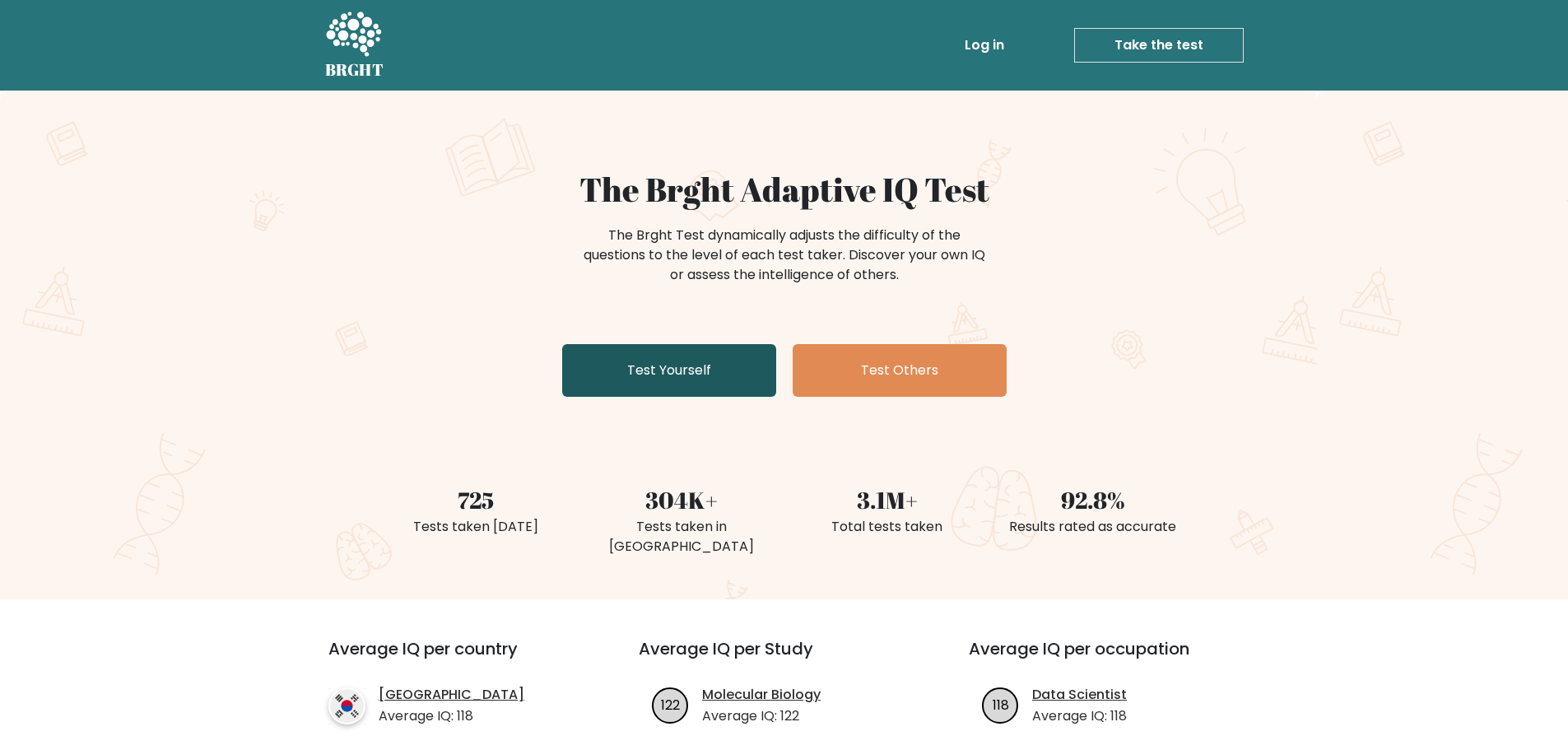
click at [744, 365] on link "Test Yourself" at bounding box center [669, 370] width 214 height 53
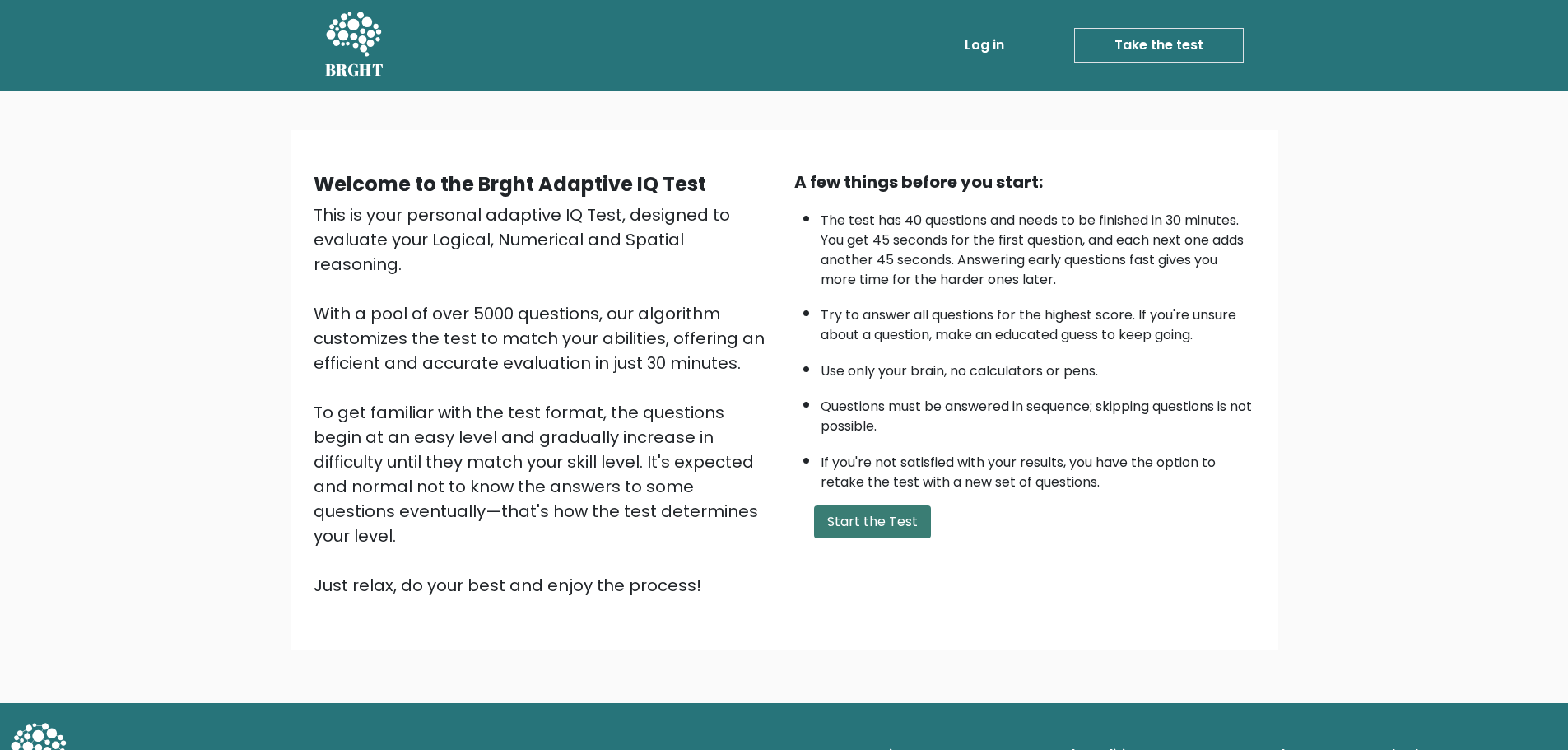
click at [879, 517] on button "Start the Test" at bounding box center [873, 522] width 117 height 33
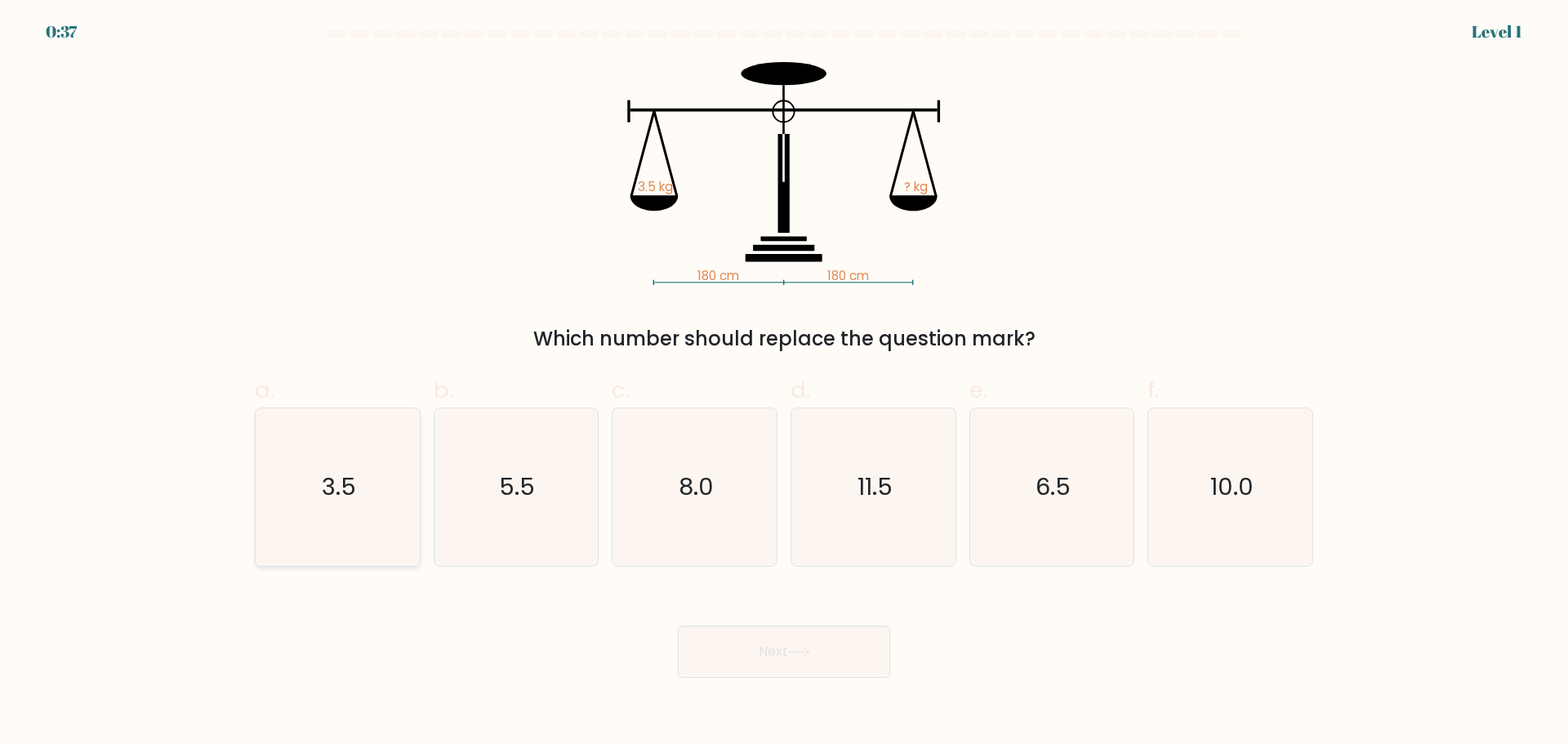
click at [367, 495] on icon "3.5" at bounding box center [337, 487] width 158 height 158
click at [784, 383] on input "a. 3.5" at bounding box center [784, 378] width 1 height 11
radio input "true"
click at [845, 651] on button "Next" at bounding box center [784, 652] width 212 height 52
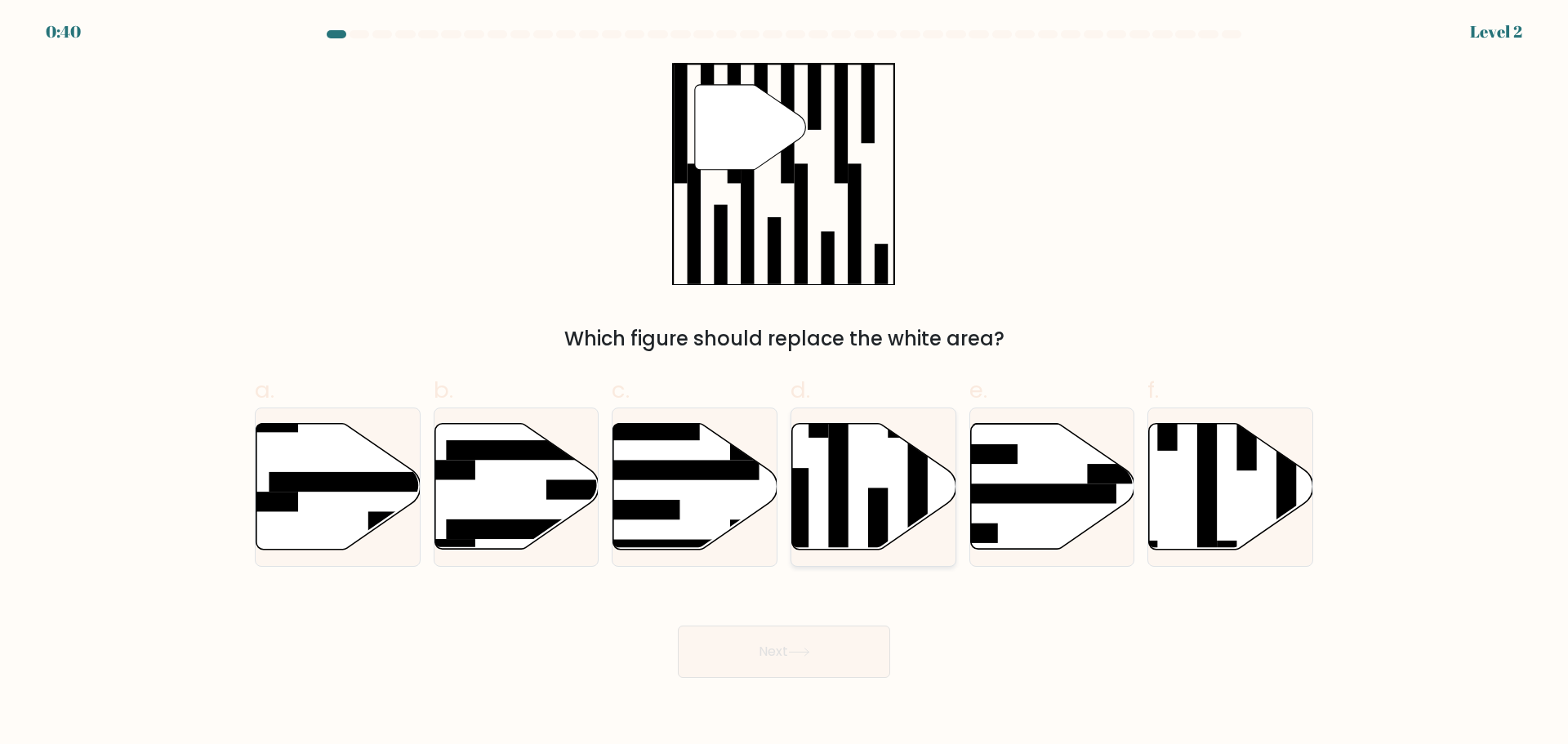
click at [845, 494] on rect at bounding box center [838, 498] width 19 height 178
click at [784, 383] on input "d." at bounding box center [784, 378] width 1 height 11
radio input "true"
click at [815, 646] on button "Next" at bounding box center [784, 652] width 212 height 52
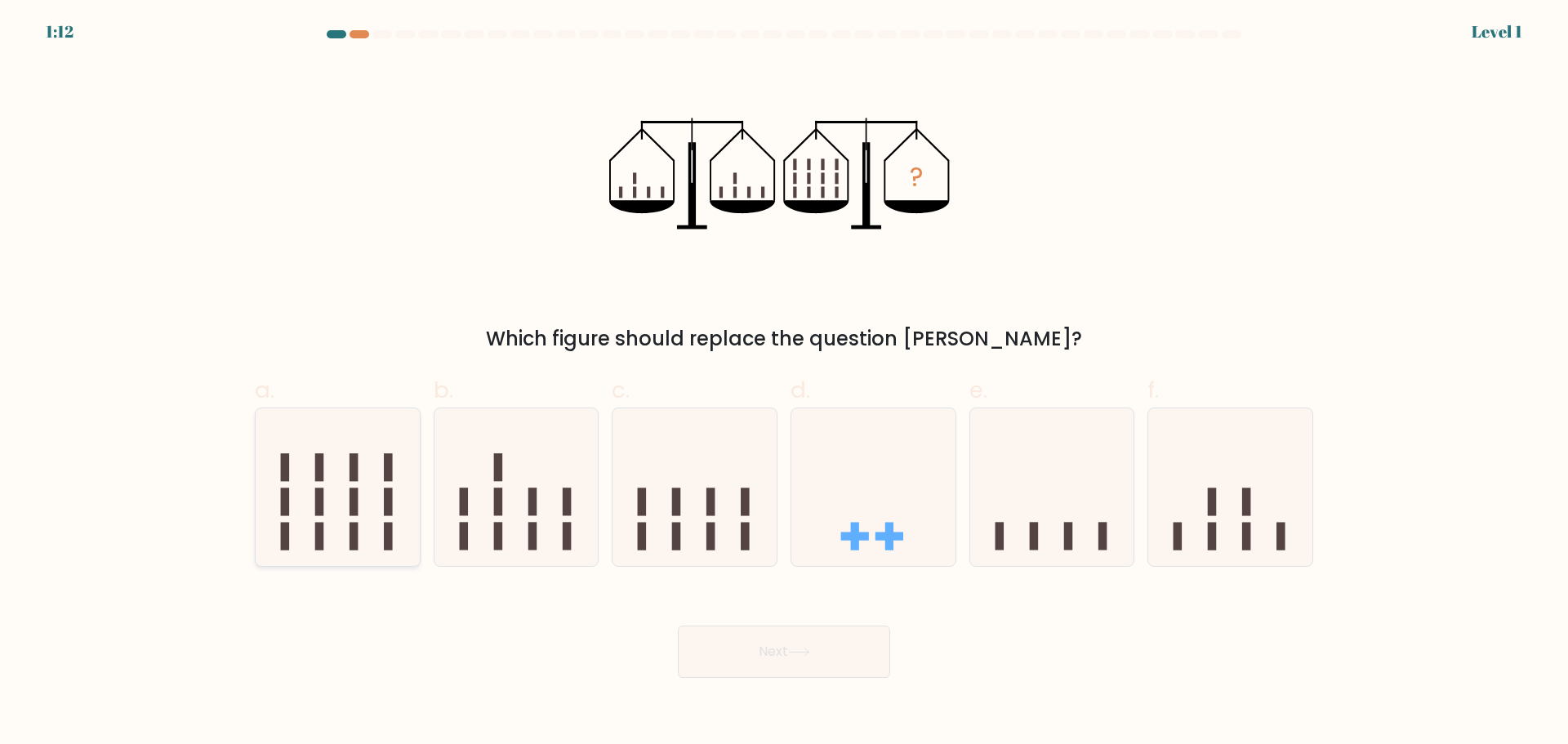
click at [351, 497] on icon at bounding box center [337, 487] width 164 height 136
click at [784, 383] on input "a." at bounding box center [784, 378] width 1 height 11
radio input "true"
click at [809, 650] on icon at bounding box center [799, 653] width 19 height 8
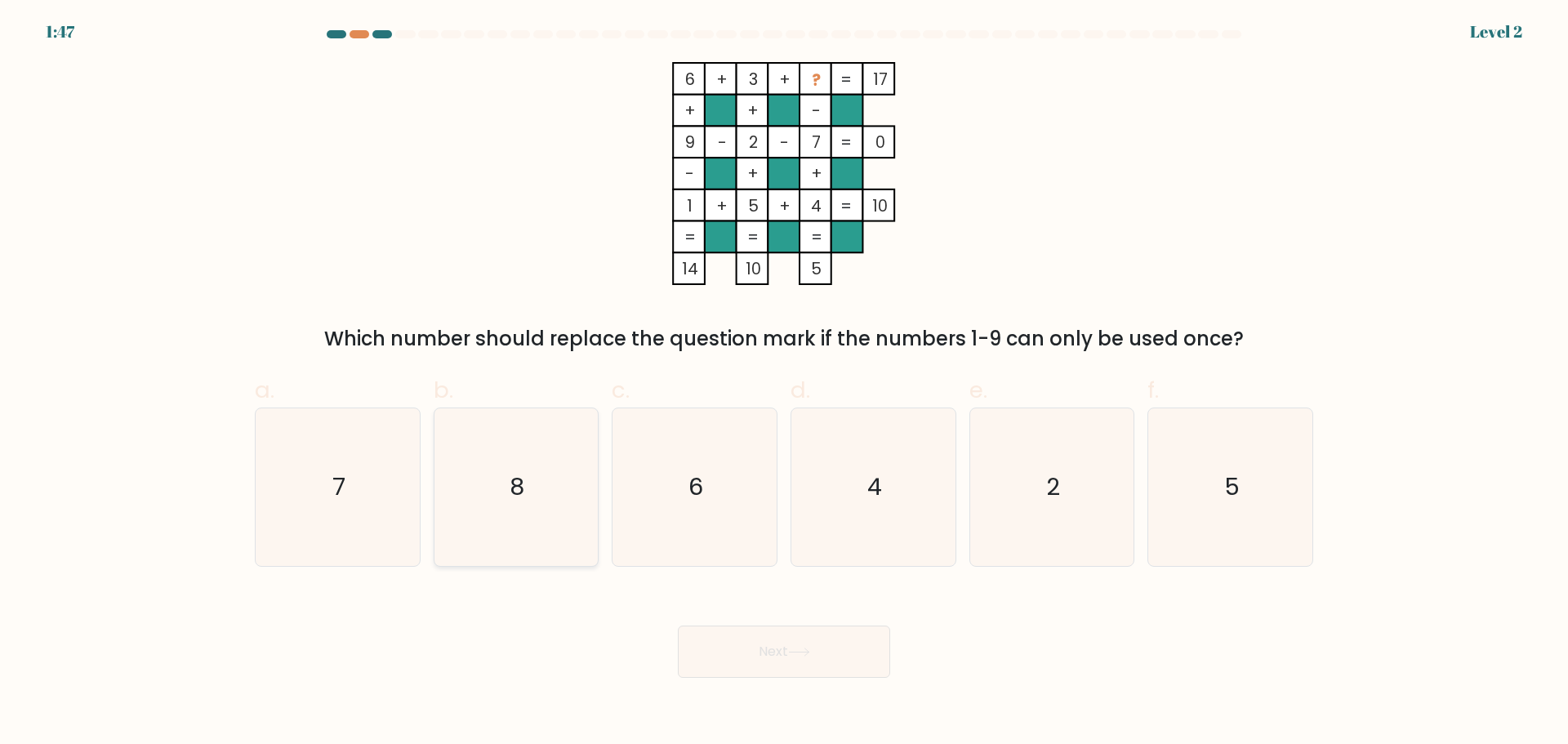
click at [555, 516] on icon "8" at bounding box center [515, 487] width 158 height 158
click at [784, 383] on input "b. 8" at bounding box center [784, 378] width 1 height 11
radio input "true"
click at [789, 642] on button "Next" at bounding box center [784, 652] width 212 height 52
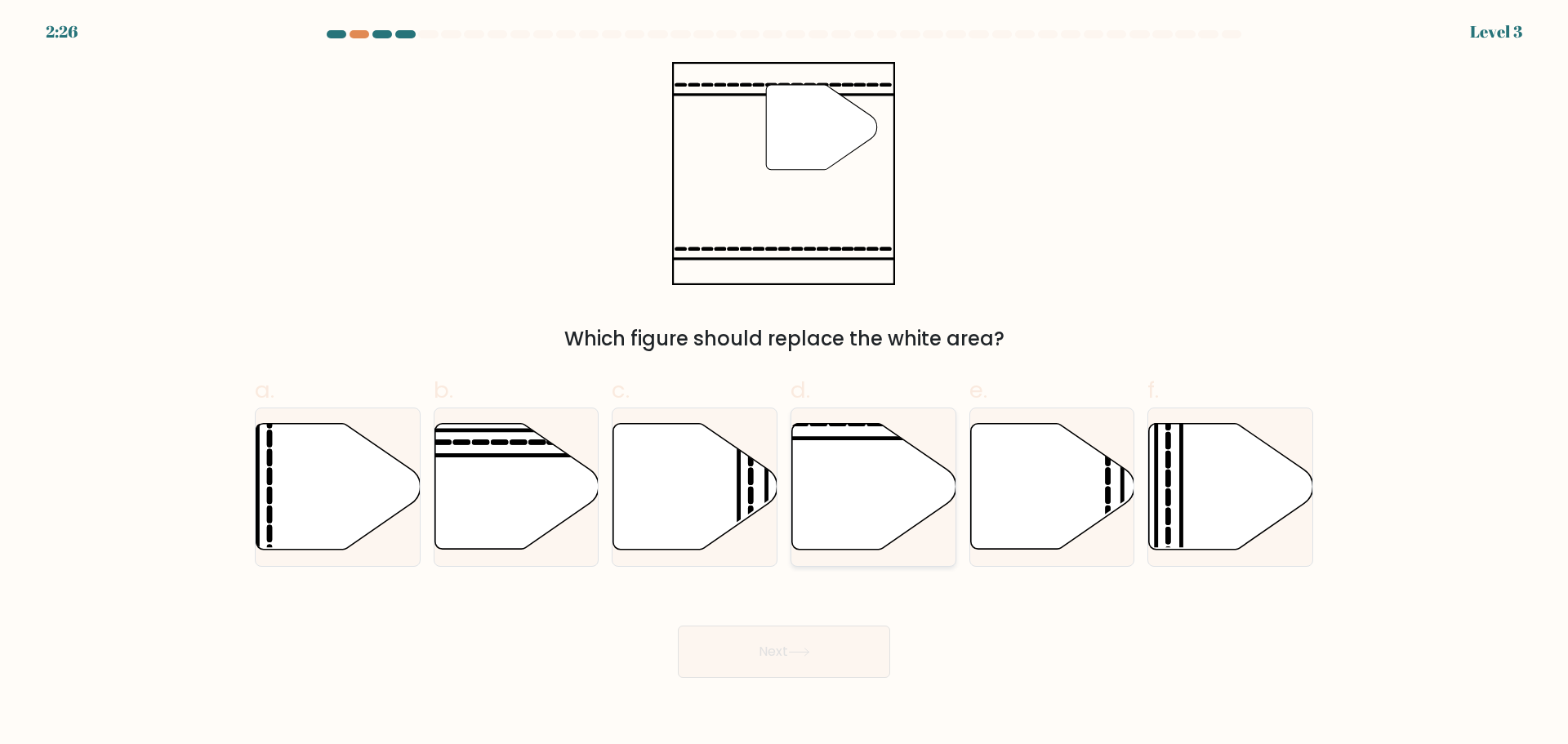
click at [907, 483] on icon at bounding box center [874, 486] width 164 height 126
click at [784, 383] on input "d." at bounding box center [784, 378] width 1 height 11
radio input "true"
click at [805, 657] on button "Next" at bounding box center [784, 652] width 212 height 52
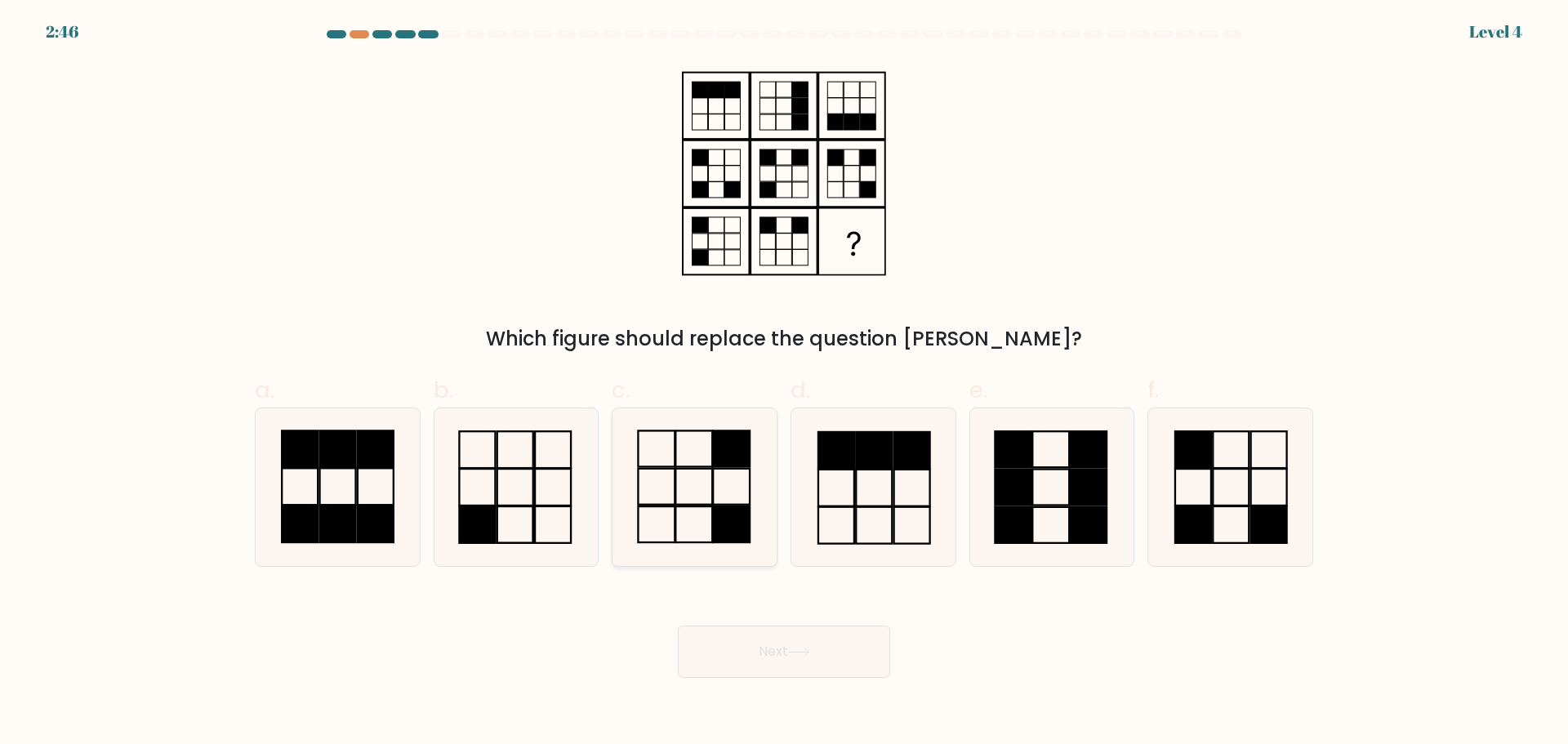
click at [691, 504] on rect at bounding box center [693, 485] width 37 height 36
click at [784, 383] on input "c." at bounding box center [784, 378] width 1 height 11
radio input "true"
click at [807, 654] on icon at bounding box center [799, 652] width 22 height 9
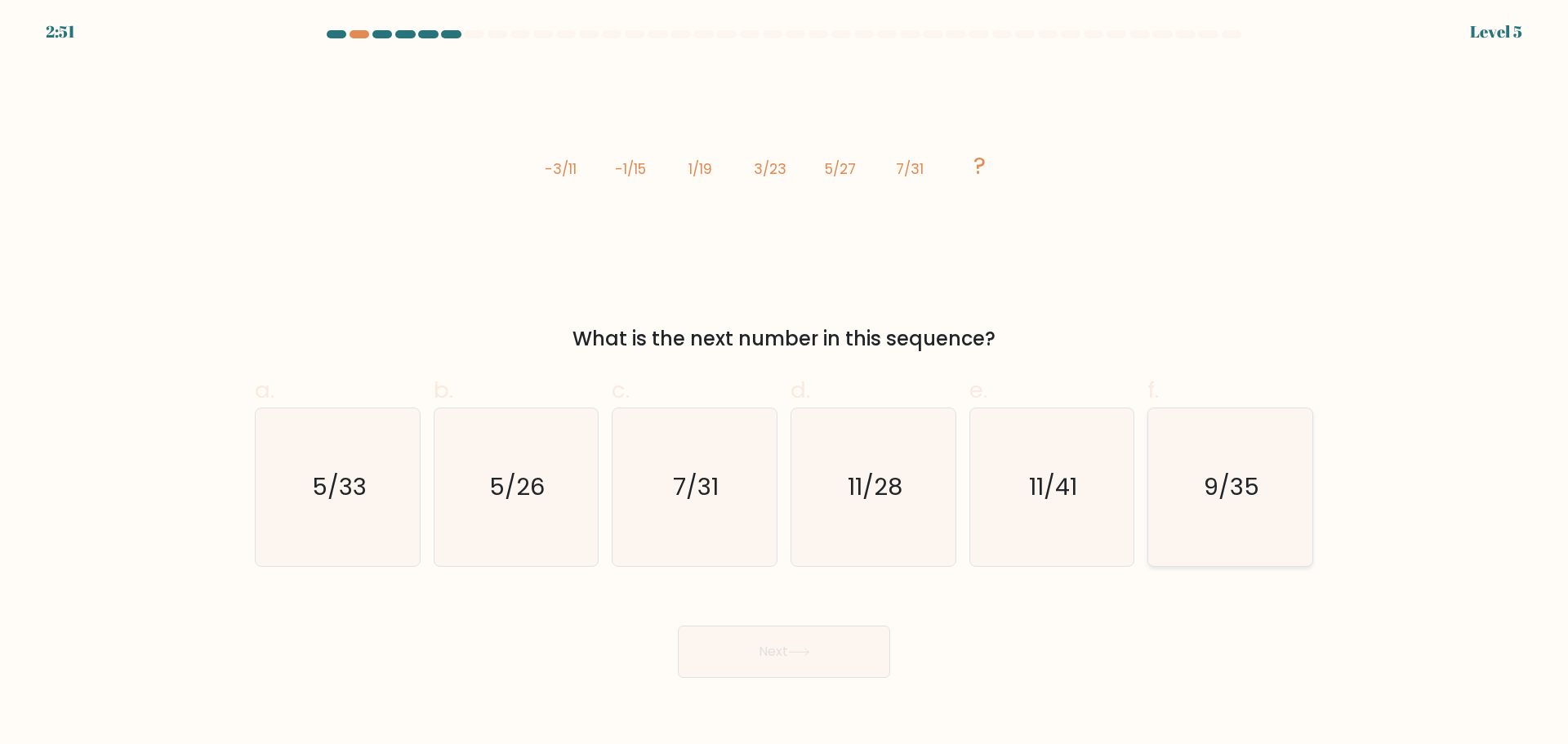
click at [1232, 518] on icon "9/35" at bounding box center [1230, 487] width 158 height 158
click at [784, 383] on input "f. 9/35" at bounding box center [784, 378] width 1 height 11
radio input "true"
click at [807, 650] on icon at bounding box center [799, 652] width 22 height 9
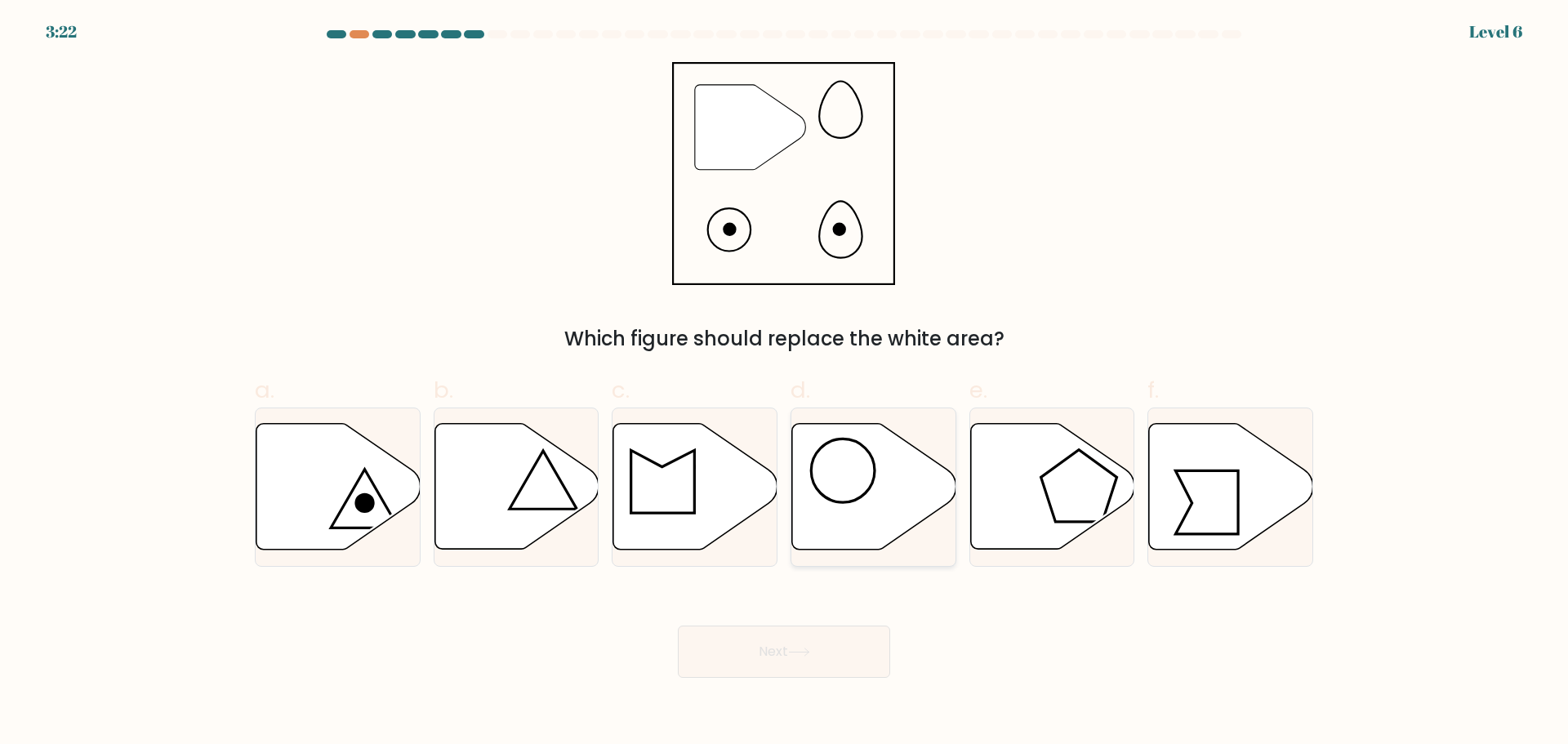
click at [862, 513] on icon at bounding box center [874, 486] width 164 height 126
click at [784, 383] on input "d." at bounding box center [784, 378] width 1 height 11
radio input "true"
click at [789, 626] on button "Next" at bounding box center [784, 652] width 212 height 52
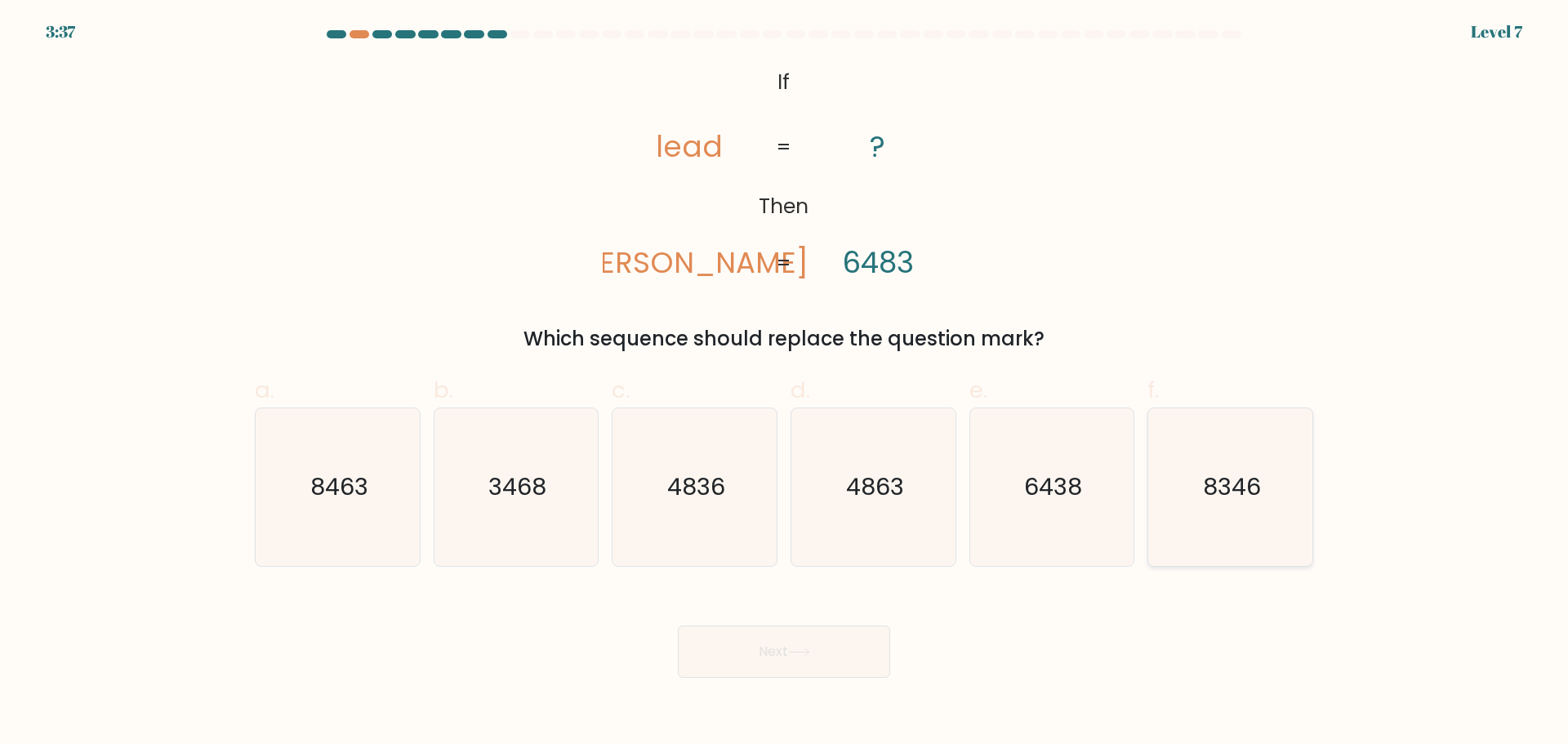
click at [1184, 481] on icon "8346" at bounding box center [1230, 487] width 158 height 158
click at [784, 383] on input "f. 8346" at bounding box center [784, 378] width 1 height 11
radio input "true"
click at [783, 659] on button "Next" at bounding box center [784, 652] width 212 height 52
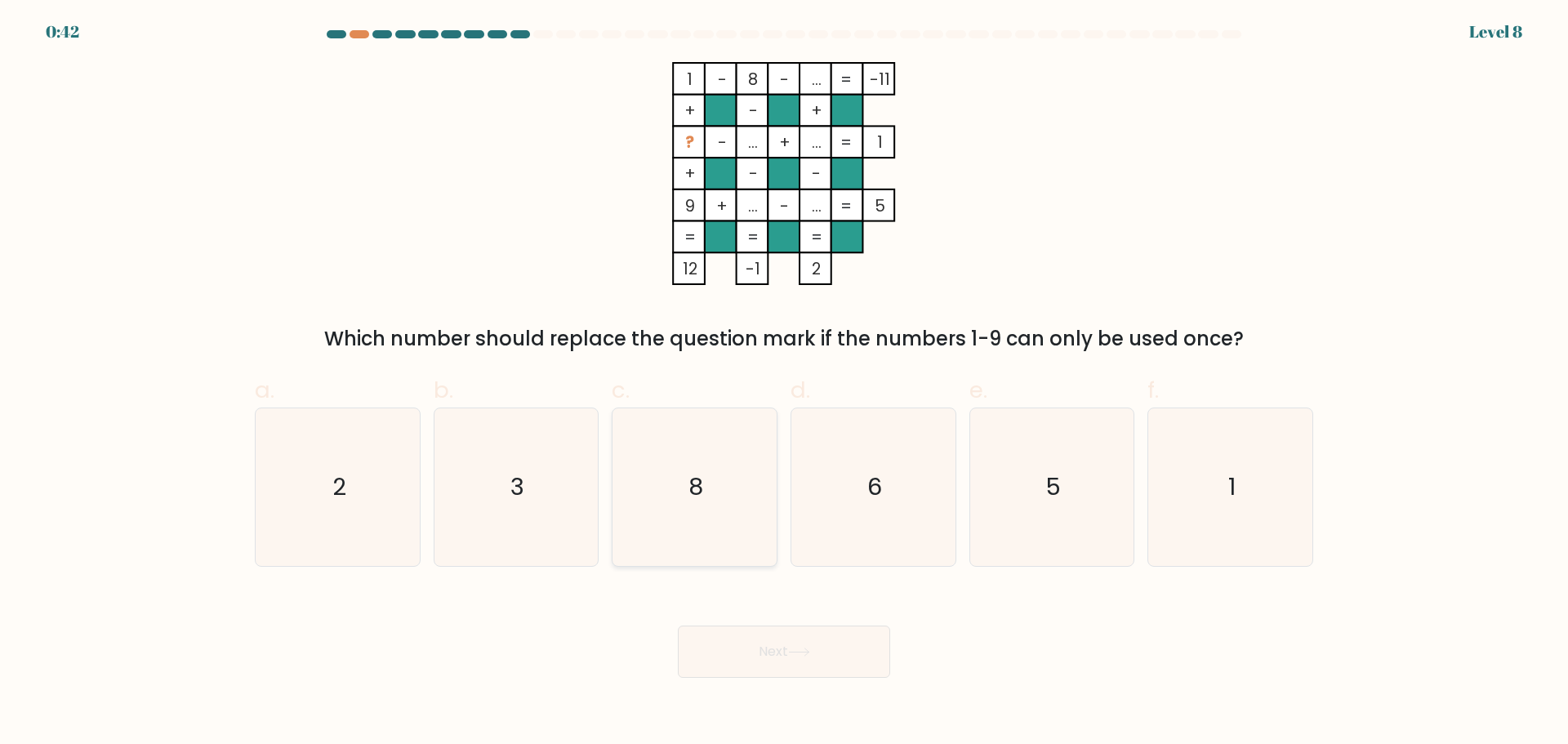
click at [695, 521] on icon "8" at bounding box center [694, 487] width 158 height 158
click at [784, 383] on input "c. 8" at bounding box center [784, 378] width 1 height 11
radio input "true"
click at [805, 652] on icon at bounding box center [799, 652] width 22 height 9
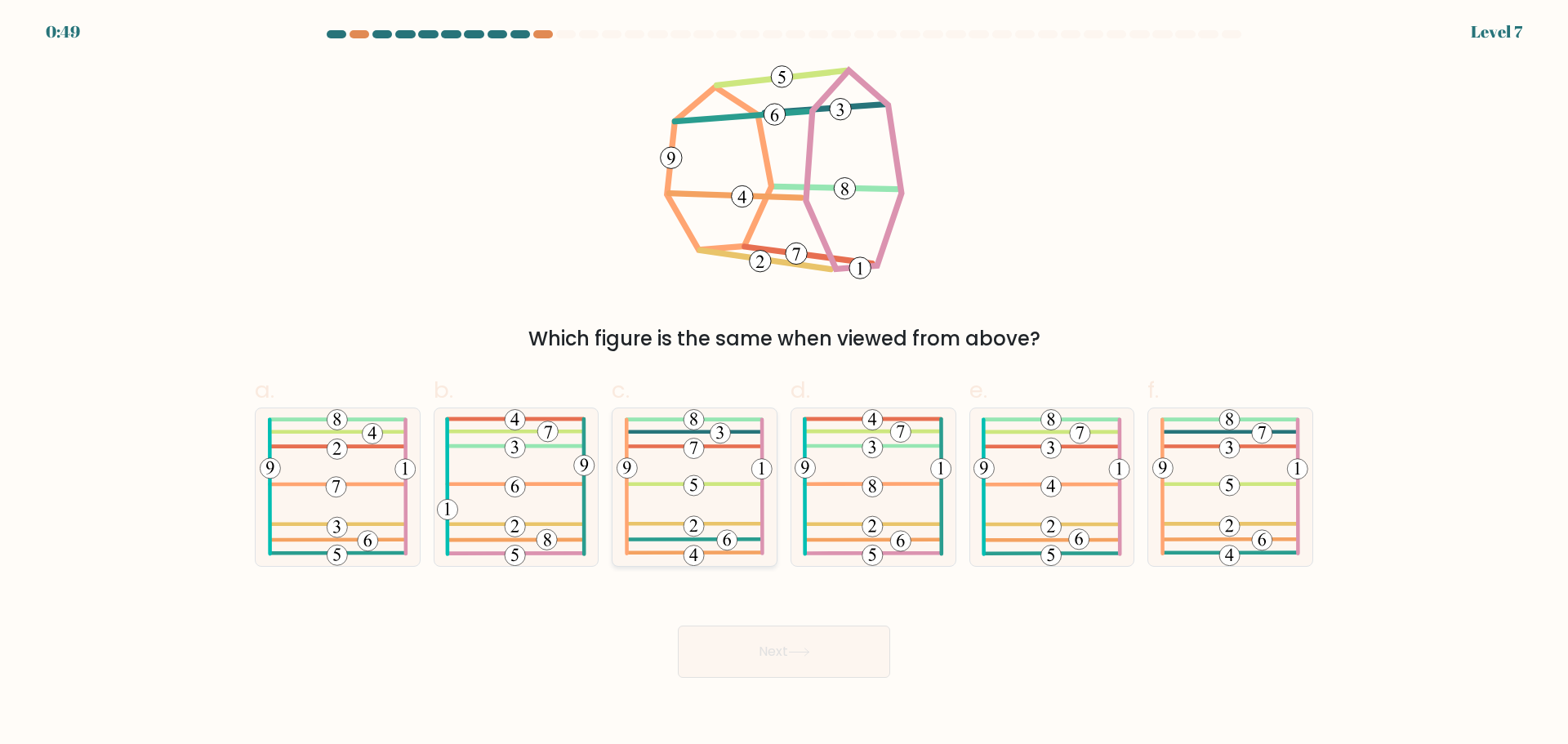
click at [733, 537] on 812 at bounding box center [726, 539] width 20 height 20
click at [784, 383] on input "c." at bounding box center [784, 378] width 1 height 11
radio input "true"
click at [797, 639] on button "Next" at bounding box center [784, 652] width 212 height 52
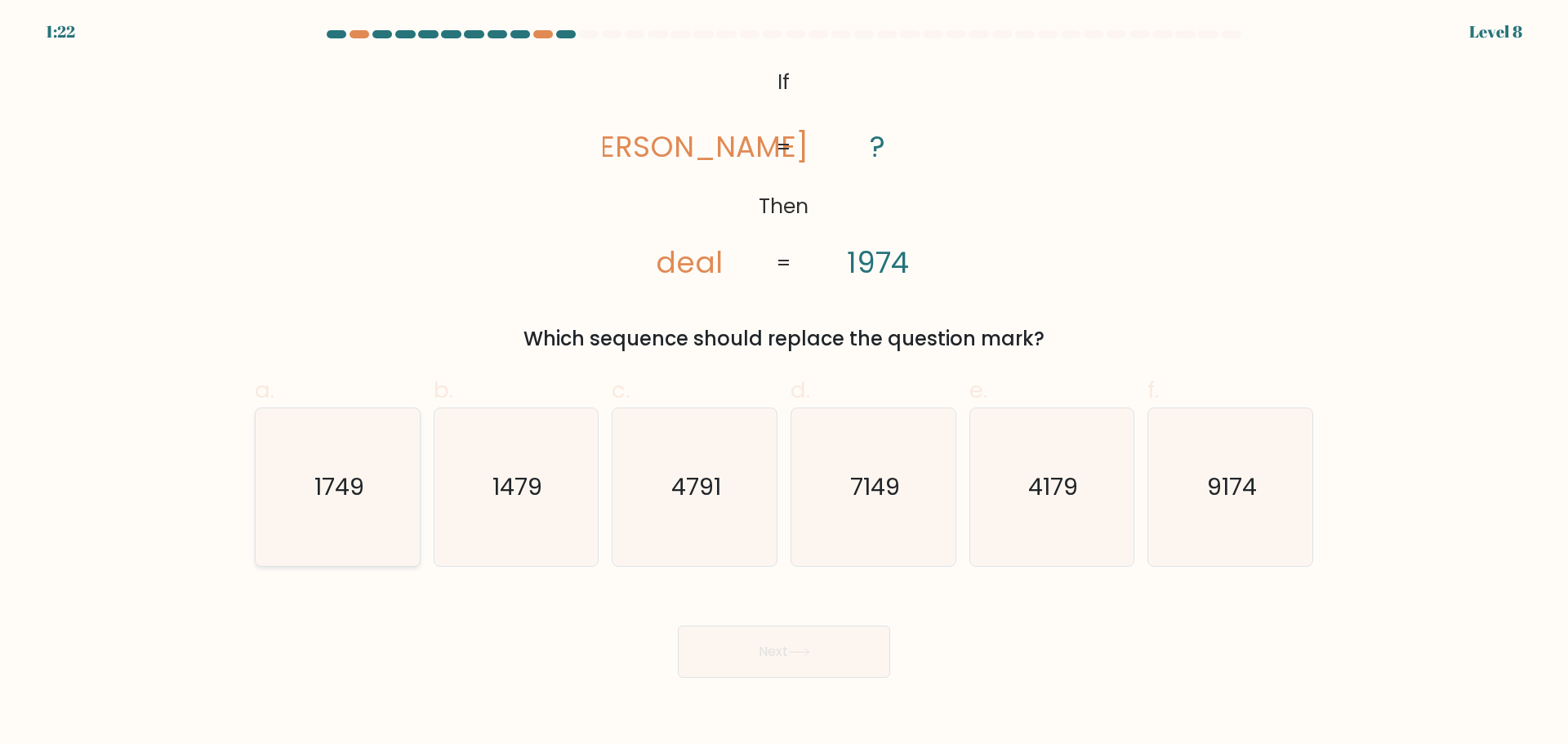
click at [379, 530] on icon "1749" at bounding box center [337, 487] width 158 height 158
click at [784, 383] on input "a. 1749" at bounding box center [784, 378] width 1 height 11
radio input "true"
click at [803, 642] on button "Next" at bounding box center [784, 652] width 212 height 52
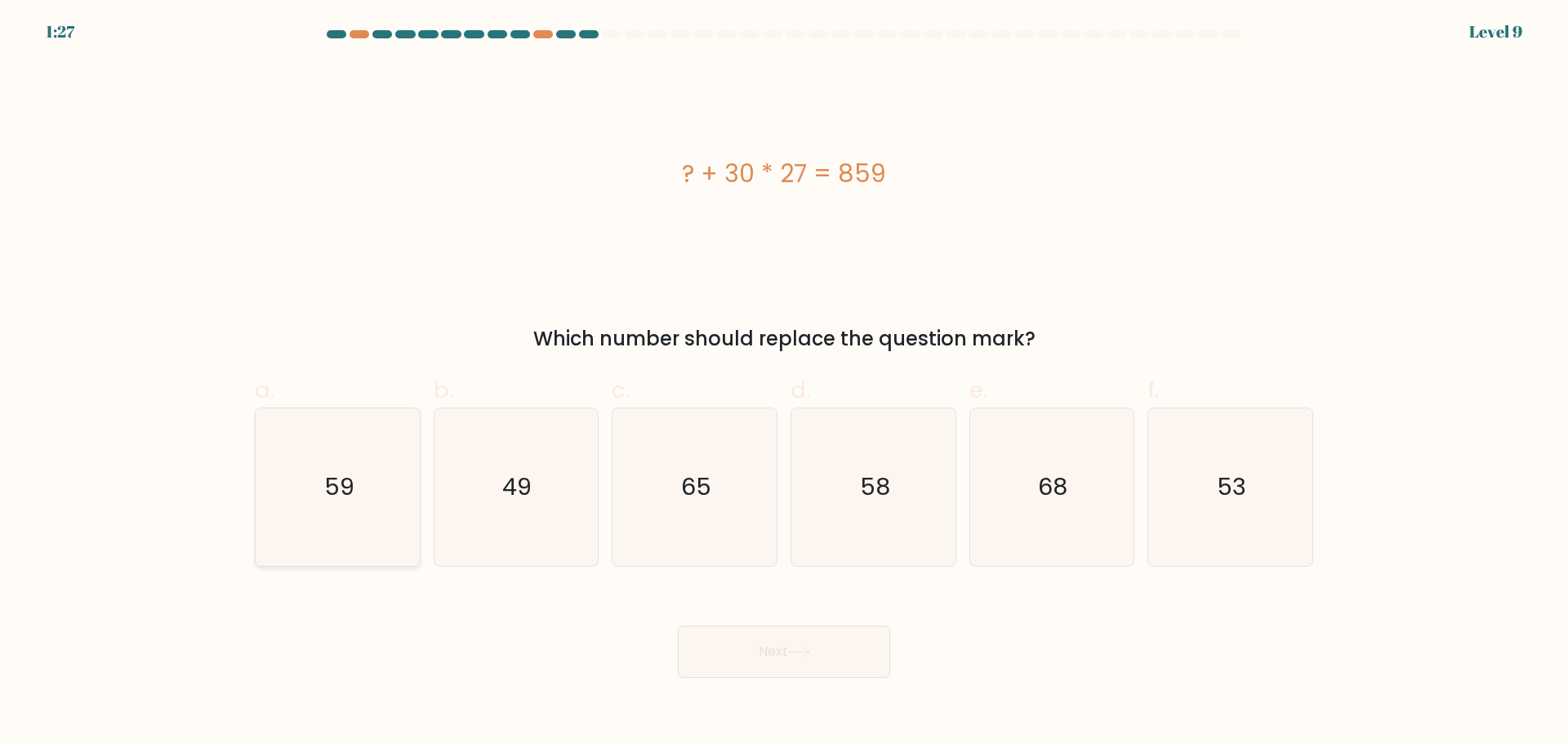
click at [323, 483] on icon "59" at bounding box center [337, 487] width 158 height 158
click at [784, 383] on input "a. 59" at bounding box center [784, 378] width 1 height 11
radio input "true"
click at [800, 649] on icon at bounding box center [799, 652] width 22 height 9
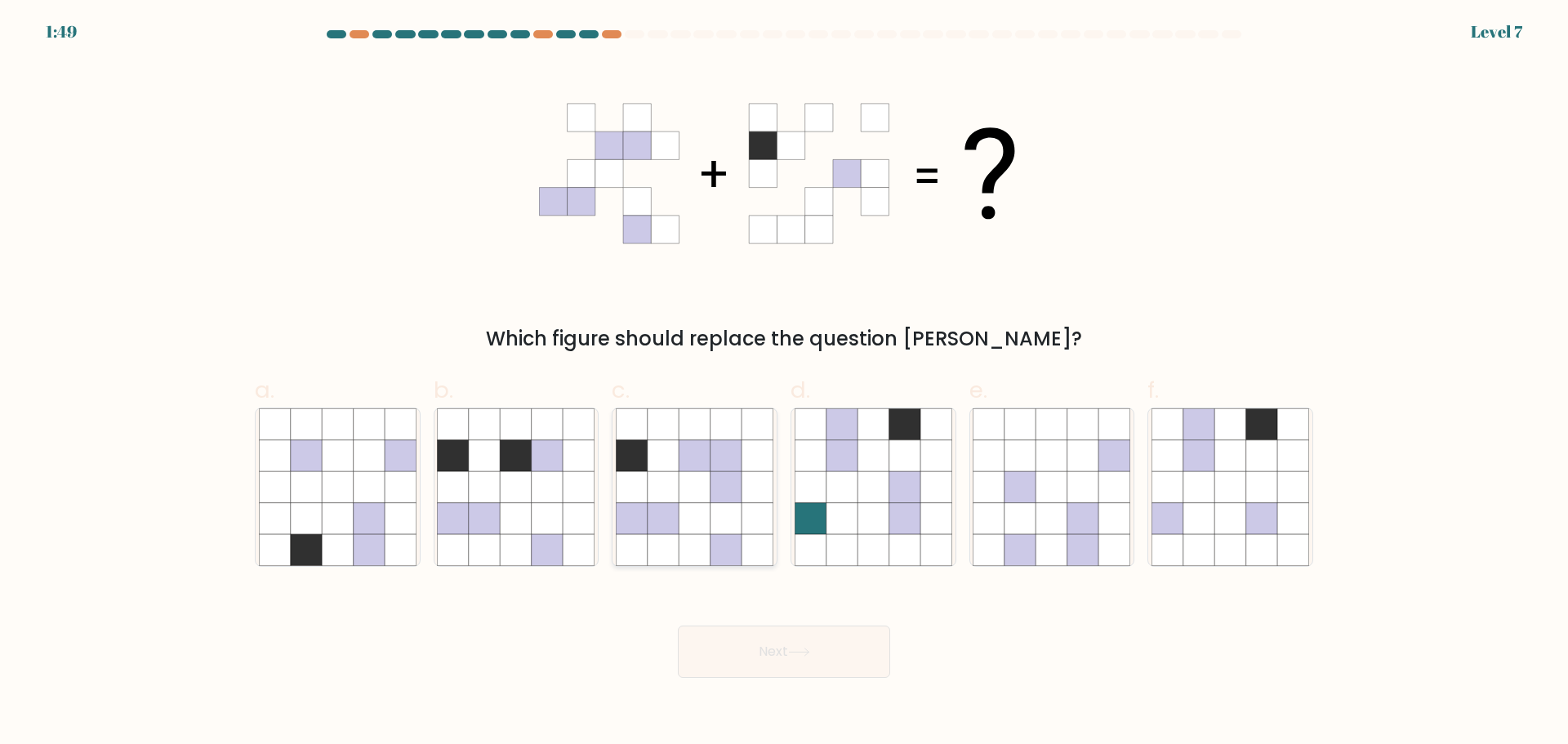
click at [733, 517] on icon at bounding box center [726, 518] width 31 height 31
click at [784, 383] on input "c." at bounding box center [784, 378] width 1 height 11
radio input "true"
click at [813, 641] on button "Next" at bounding box center [784, 652] width 212 height 52
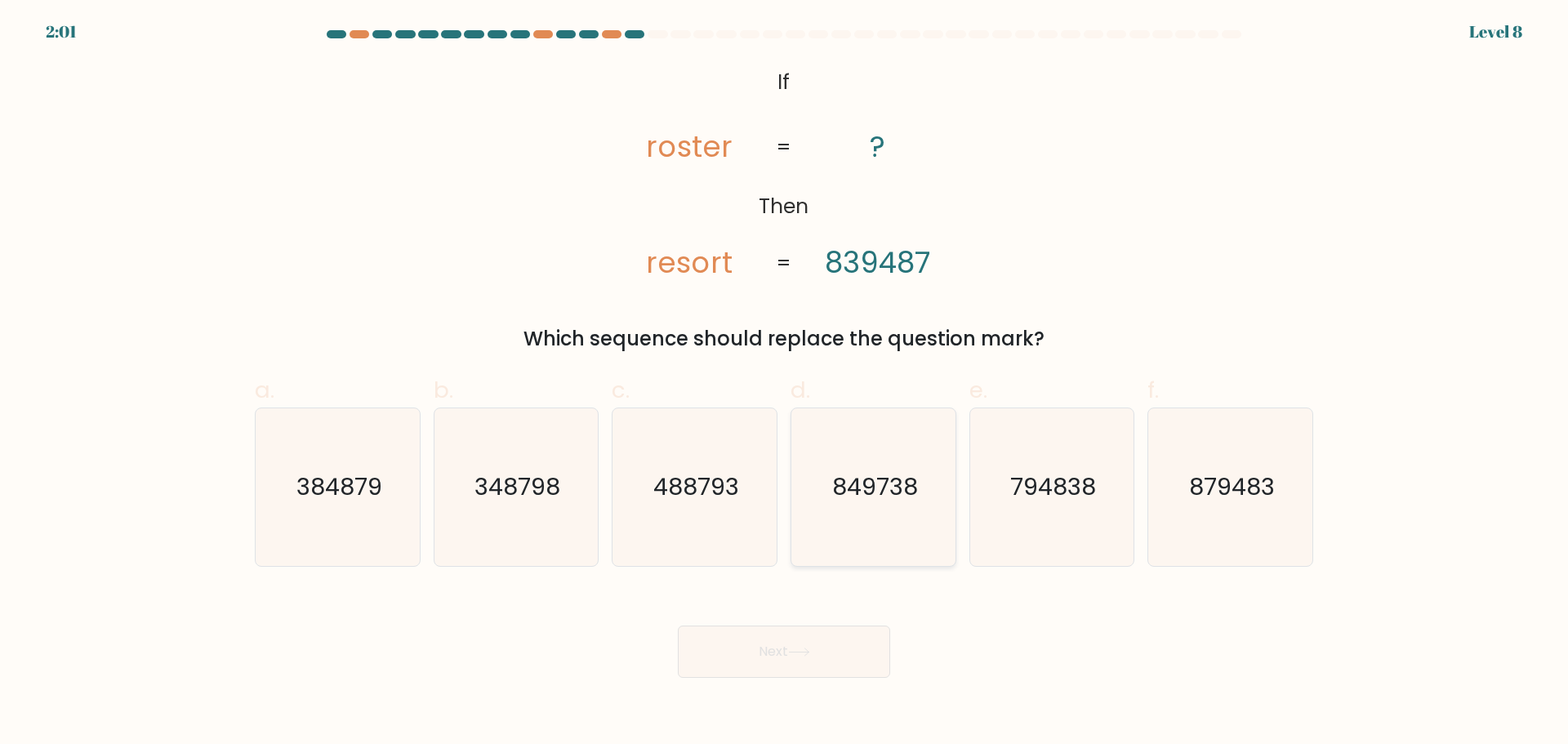
click at [851, 495] on text "849738" at bounding box center [875, 487] width 86 height 33
click at [784, 383] on input "d. 849738" at bounding box center [784, 378] width 1 height 11
radio input "true"
click at [794, 646] on button "Next" at bounding box center [784, 652] width 212 height 52
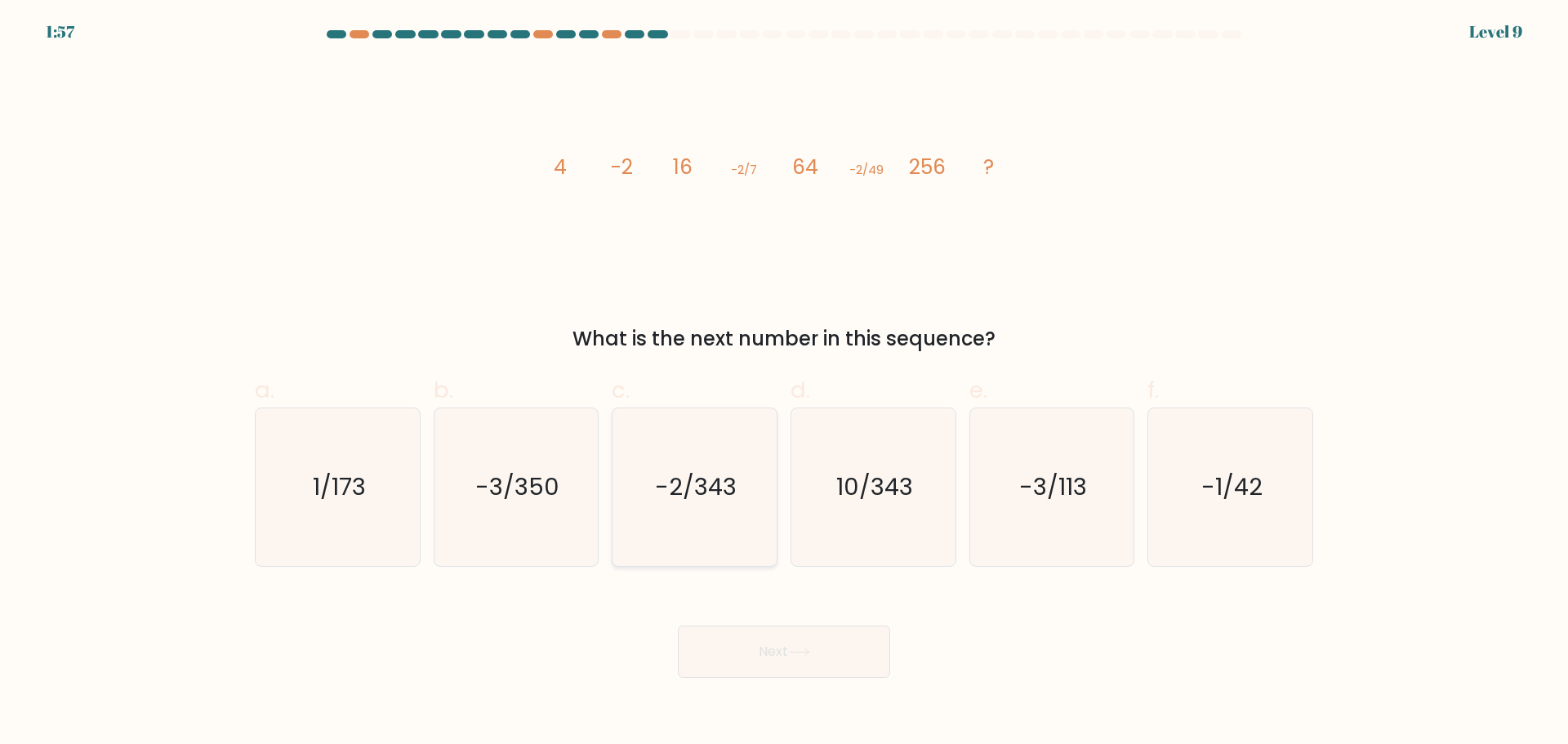
click at [744, 501] on icon "-2/343" at bounding box center [694, 487] width 158 height 158
click at [784, 383] on input "c. -2/343" at bounding box center [784, 378] width 1 height 11
radio input "true"
click at [810, 648] on icon at bounding box center [799, 652] width 22 height 9
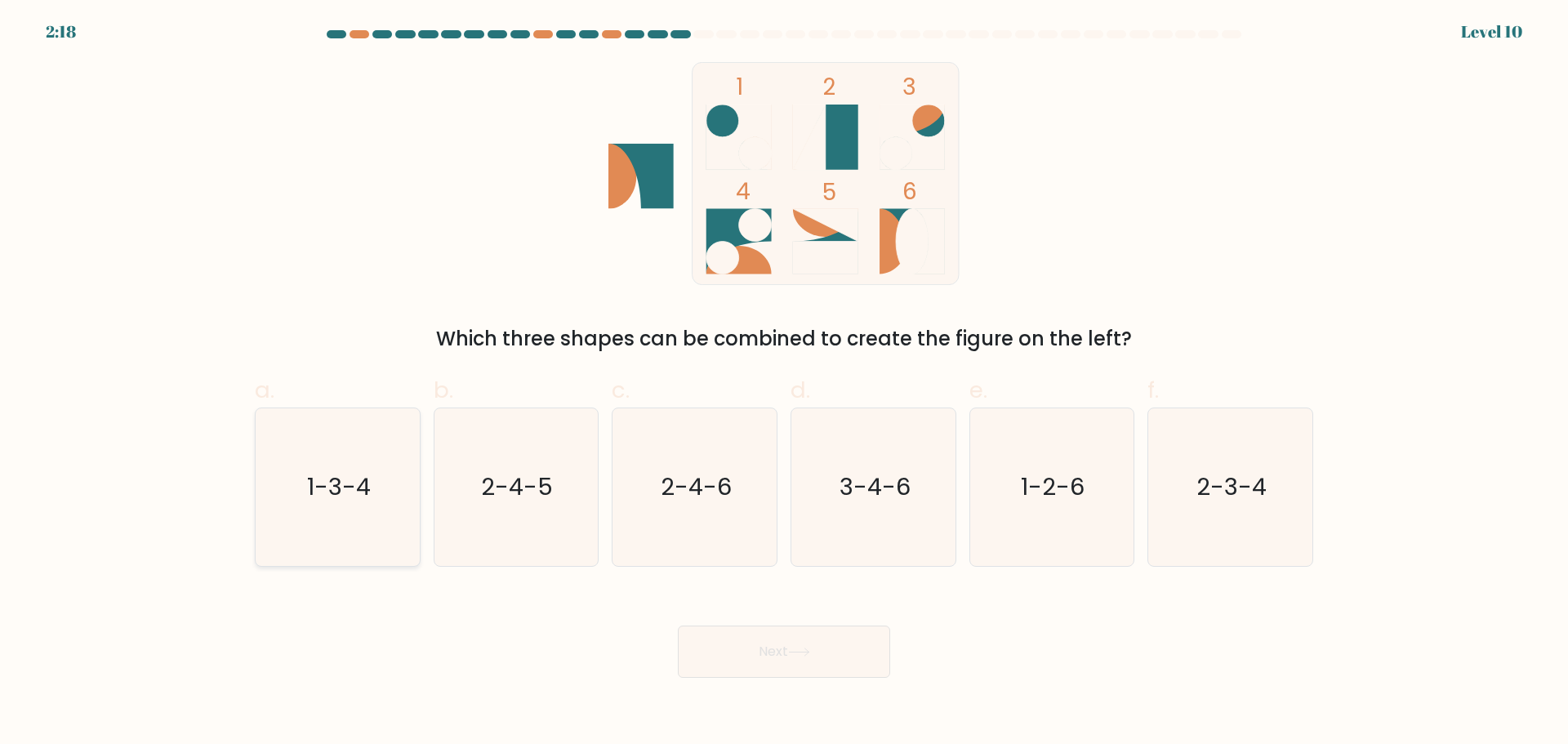
click at [352, 534] on icon "1-3-4" at bounding box center [337, 487] width 158 height 158
click at [784, 383] on input "a. 1-3-4" at bounding box center [784, 378] width 1 height 11
radio input "true"
click at [788, 638] on button "Next" at bounding box center [784, 652] width 212 height 52
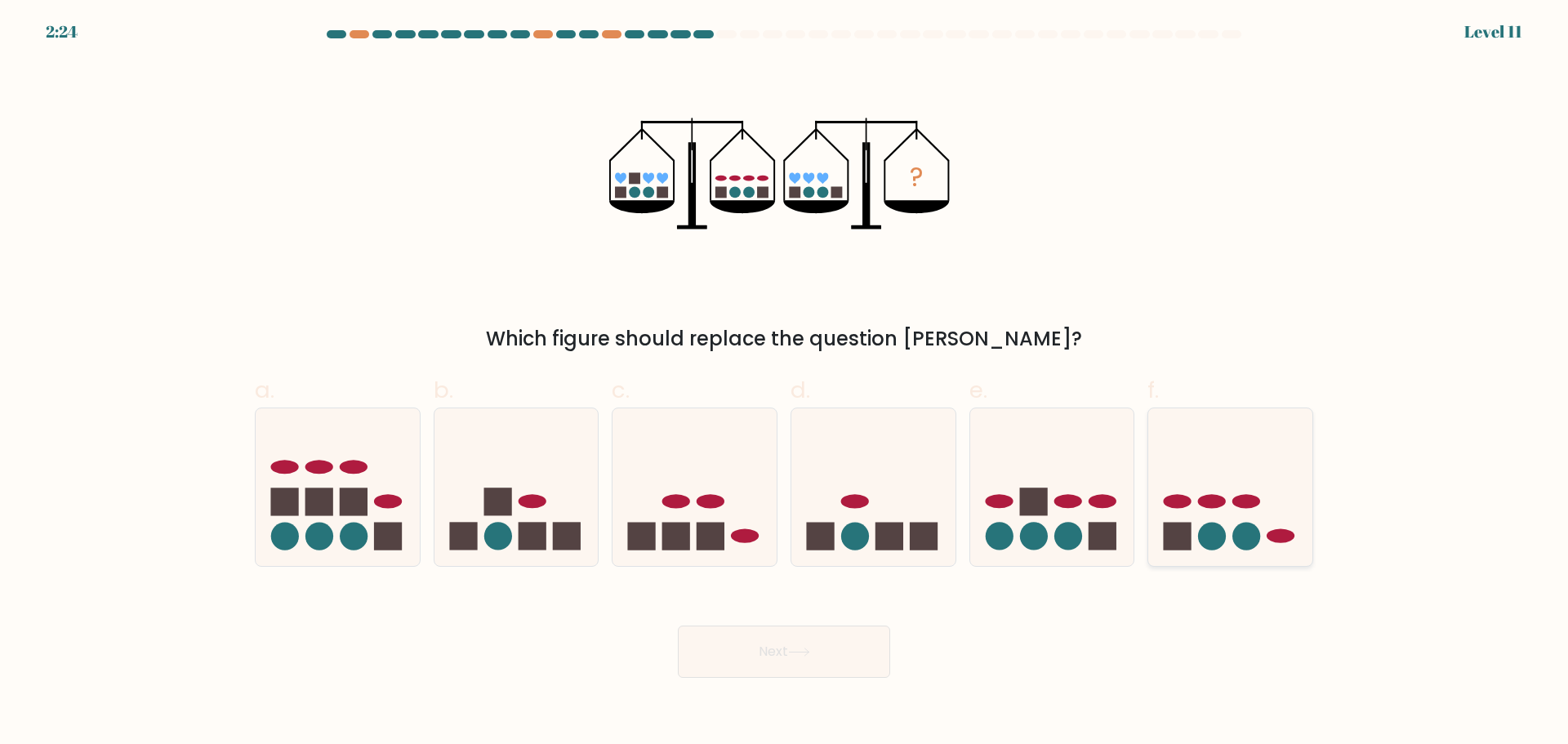
click at [1217, 541] on circle at bounding box center [1212, 537] width 28 height 28
click at [784, 383] on input "f." at bounding box center [784, 378] width 1 height 11
radio input "true"
click at [786, 654] on button "Next" at bounding box center [784, 652] width 212 height 52
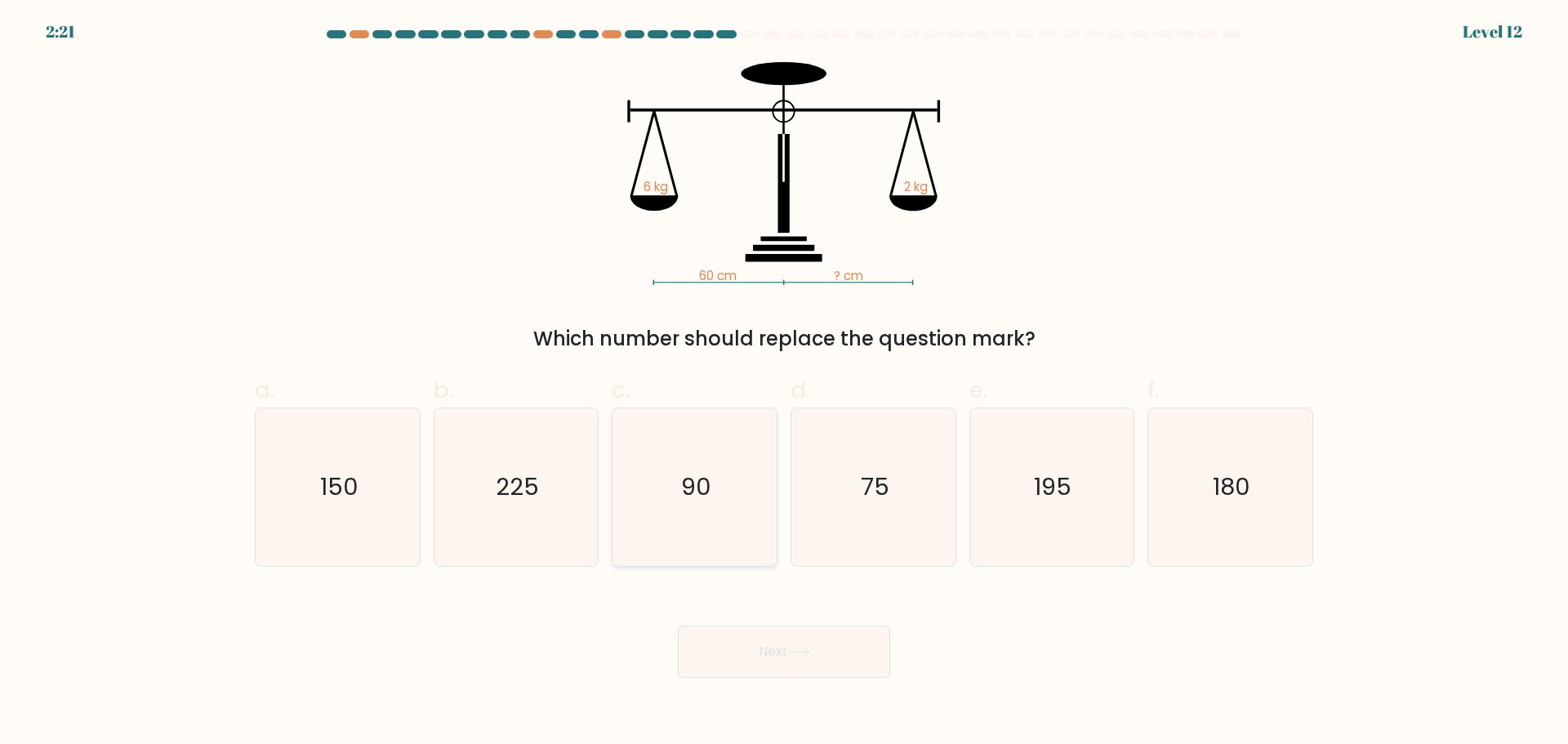
click at [740, 484] on icon "90" at bounding box center [694, 487] width 158 height 158
click at [784, 383] on input "c. 90" at bounding box center [784, 378] width 1 height 11
radio input "true"
click at [785, 649] on button "Next" at bounding box center [784, 652] width 212 height 52
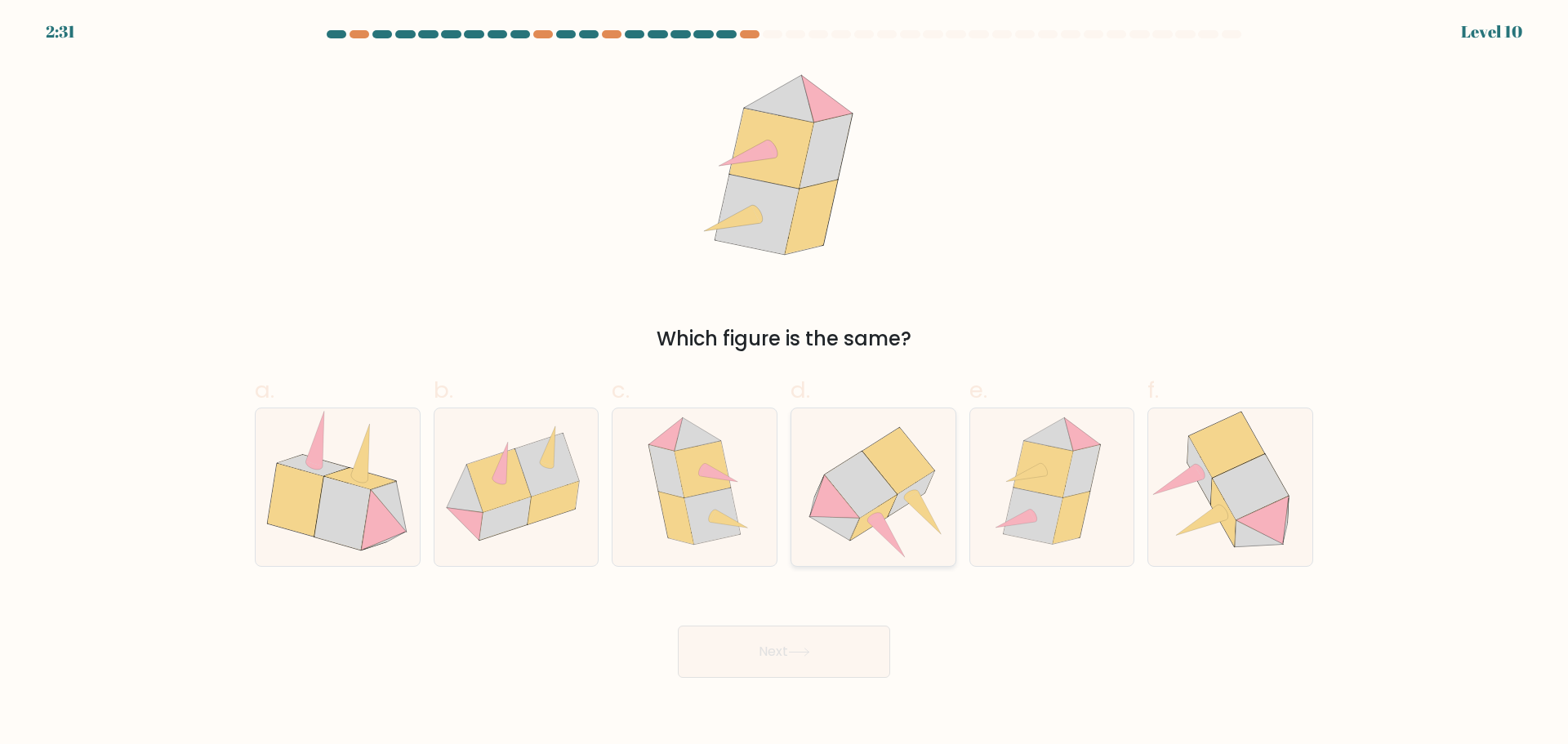
click at [881, 524] on icon at bounding box center [886, 536] width 37 height 44
click at [784, 383] on input "d." at bounding box center [784, 378] width 1 height 11
radio input "true"
click at [794, 640] on button "Next" at bounding box center [784, 652] width 212 height 52
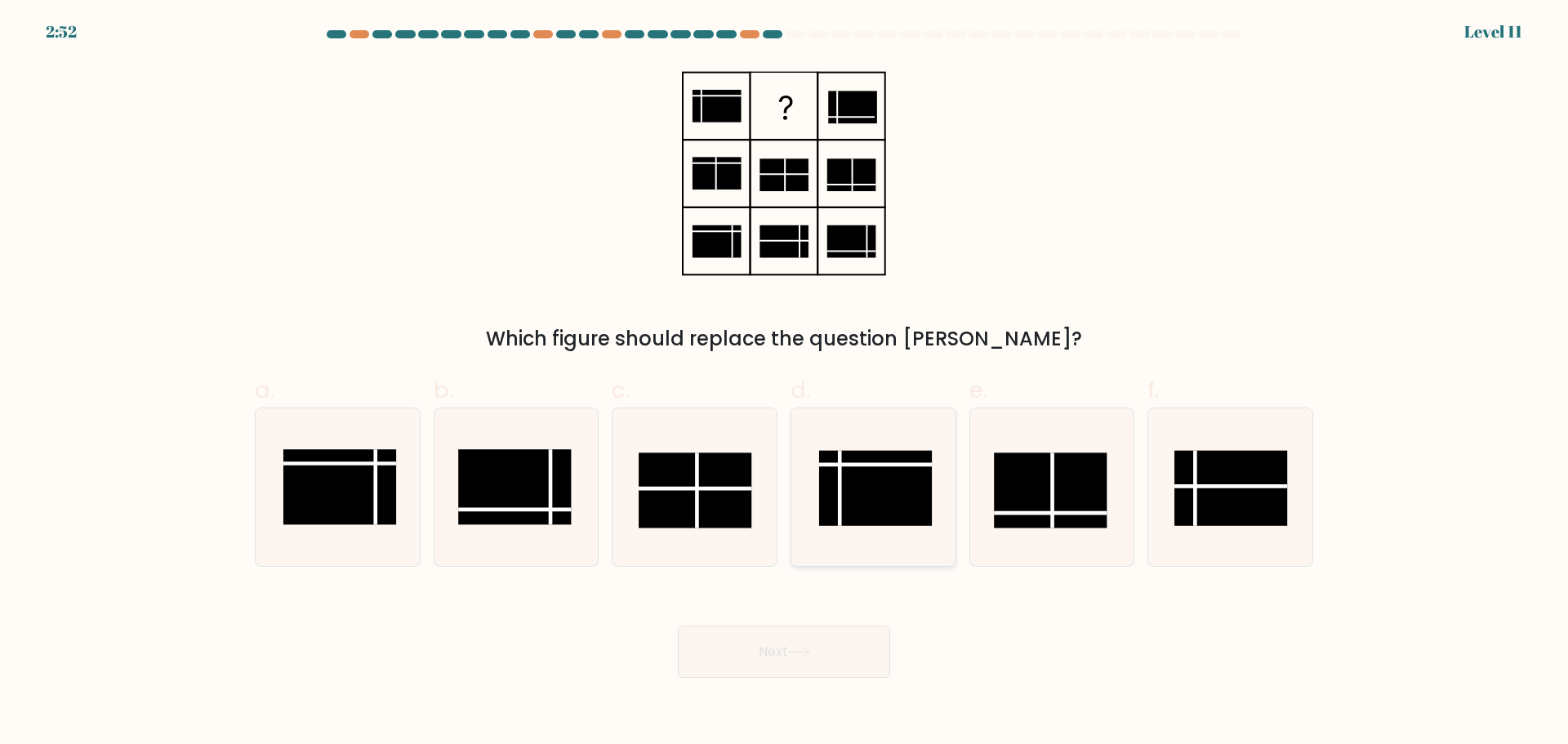
click at [889, 498] on rect at bounding box center [876, 488] width 112 height 76
click at [784, 383] on input "d." at bounding box center [784, 378] width 1 height 11
radio input "true"
click at [889, 498] on rect at bounding box center [876, 487] width 112 height 75
click at [784, 383] on input "d." at bounding box center [784, 378] width 1 height 11
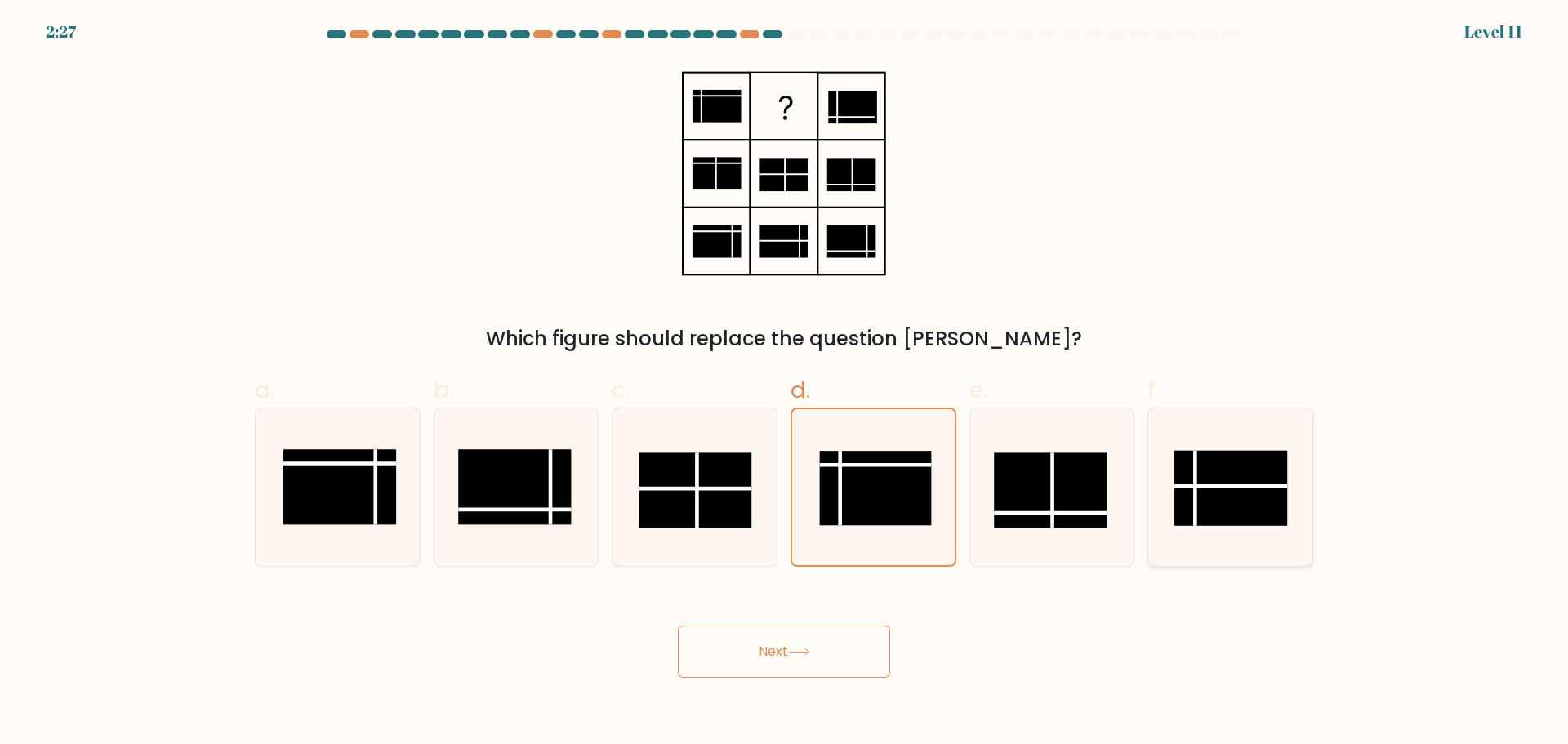
click at [1214, 495] on rect at bounding box center [1231, 488] width 112 height 76
click at [784, 383] on input "f." at bounding box center [784, 378] width 1 height 11
radio input "true"
click at [800, 649] on icon at bounding box center [799, 652] width 22 height 9
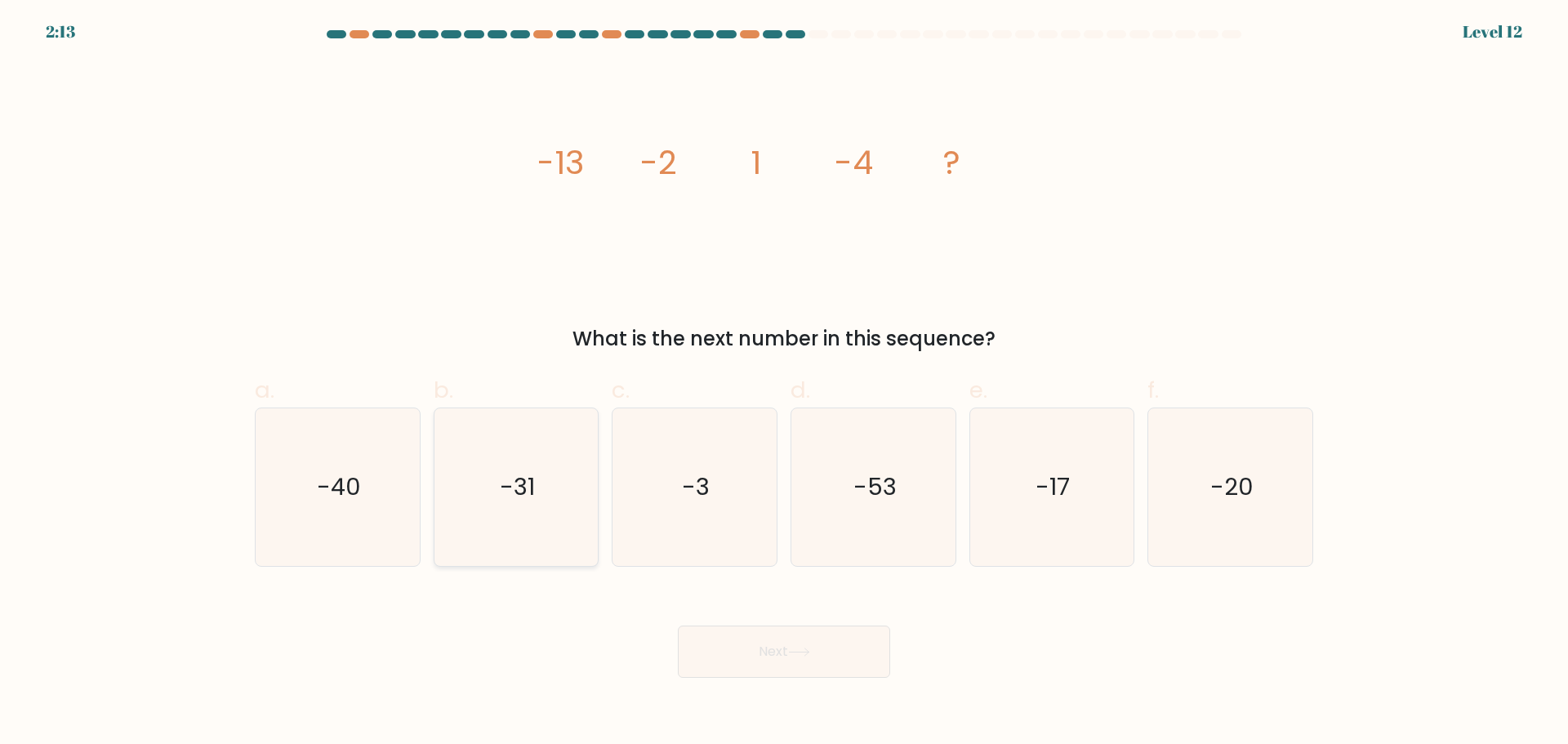
click at [496, 501] on icon "-31" at bounding box center [515, 487] width 158 height 158
click at [784, 383] on input "b. -31" at bounding box center [784, 378] width 1 height 11
radio input "true"
click at [505, 551] on icon "-31" at bounding box center [515, 486] width 156 height 156
click at [784, 383] on input "b. -31" at bounding box center [784, 378] width 1 height 11
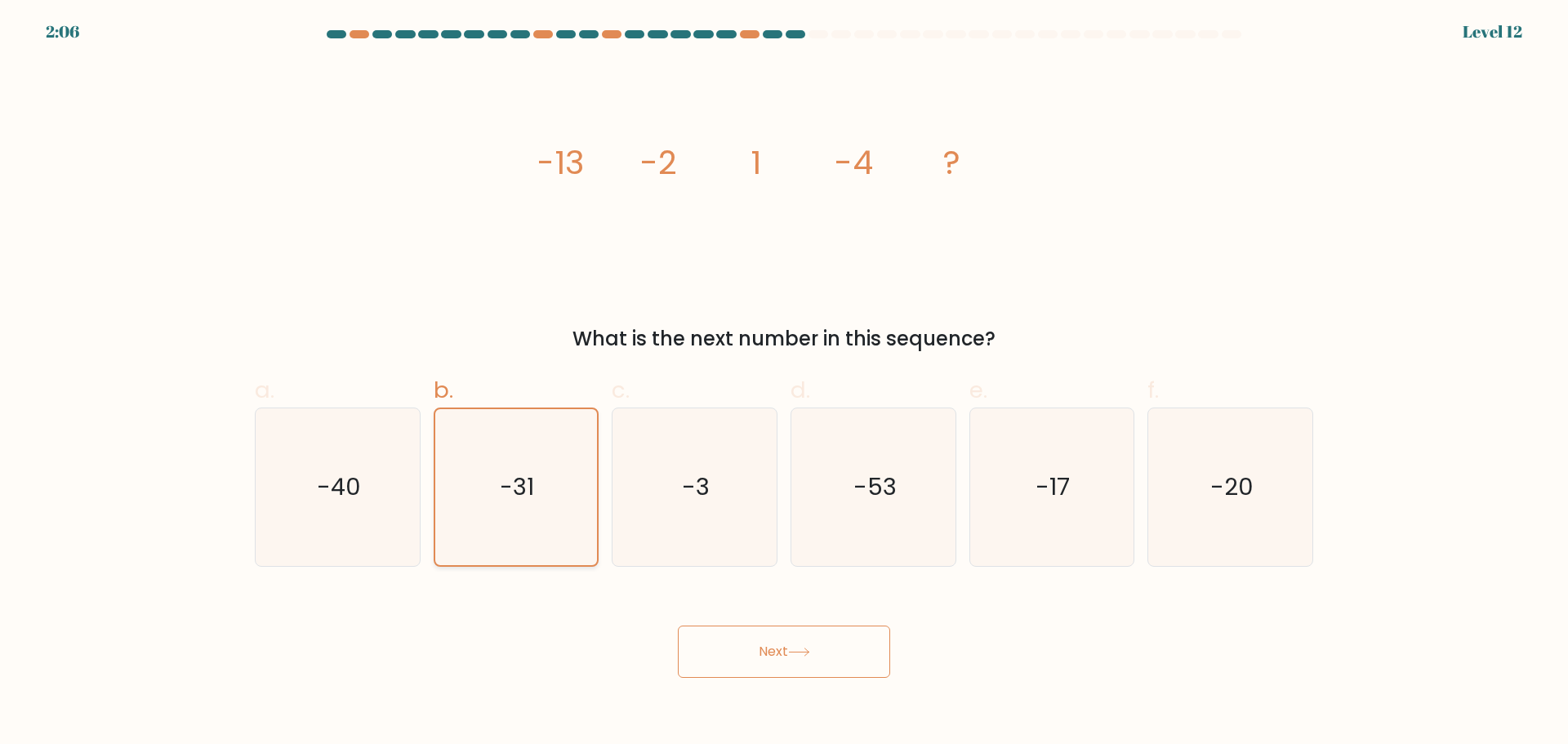
click at [539, 523] on icon "-31" at bounding box center [515, 486] width 156 height 156
click at [784, 383] on input "b. -31" at bounding box center [784, 378] width 1 height 11
click at [677, 513] on icon "-3" at bounding box center [694, 487] width 158 height 158
click at [784, 383] on input "c. -3" at bounding box center [784, 378] width 1 height 11
radio input "true"
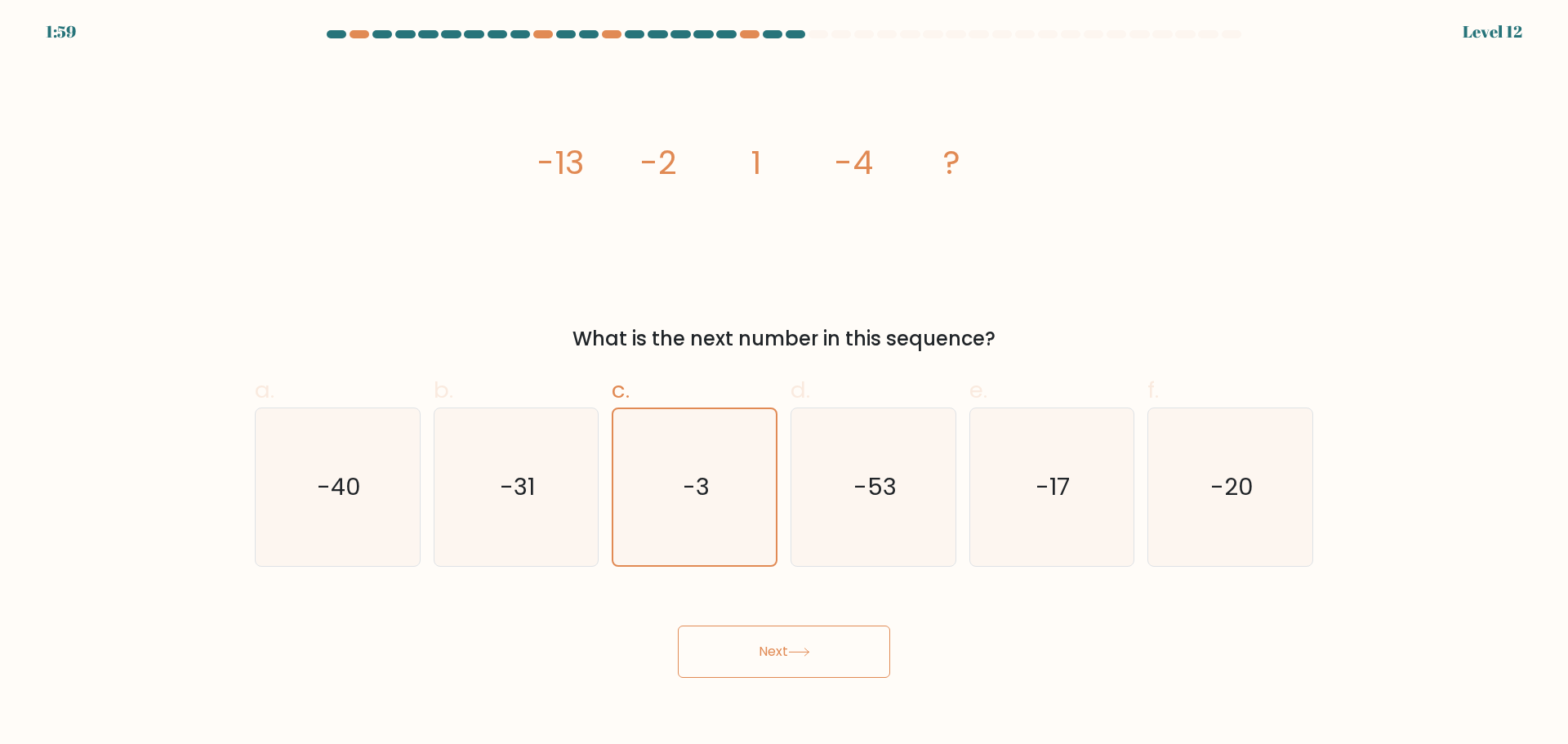
click at [815, 648] on button "Next" at bounding box center [784, 652] width 212 height 52
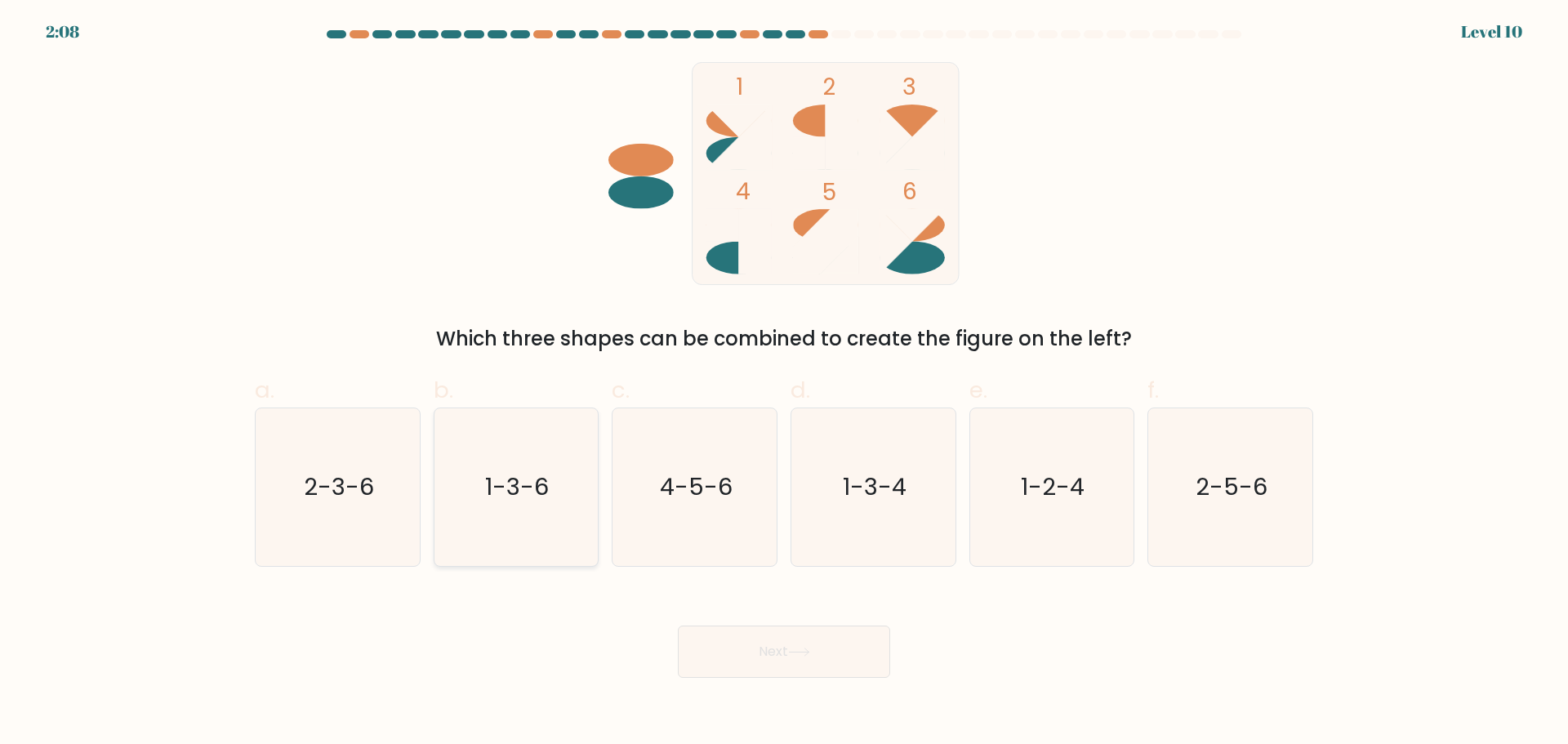
click at [518, 534] on icon "1-3-6" at bounding box center [515, 487] width 158 height 158
click at [784, 383] on input "b. 1-3-6" at bounding box center [784, 378] width 1 height 11
radio input "true"
click at [787, 631] on button "Next" at bounding box center [784, 652] width 212 height 52
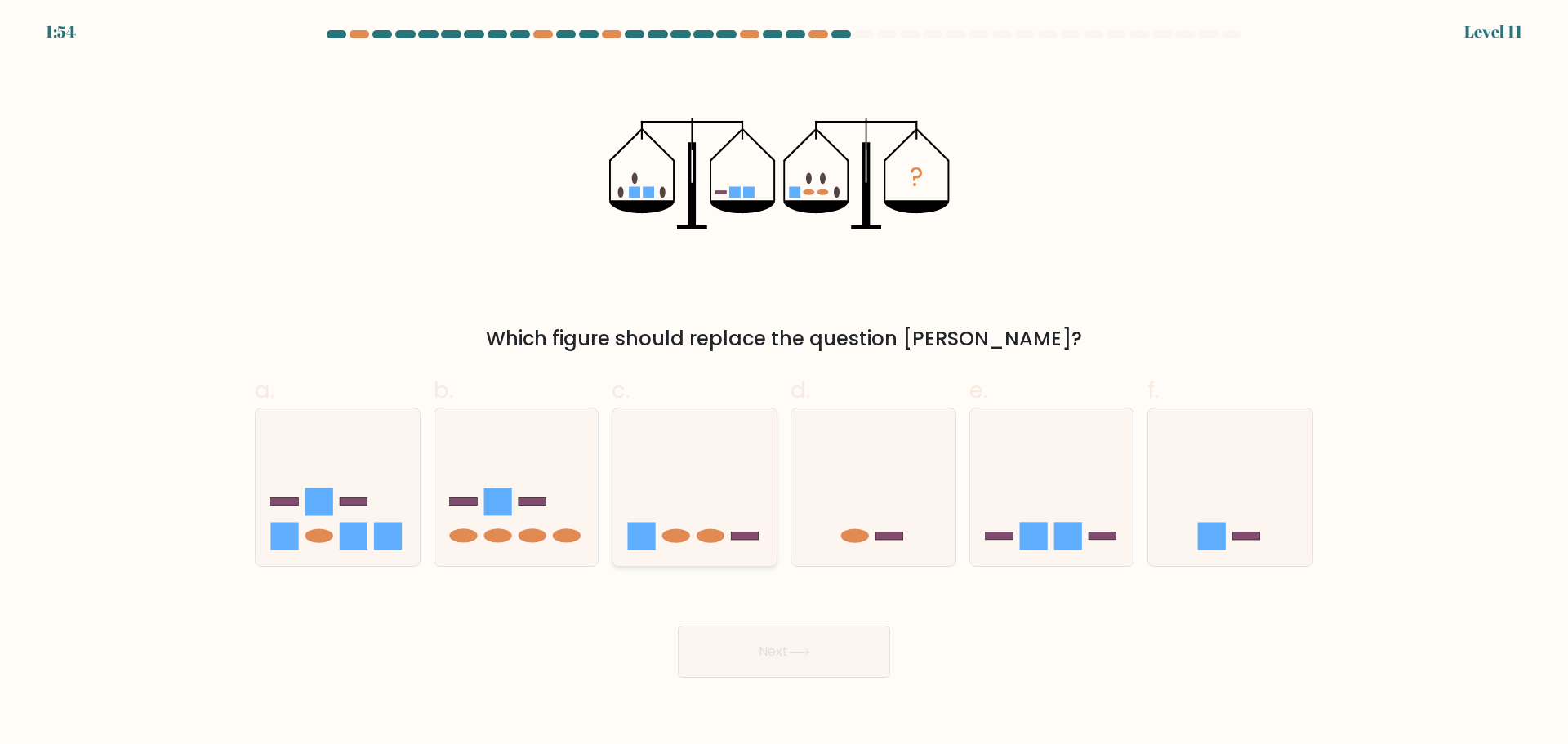
click at [686, 538] on ellipse at bounding box center [676, 536] width 28 height 14
click at [784, 383] on input "c." at bounding box center [784, 378] width 1 height 11
radio input "true"
click at [803, 664] on button "Next" at bounding box center [784, 652] width 212 height 52
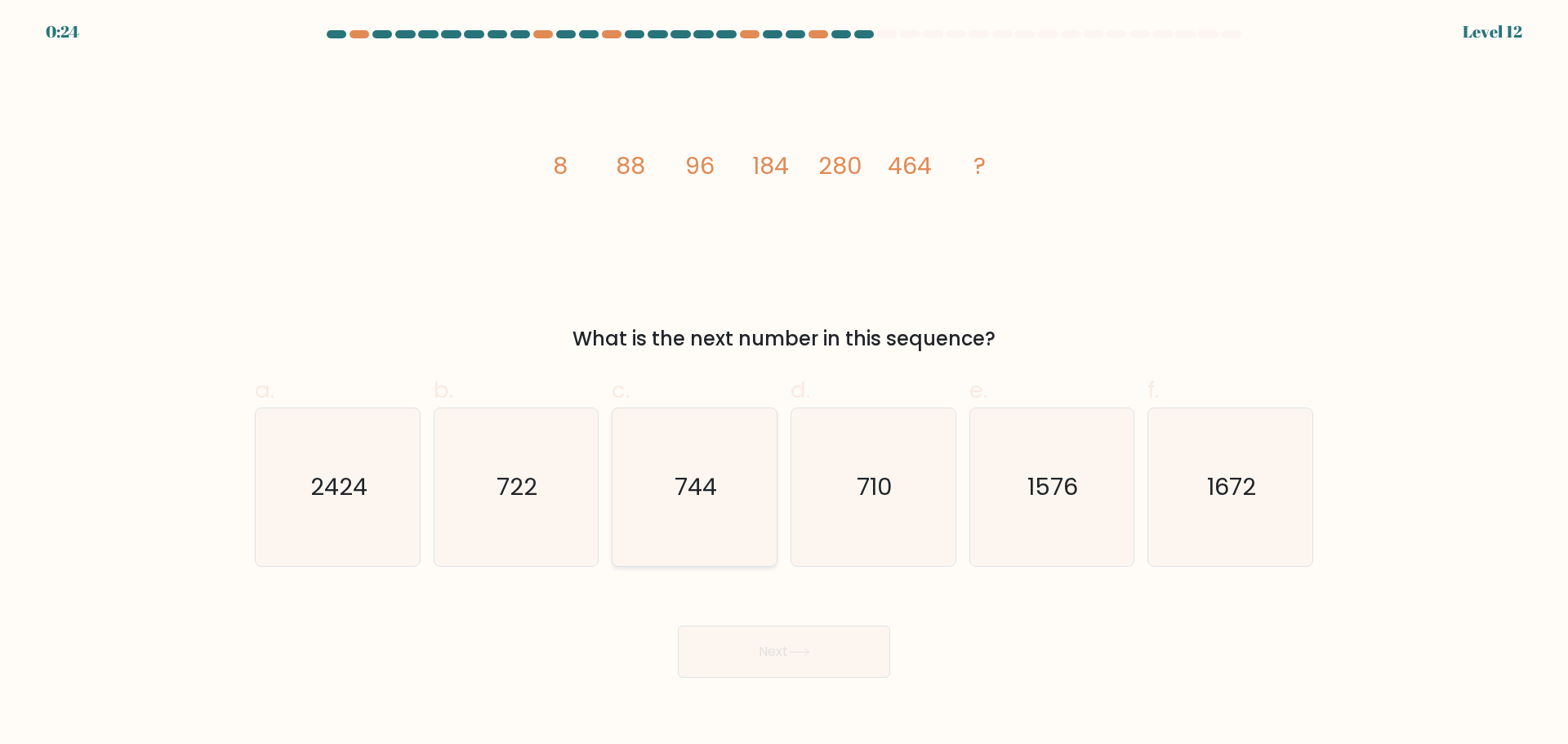
click at [665, 510] on icon "744" at bounding box center [694, 487] width 158 height 158
click at [784, 383] on input "c. 744" at bounding box center [784, 378] width 1 height 11
radio input "true"
click at [818, 651] on button "Next" at bounding box center [784, 652] width 212 height 52
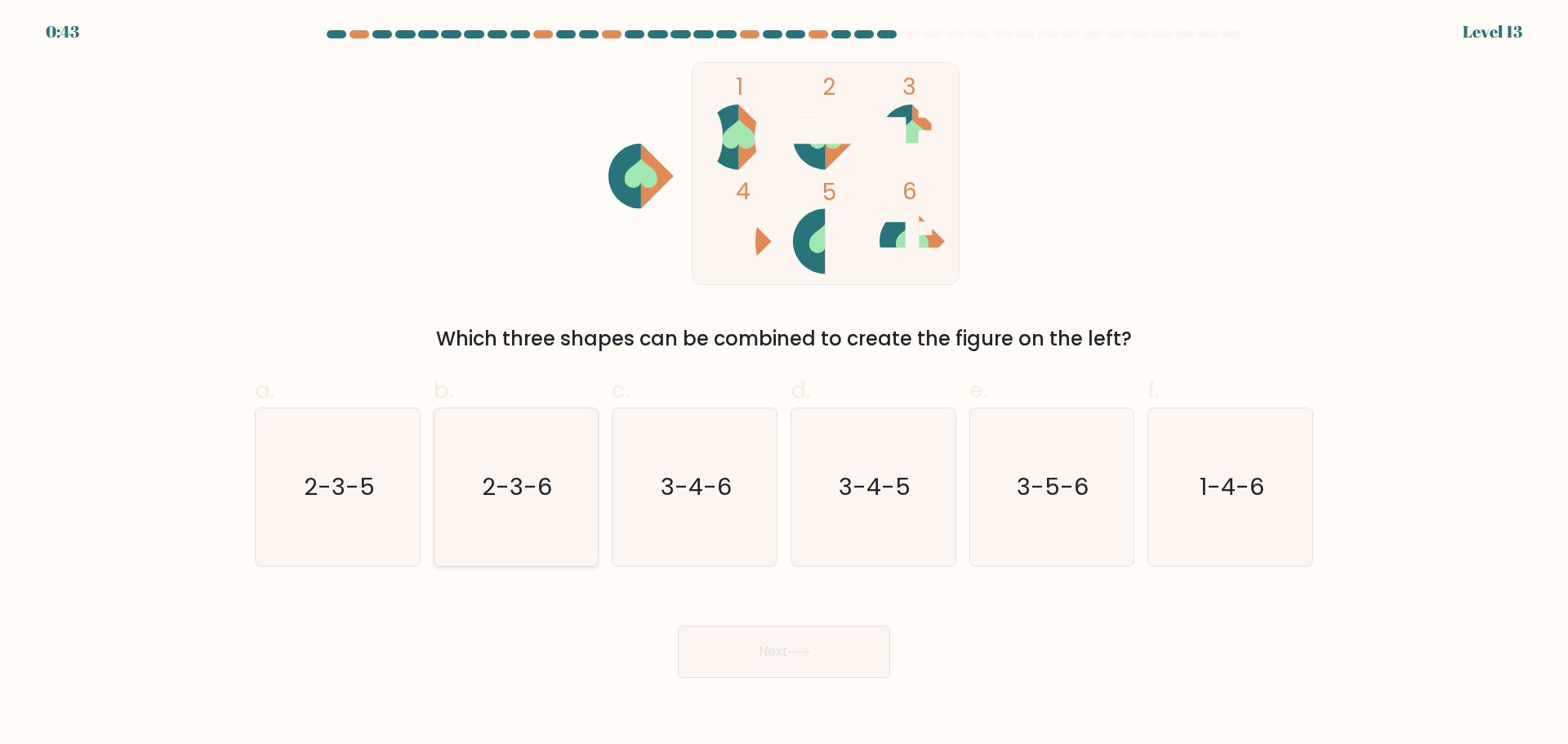
click at [550, 492] on text "2-3-6" at bounding box center [517, 487] width 71 height 33
click at [784, 383] on input "b. 2-3-6" at bounding box center [784, 378] width 1 height 11
radio input "true"
click at [805, 659] on button "Next" at bounding box center [784, 652] width 212 height 52
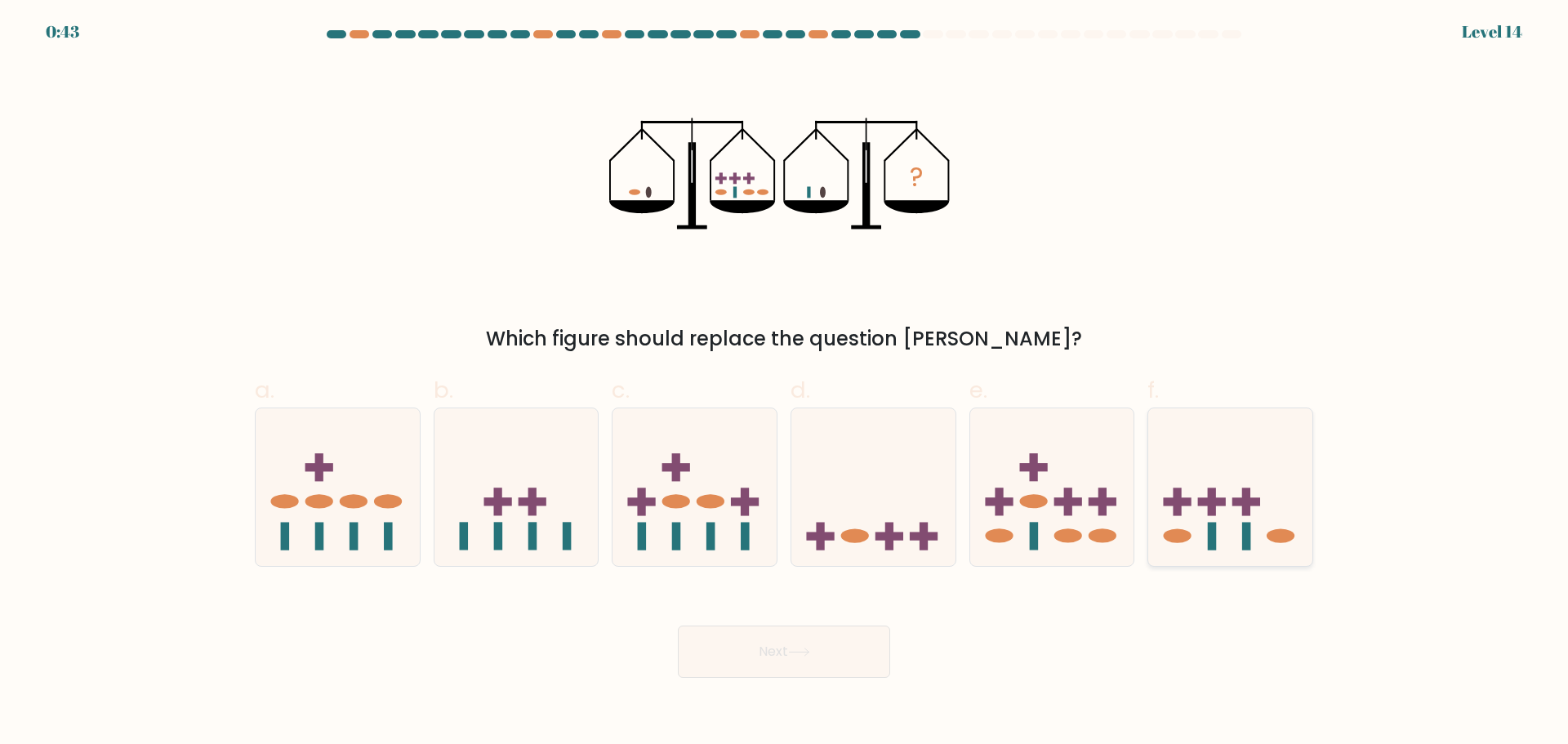
drag, startPoint x: 1243, startPoint y: 528, endPoint x: 1204, endPoint y: 557, distance: 48.6
click at [1244, 529] on rect at bounding box center [1246, 537] width 9 height 28
click at [784, 383] on input "f." at bounding box center [784, 378] width 1 height 11
radio input "true"
click at [794, 660] on button "Next" at bounding box center [784, 652] width 212 height 52
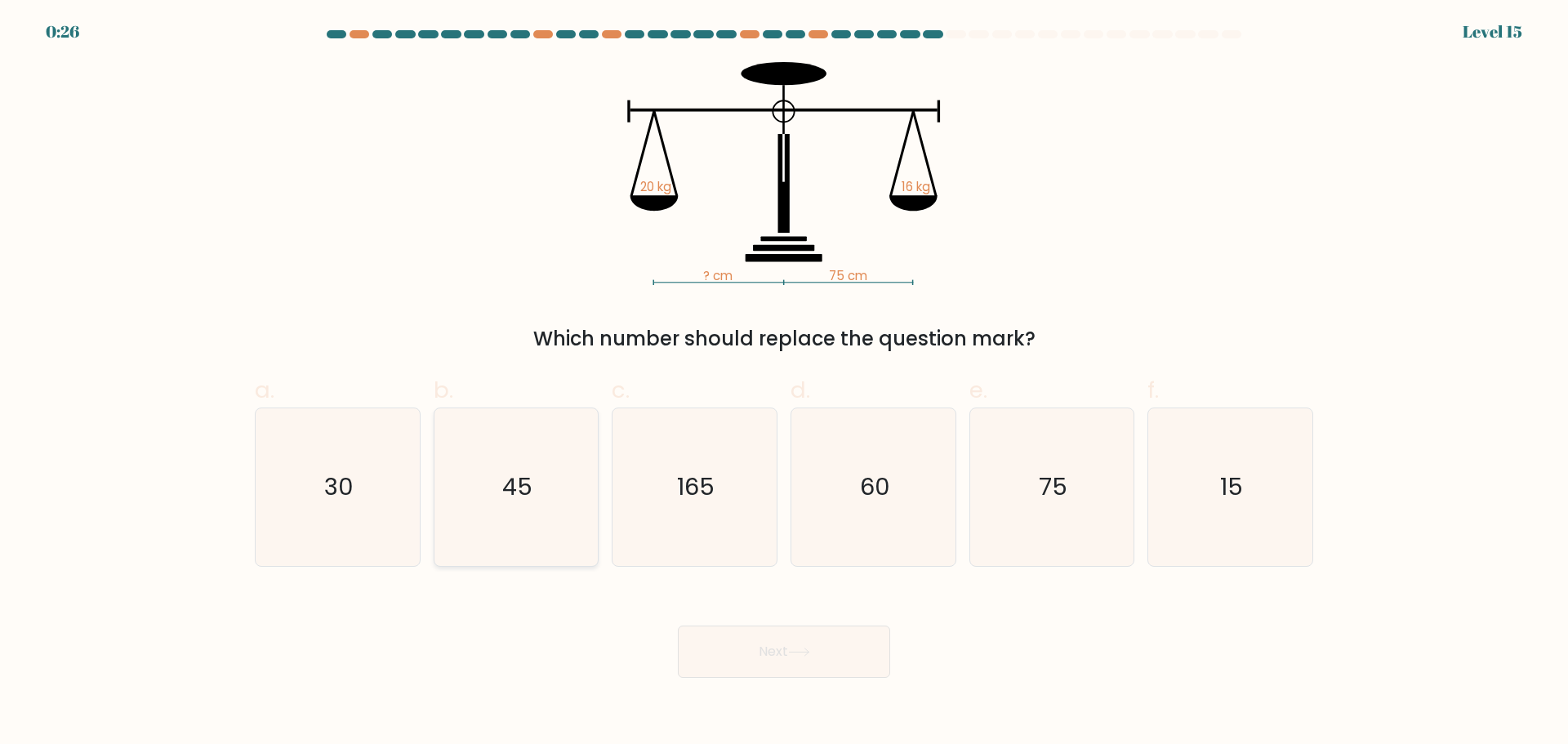
click at [568, 540] on icon "45" at bounding box center [515, 487] width 158 height 158
click at [784, 383] on input "b. 45" at bounding box center [784, 378] width 1 height 11
radio input "true"
click at [793, 643] on button "Next" at bounding box center [784, 652] width 212 height 52
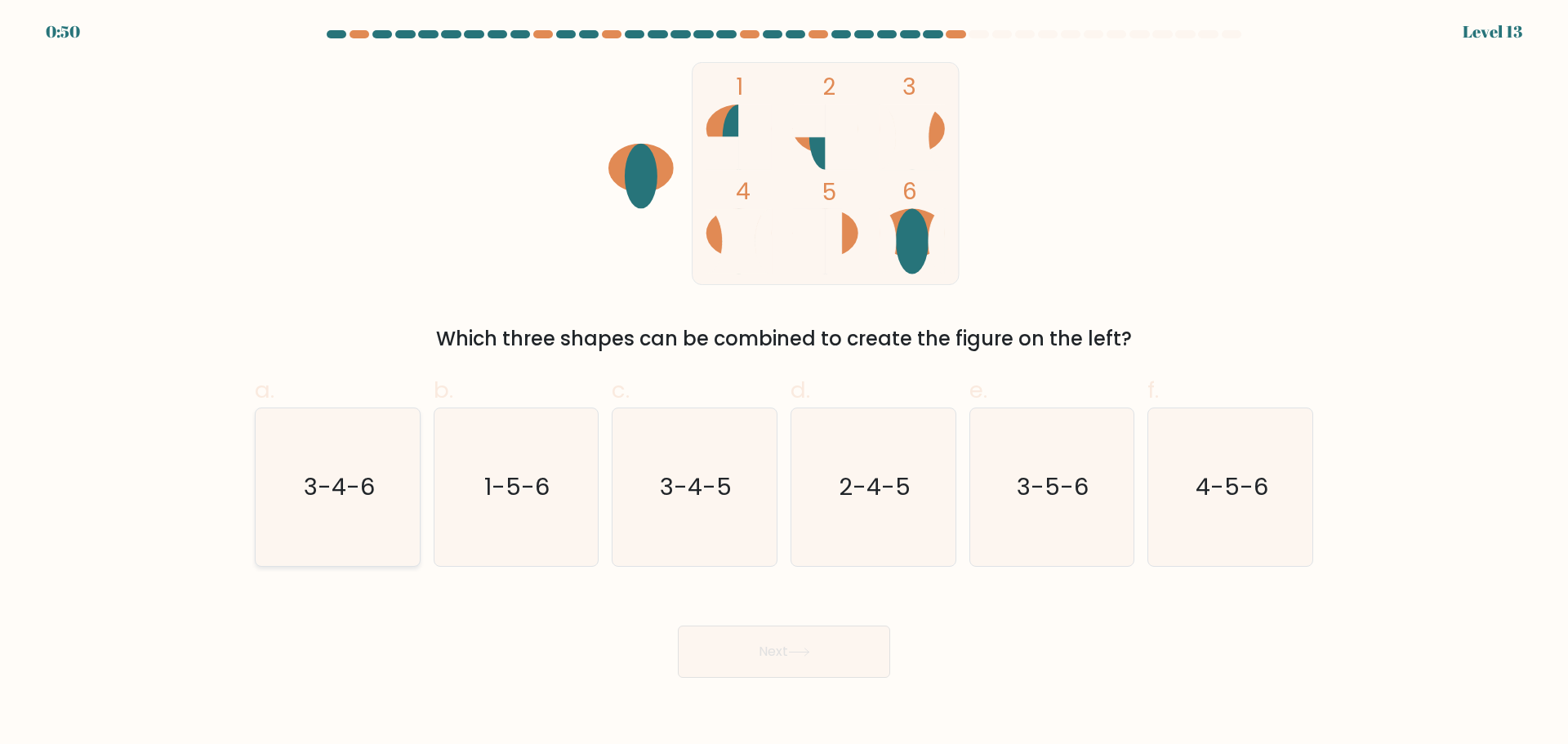
click at [309, 514] on icon "3-4-6" at bounding box center [337, 487] width 158 height 158
click at [784, 383] on input "a. 3-4-6" at bounding box center [784, 378] width 1 height 11
radio input "true"
click at [775, 650] on button "Next" at bounding box center [784, 652] width 212 height 52
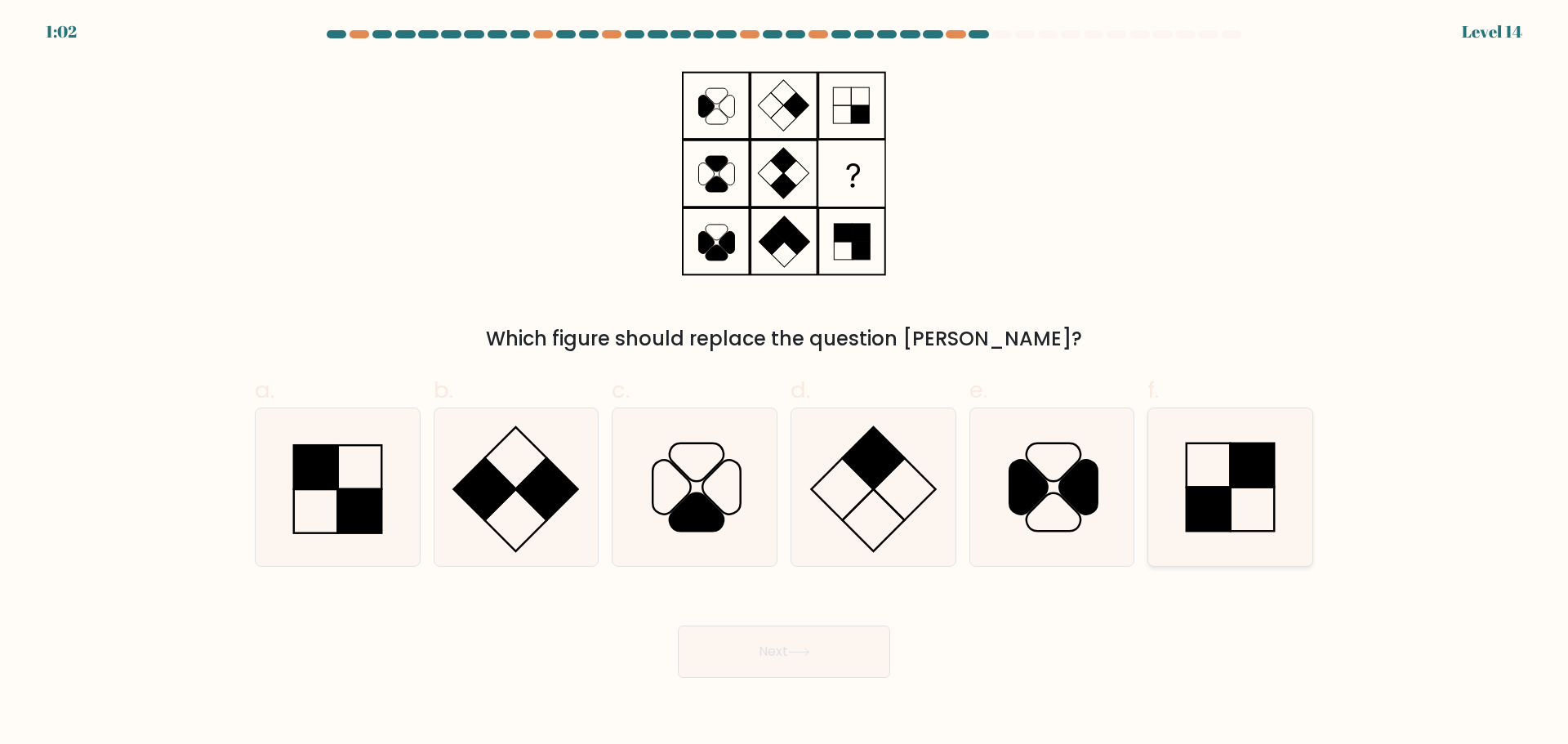
click at [1229, 546] on icon at bounding box center [1230, 487] width 158 height 158
click at [784, 383] on input "f." at bounding box center [784, 378] width 1 height 11
radio input "true"
click at [383, 519] on icon at bounding box center [337, 487] width 158 height 158
click at [784, 383] on input "a." at bounding box center [784, 378] width 1 height 11
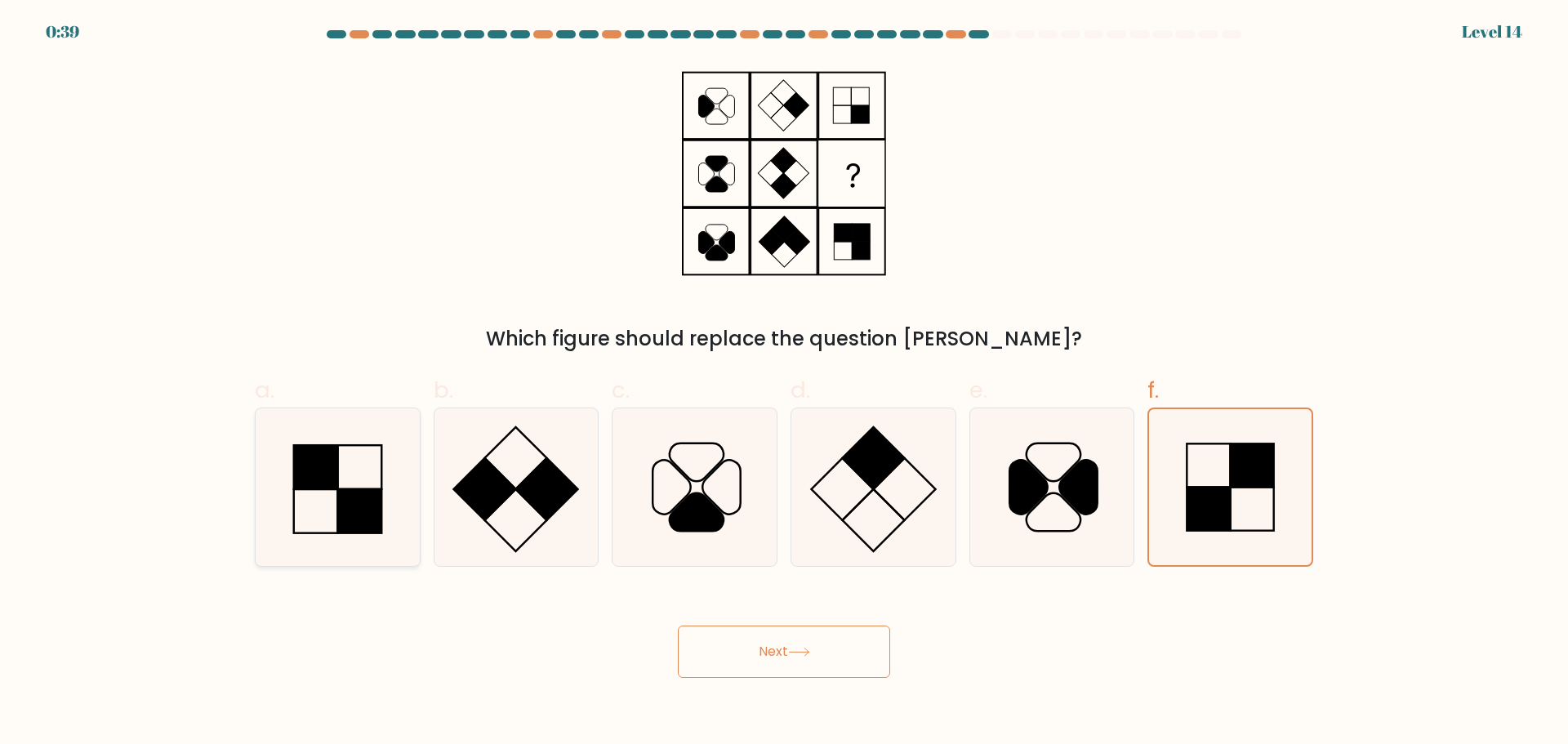
radio input "true"
click at [798, 646] on button "Next" at bounding box center [784, 652] width 212 height 52
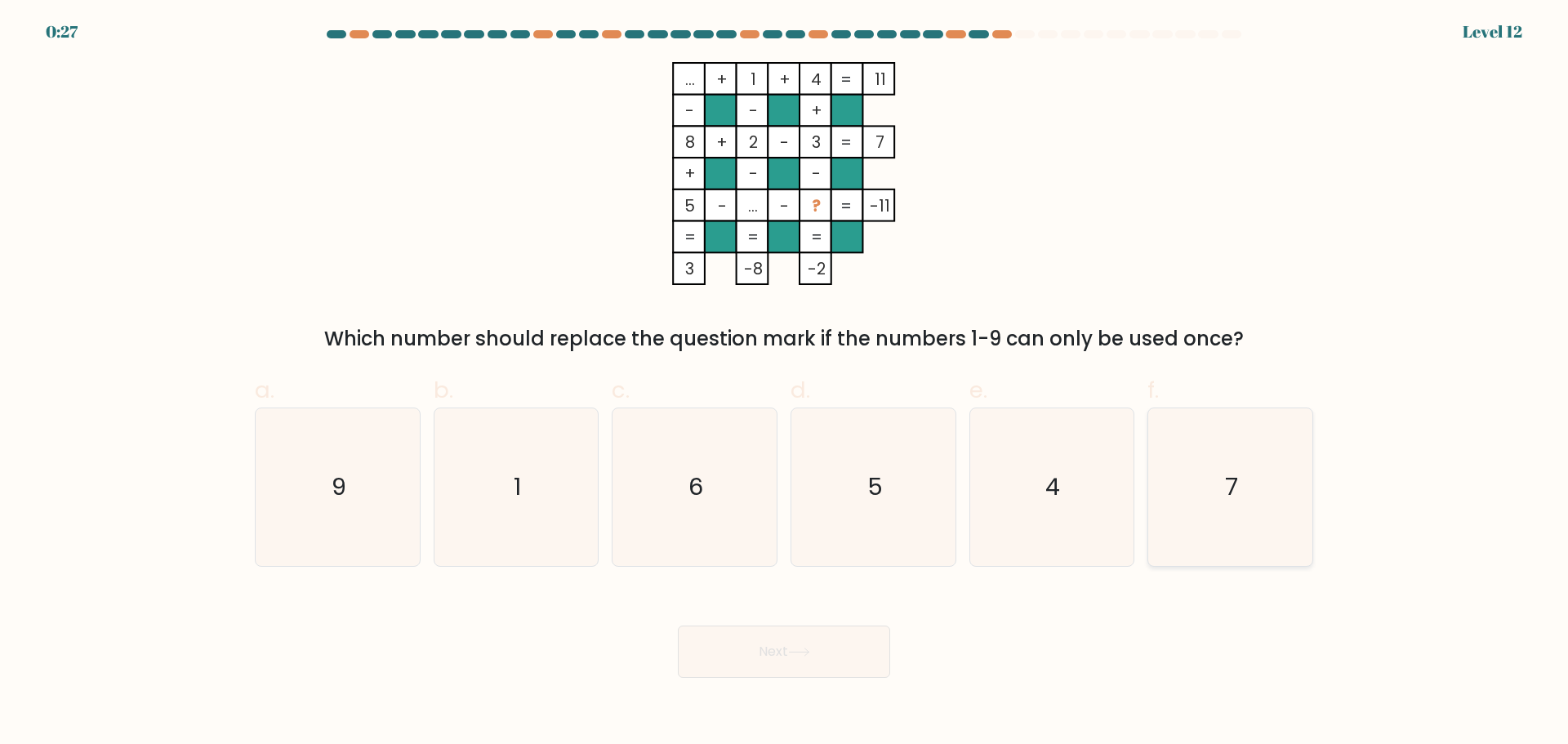
click at [1268, 526] on icon "7" at bounding box center [1230, 487] width 158 height 158
click at [784, 383] on input "f. 7" at bounding box center [784, 378] width 1 height 11
radio input "true"
click at [831, 649] on button "Next" at bounding box center [784, 652] width 212 height 52
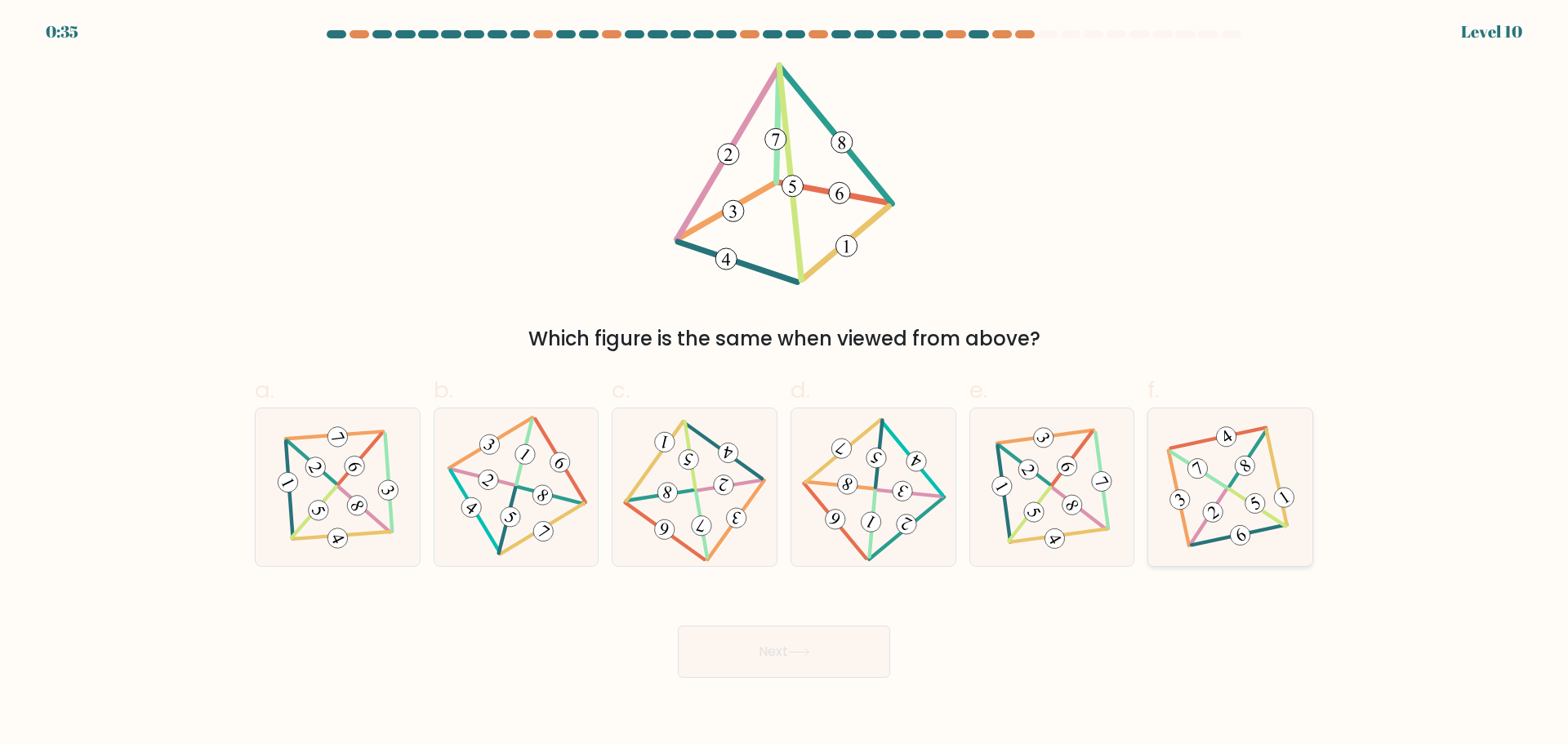
click at [1263, 510] on 583 at bounding box center [1256, 504] width 28 height 28
click at [784, 383] on input "f." at bounding box center [784, 378] width 1 height 11
radio input "true"
click at [820, 654] on button "Next" at bounding box center [784, 652] width 212 height 52
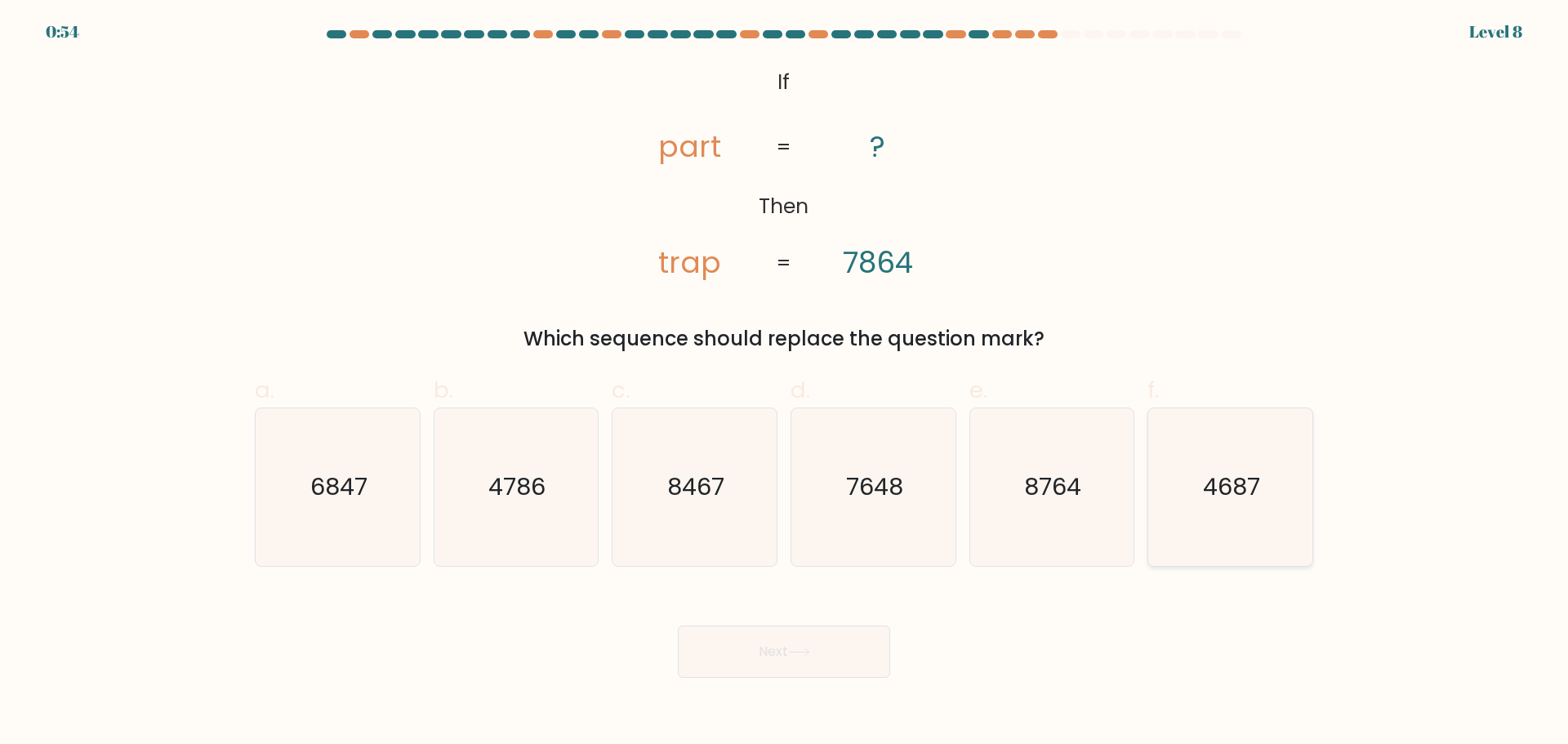
click at [1284, 515] on icon "4687" at bounding box center [1230, 487] width 158 height 158
click at [784, 383] on input "f. 4687" at bounding box center [784, 378] width 1 height 11
radio input "true"
click at [828, 657] on button "Next" at bounding box center [784, 652] width 212 height 52
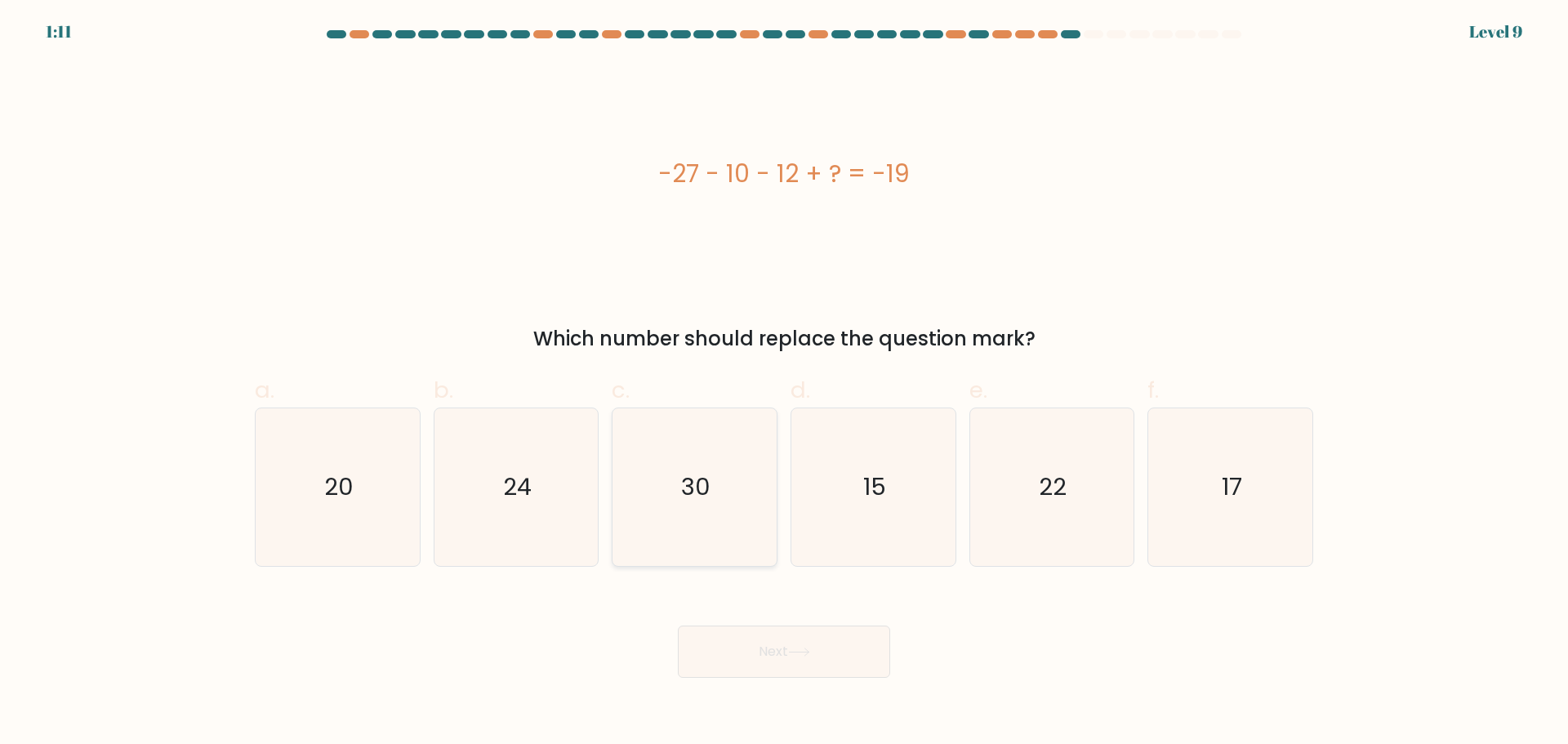
click at [715, 518] on icon "30" at bounding box center [694, 487] width 158 height 158
click at [784, 383] on input "c. 30" at bounding box center [784, 378] width 1 height 11
radio input "true"
click at [805, 642] on button "Next" at bounding box center [784, 652] width 212 height 52
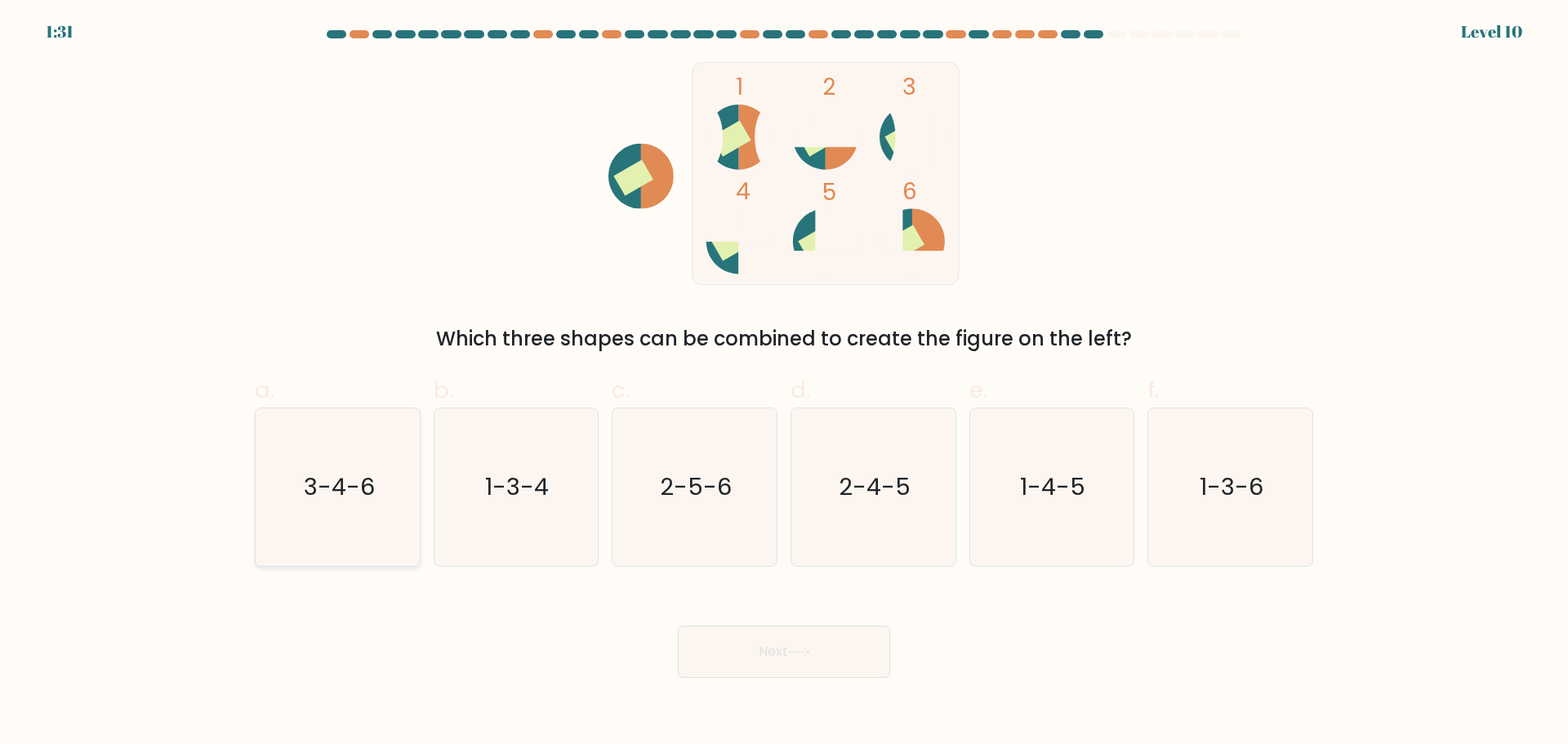
click at [327, 523] on icon "3-4-6" at bounding box center [337, 487] width 158 height 158
click at [784, 383] on input "a. 3-4-6" at bounding box center [784, 378] width 1 height 11
radio input "true"
click at [812, 642] on button "Next" at bounding box center [784, 652] width 212 height 52
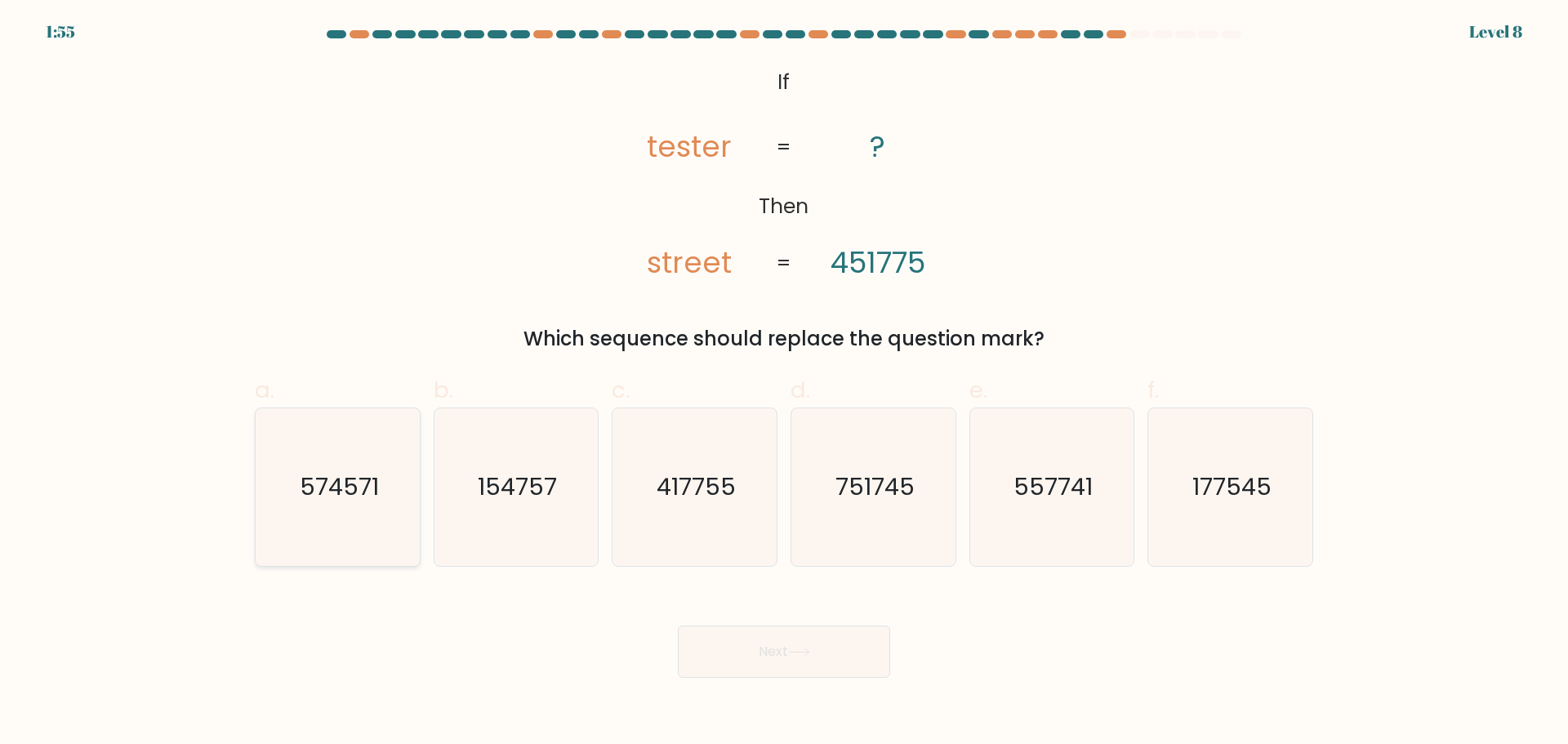
click at [321, 515] on icon "574571" at bounding box center [337, 487] width 158 height 158
click at [784, 383] on input "a. 574571" at bounding box center [784, 378] width 1 height 11
radio input "true"
click at [772, 650] on button "Next" at bounding box center [784, 652] width 212 height 52
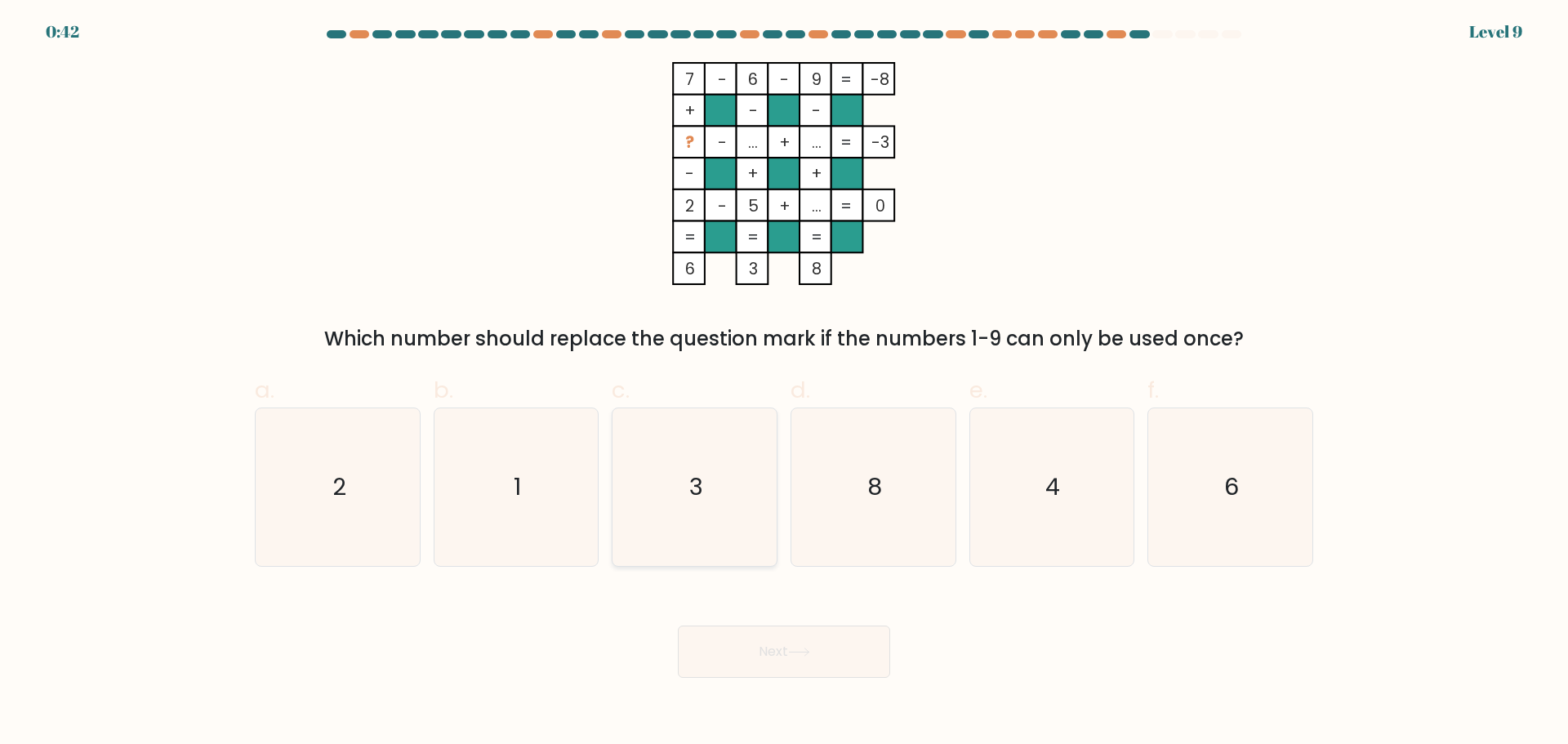
click at [726, 528] on icon "3" at bounding box center [694, 487] width 158 height 158
click at [784, 383] on input "c. 3" at bounding box center [784, 378] width 1 height 11
radio input "true"
click at [794, 646] on button "Next" at bounding box center [784, 652] width 212 height 52
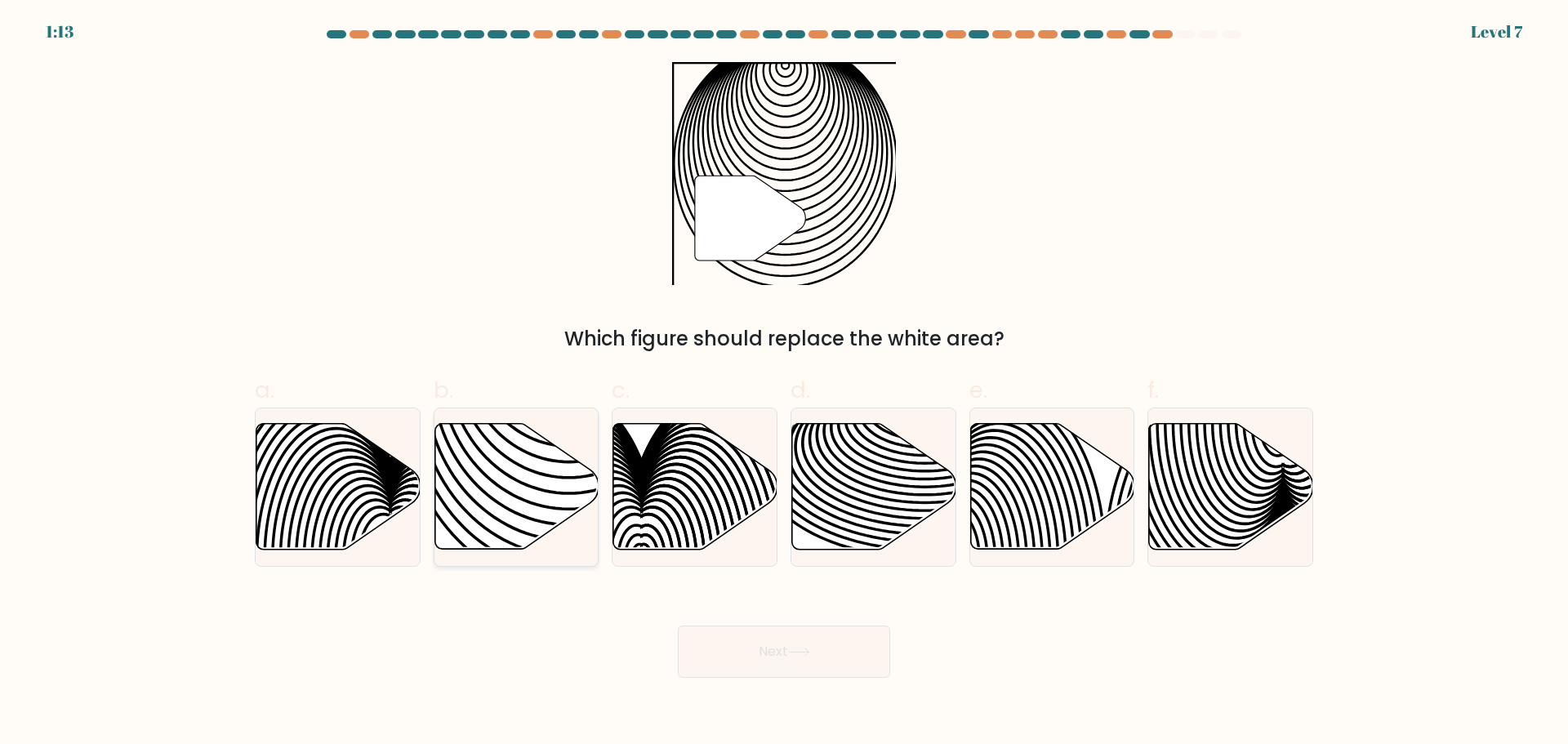
click at [507, 521] on icon at bounding box center [516, 486] width 164 height 126
click at [784, 383] on input "b." at bounding box center [784, 378] width 1 height 11
radio input "true"
click at [785, 659] on button "Next" at bounding box center [784, 652] width 212 height 52
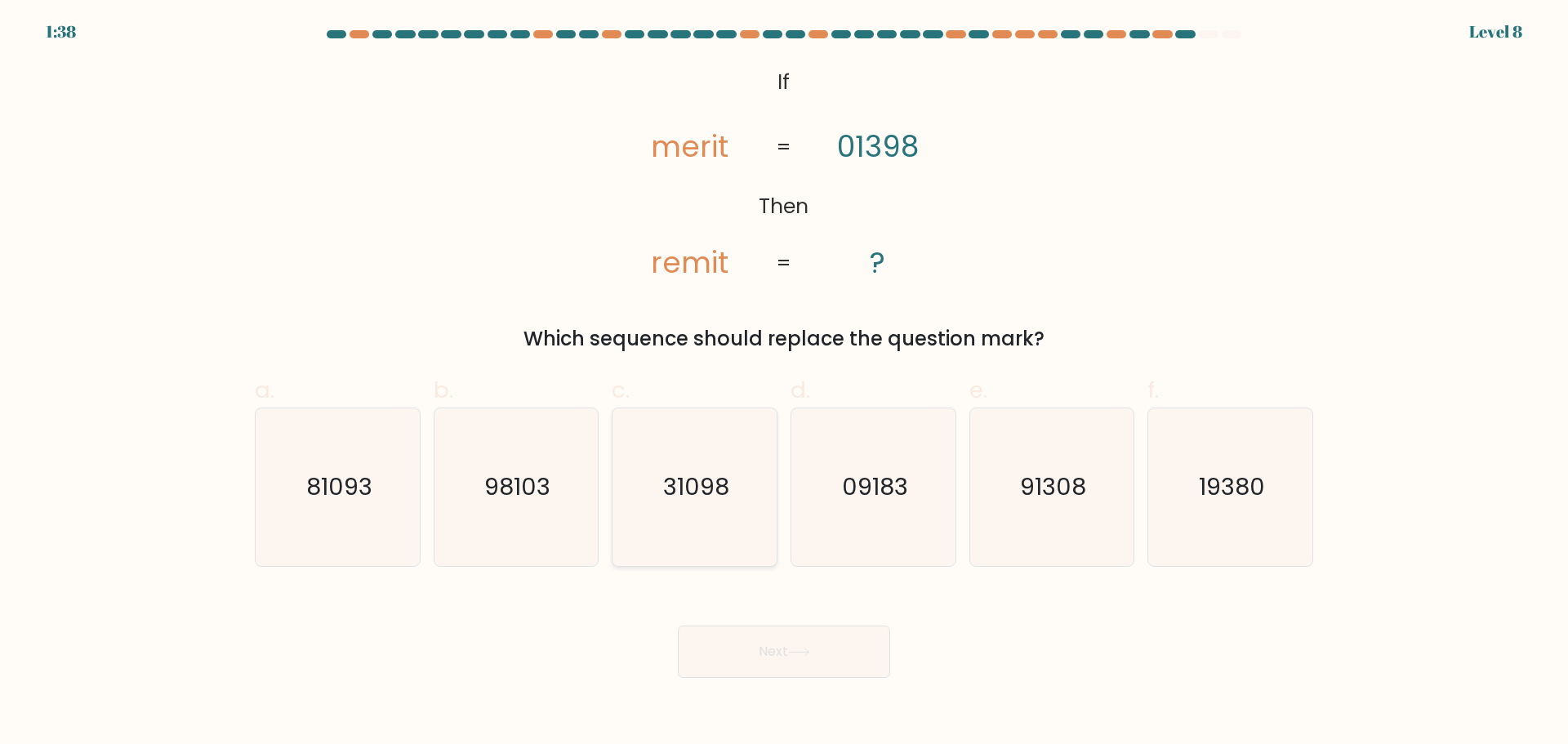
click at [680, 511] on icon "31098" at bounding box center [694, 487] width 158 height 158
click at [784, 383] on input "c. 31098" at bounding box center [784, 378] width 1 height 11
radio input "true"
click at [827, 659] on button "Next" at bounding box center [784, 652] width 212 height 52
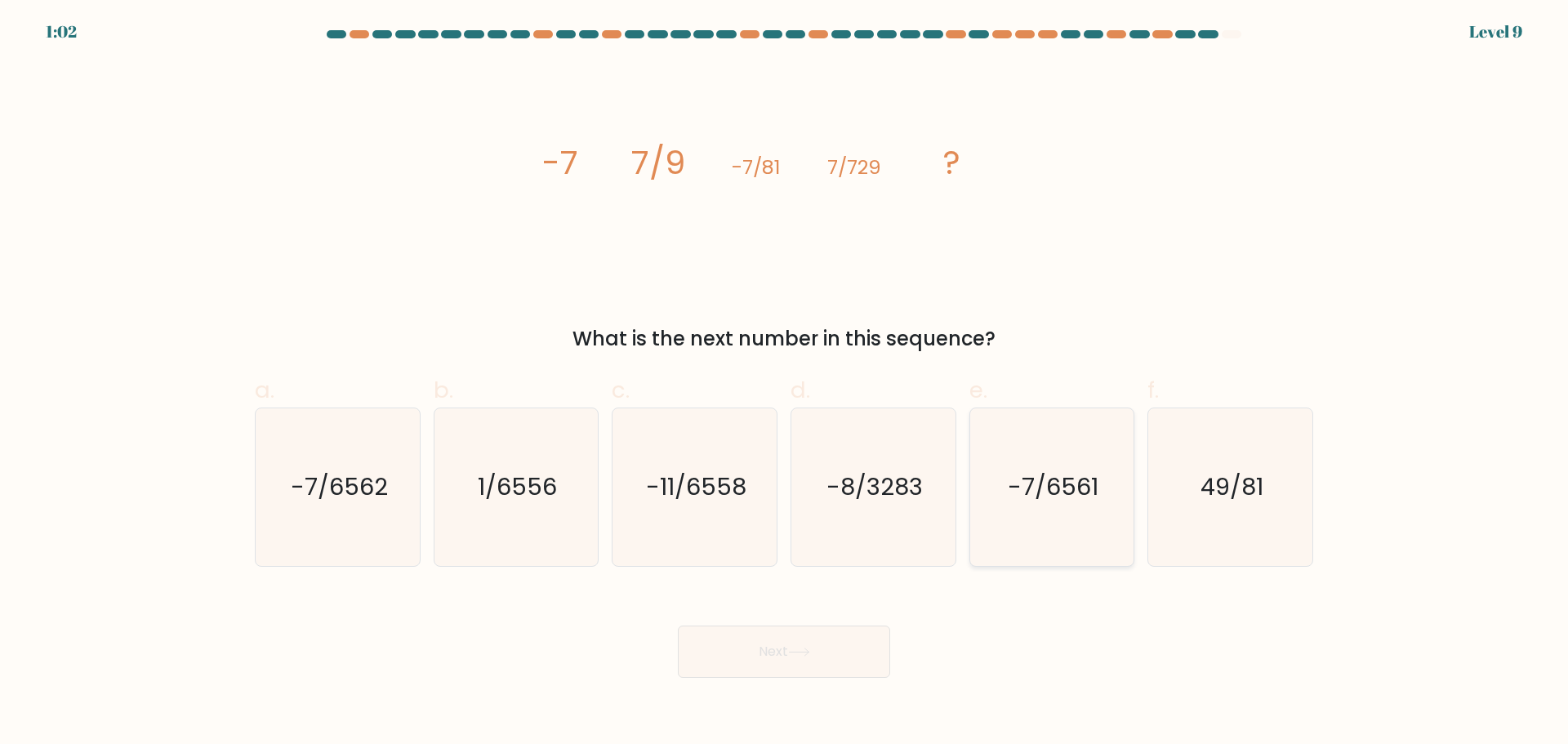
click at [1037, 505] on icon "-7/6561" at bounding box center [1051, 487] width 158 height 158
click at [784, 383] on input "e. -7/6561" at bounding box center [784, 378] width 1 height 11
radio input "true"
click at [804, 656] on icon at bounding box center [799, 652] width 22 height 9
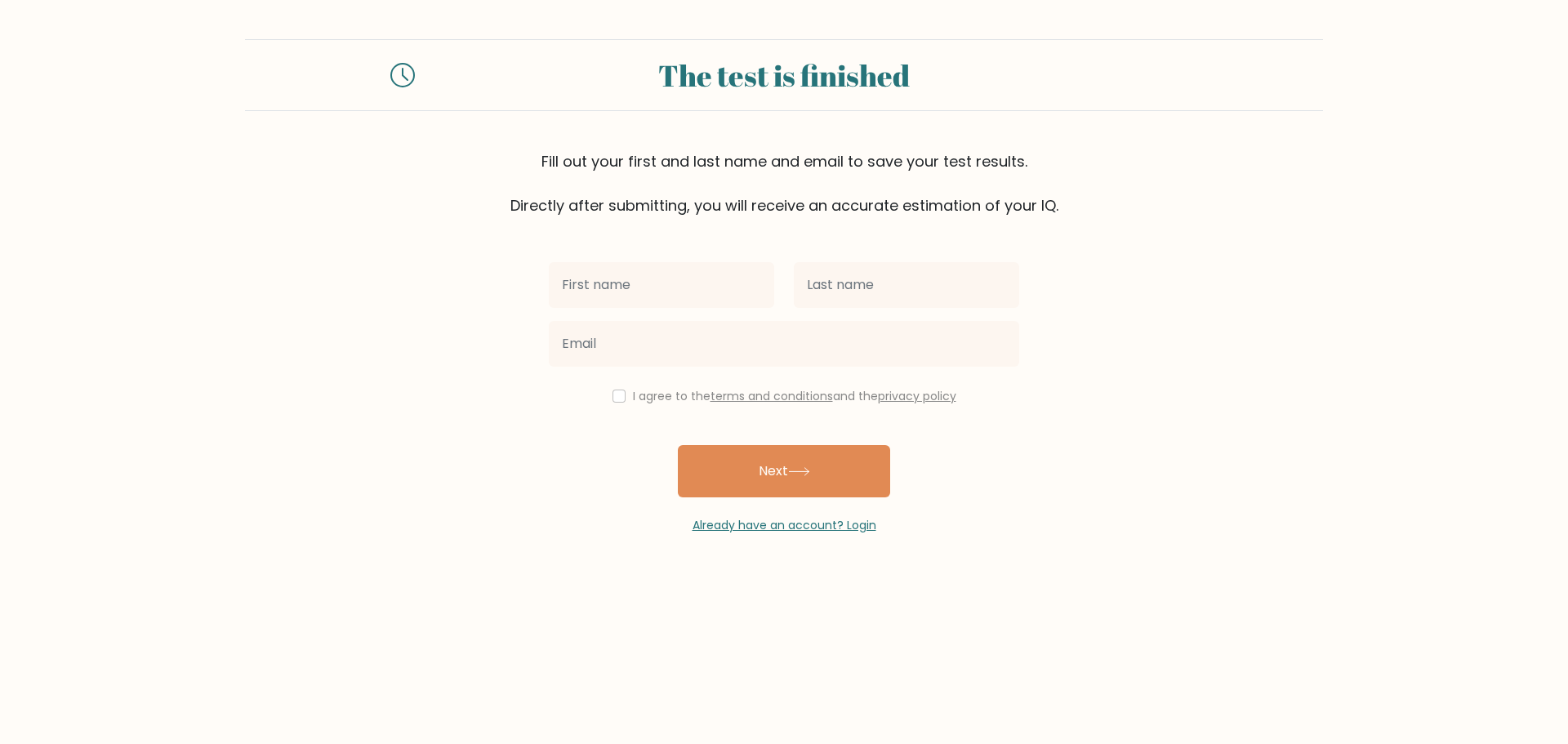
click at [678, 289] on input "text" at bounding box center [661, 285] width 226 height 46
type input "theertha"
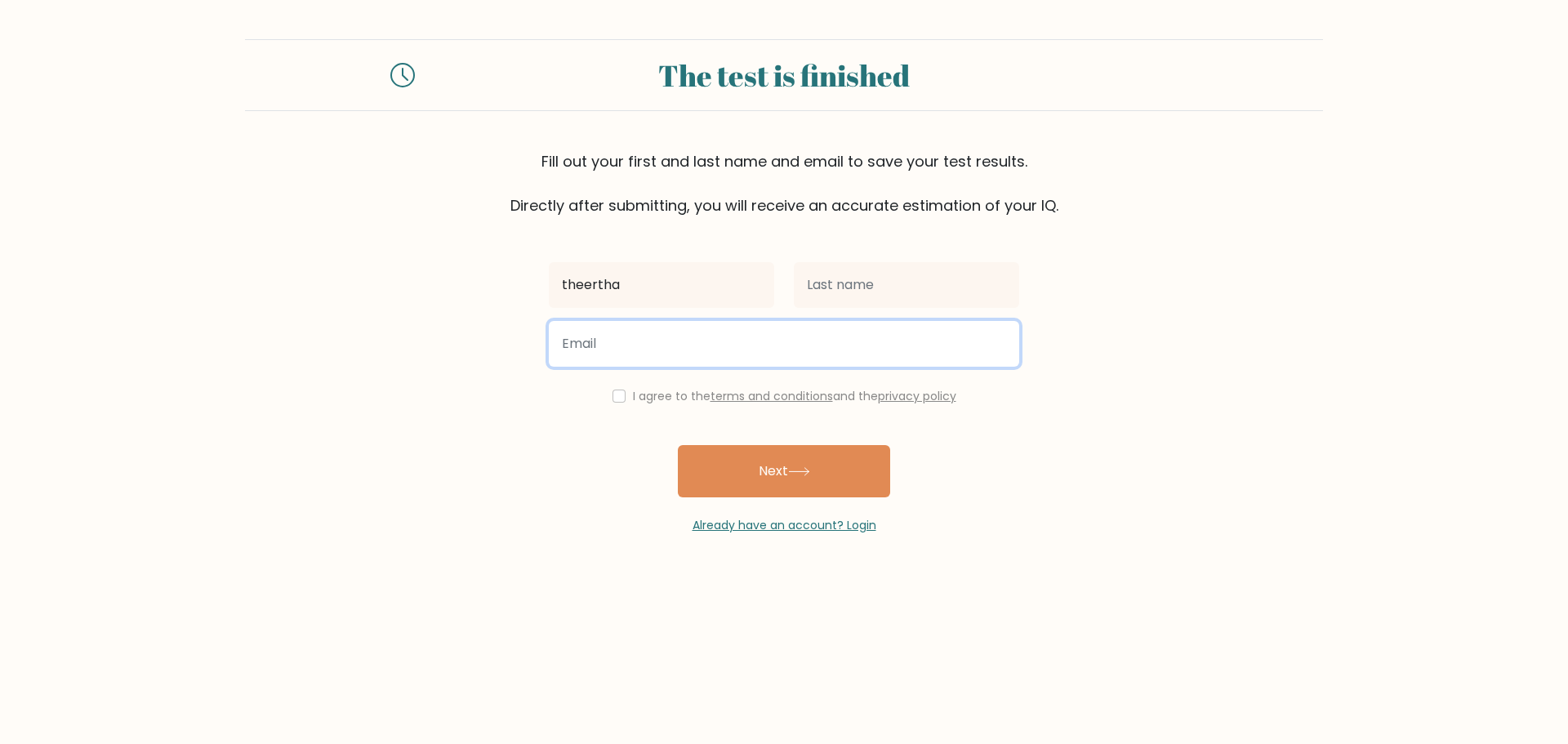
click at [622, 357] on input "email" at bounding box center [784, 343] width 471 height 46
type input "rajeevr9139@gmail.com"
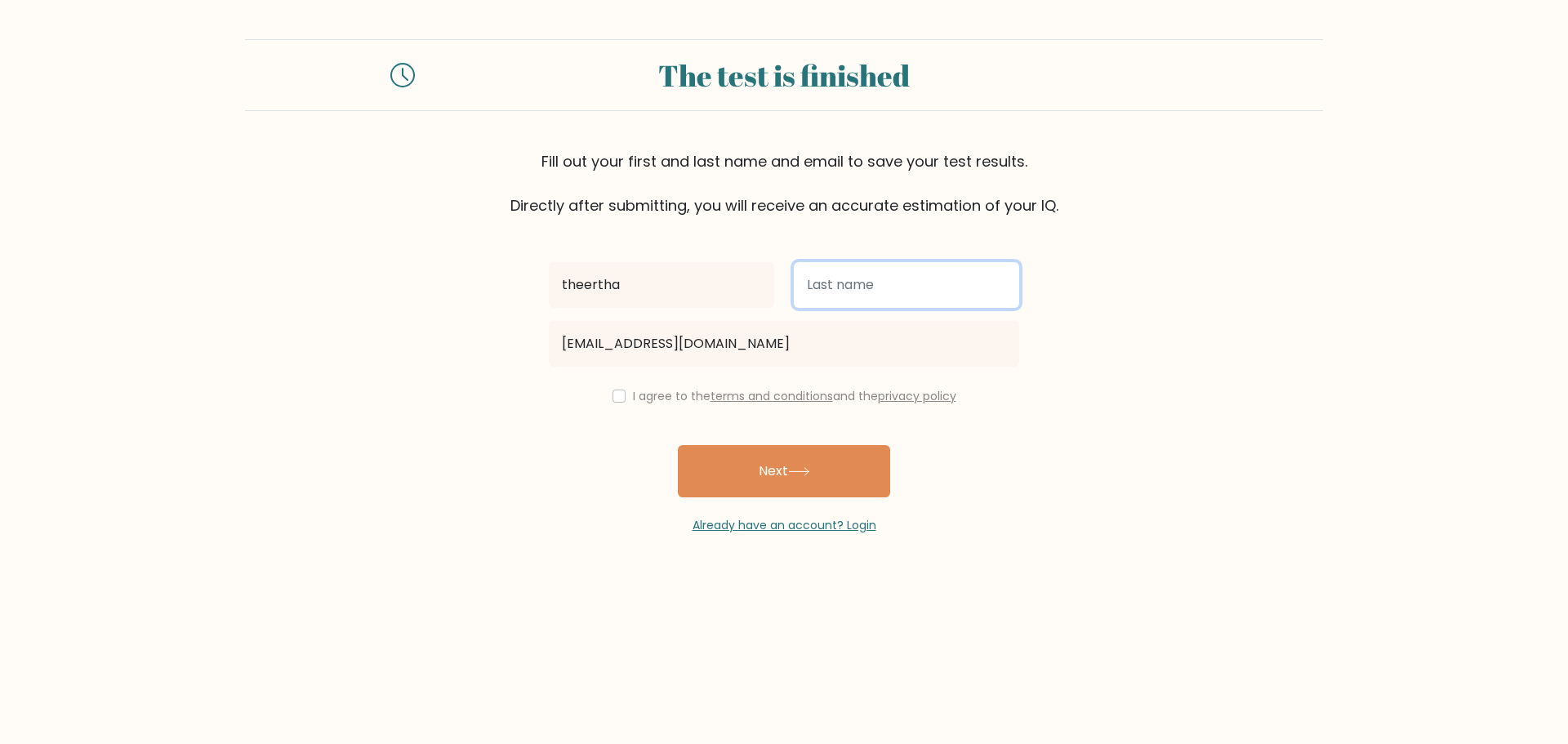
click at [810, 287] on input "text" at bounding box center [907, 285] width 226 height 46
type input "rajeev d"
click at [619, 396] on input "checkbox" at bounding box center [618, 395] width 13 height 13
checkbox input "true"
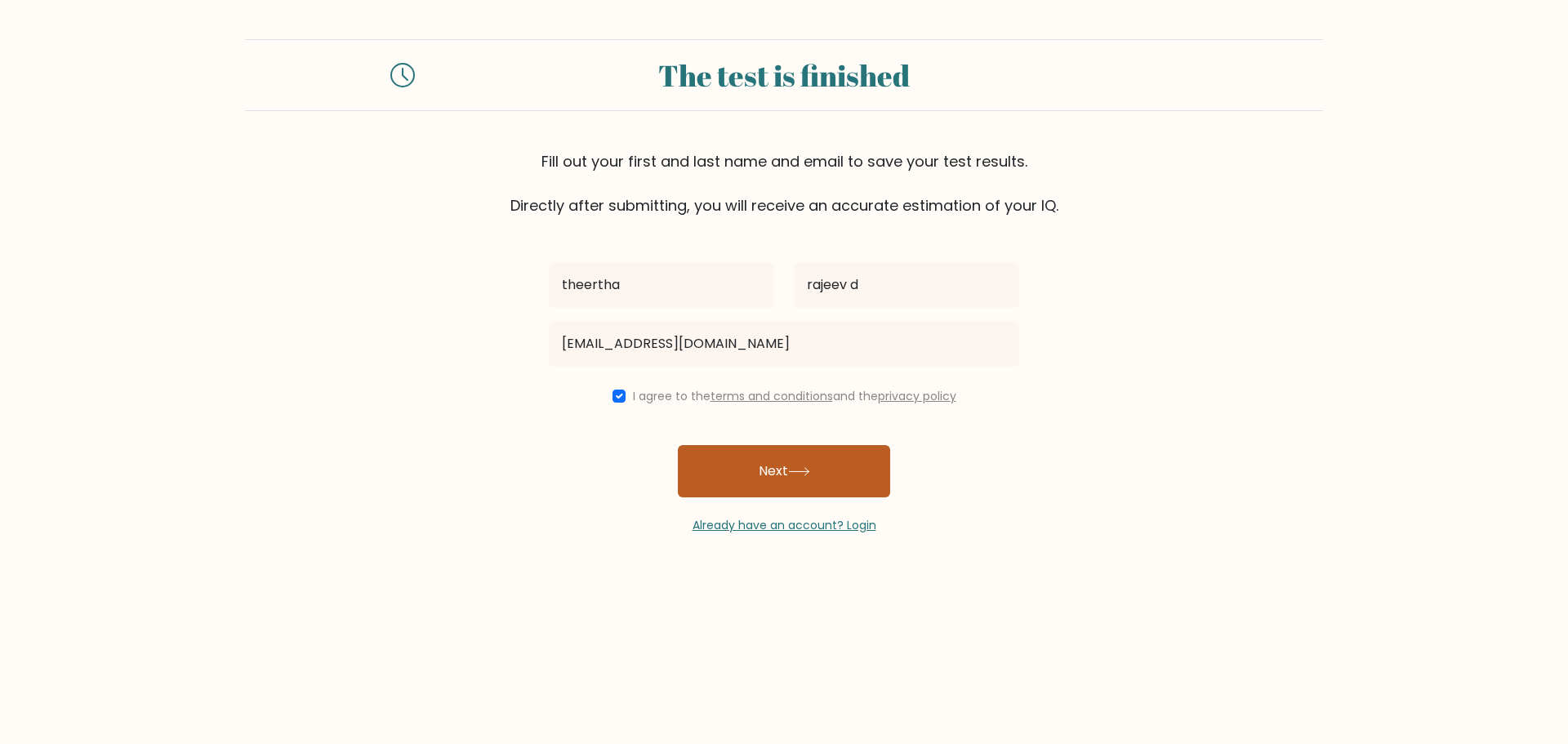
click at [763, 464] on button "Next" at bounding box center [784, 472] width 212 height 52
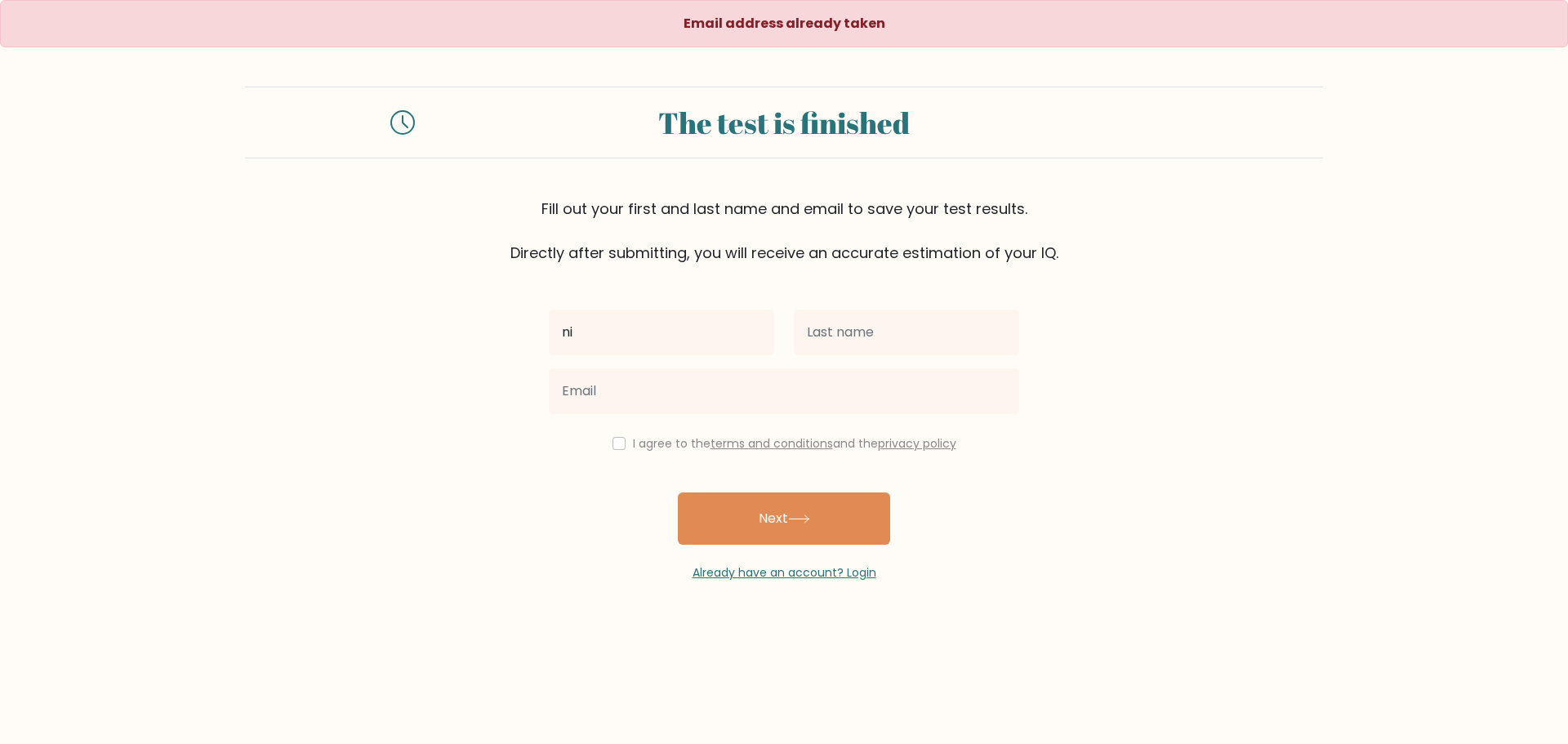
type input "n"
click at [695, 334] on input "text" at bounding box center [661, 332] width 226 height 46
type input "theertha"
click at [830, 327] on input "text" at bounding box center [907, 332] width 226 height 46
type input "rajeev d"
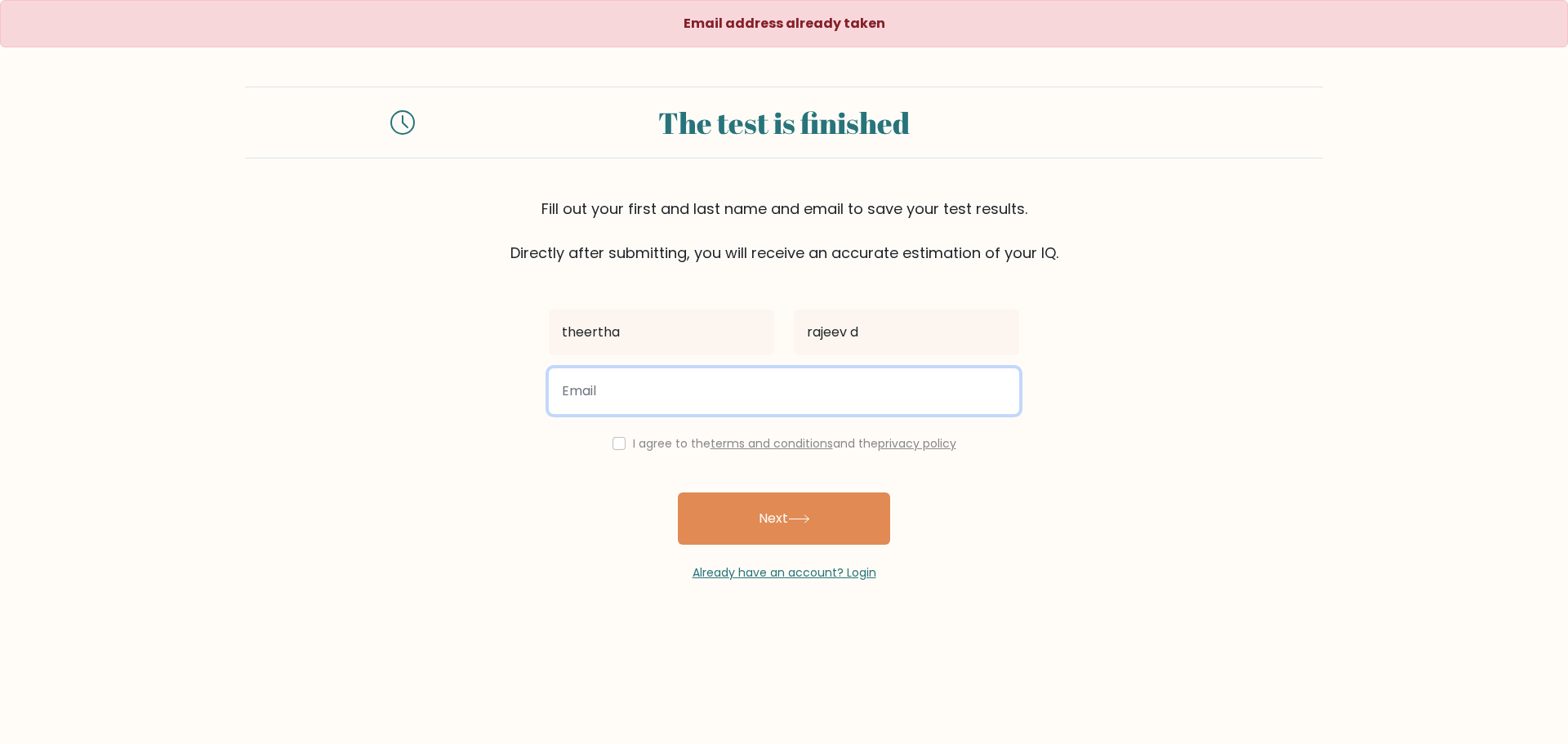
click at [619, 386] on input "email" at bounding box center [784, 390] width 471 height 46
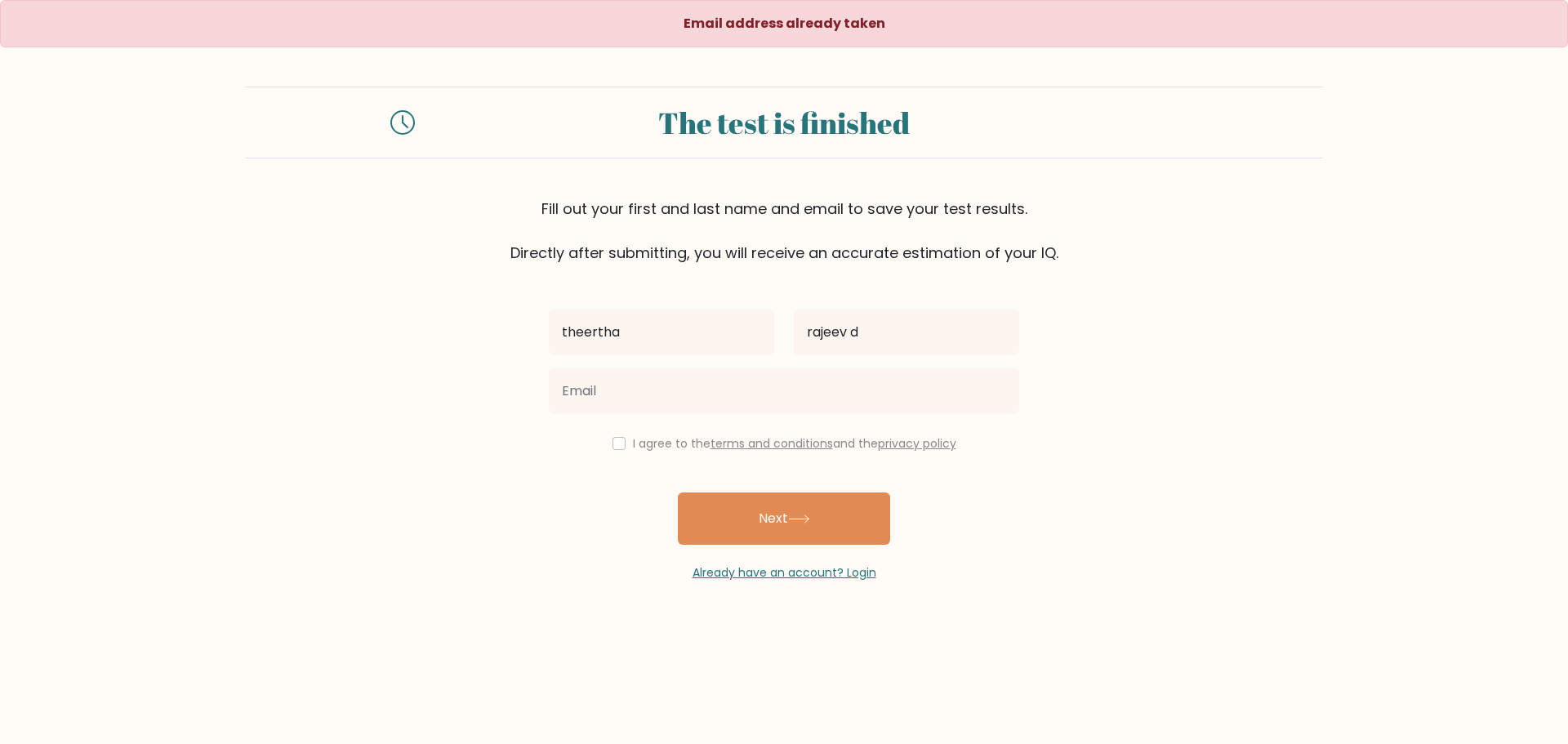
click at [1352, 401] on form "The test is finished Fill out your first and last name and email to save your t…" at bounding box center [784, 333] width 1568 height 495
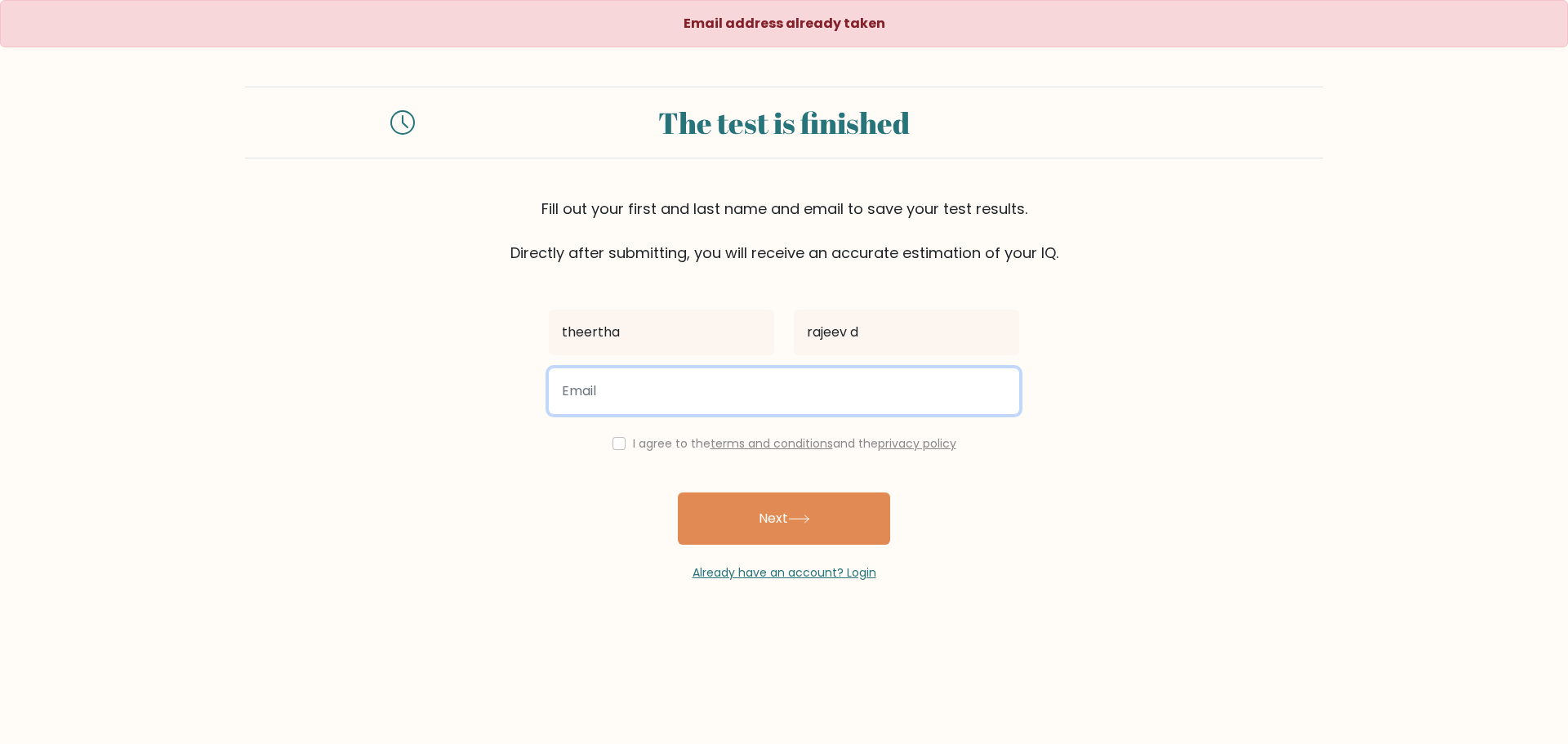
click at [833, 404] on input "email" at bounding box center [784, 390] width 471 height 46
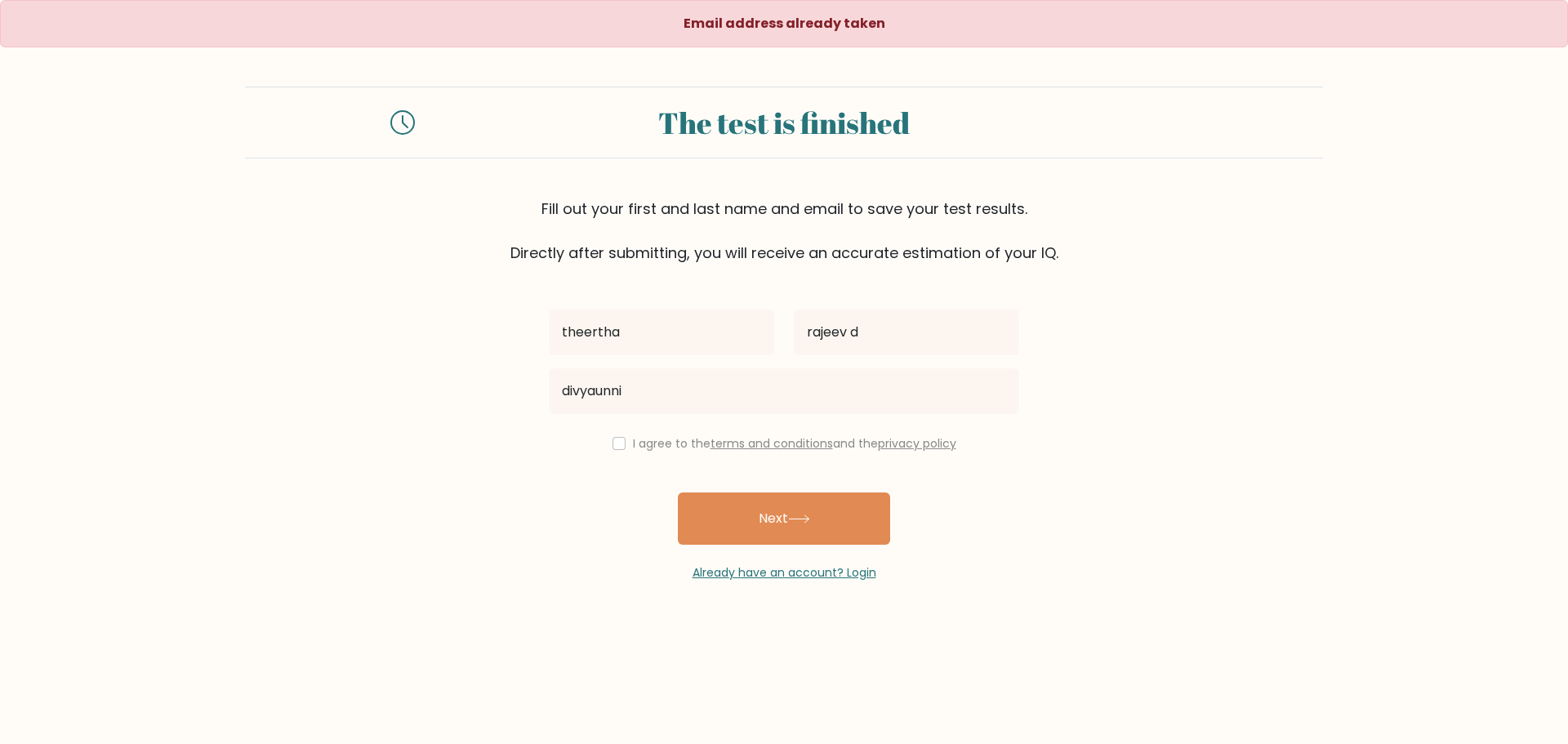
click at [816, 420] on div "theertha rajeev d divyaunni I agree to the terms and conditions and the privacy…" at bounding box center [784, 422] width 490 height 318
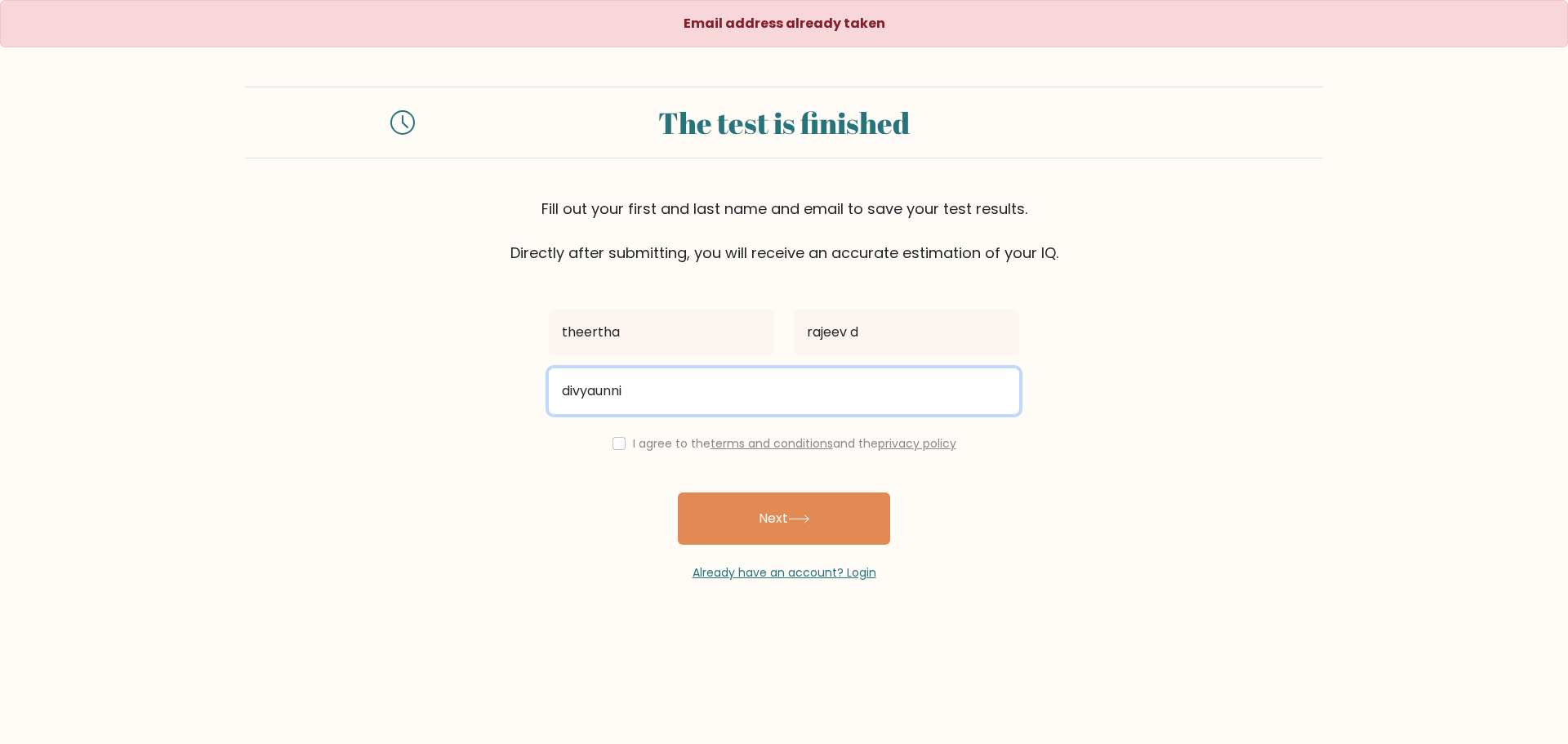
click at [791, 409] on input "divyaunni" at bounding box center [784, 390] width 471 height 46
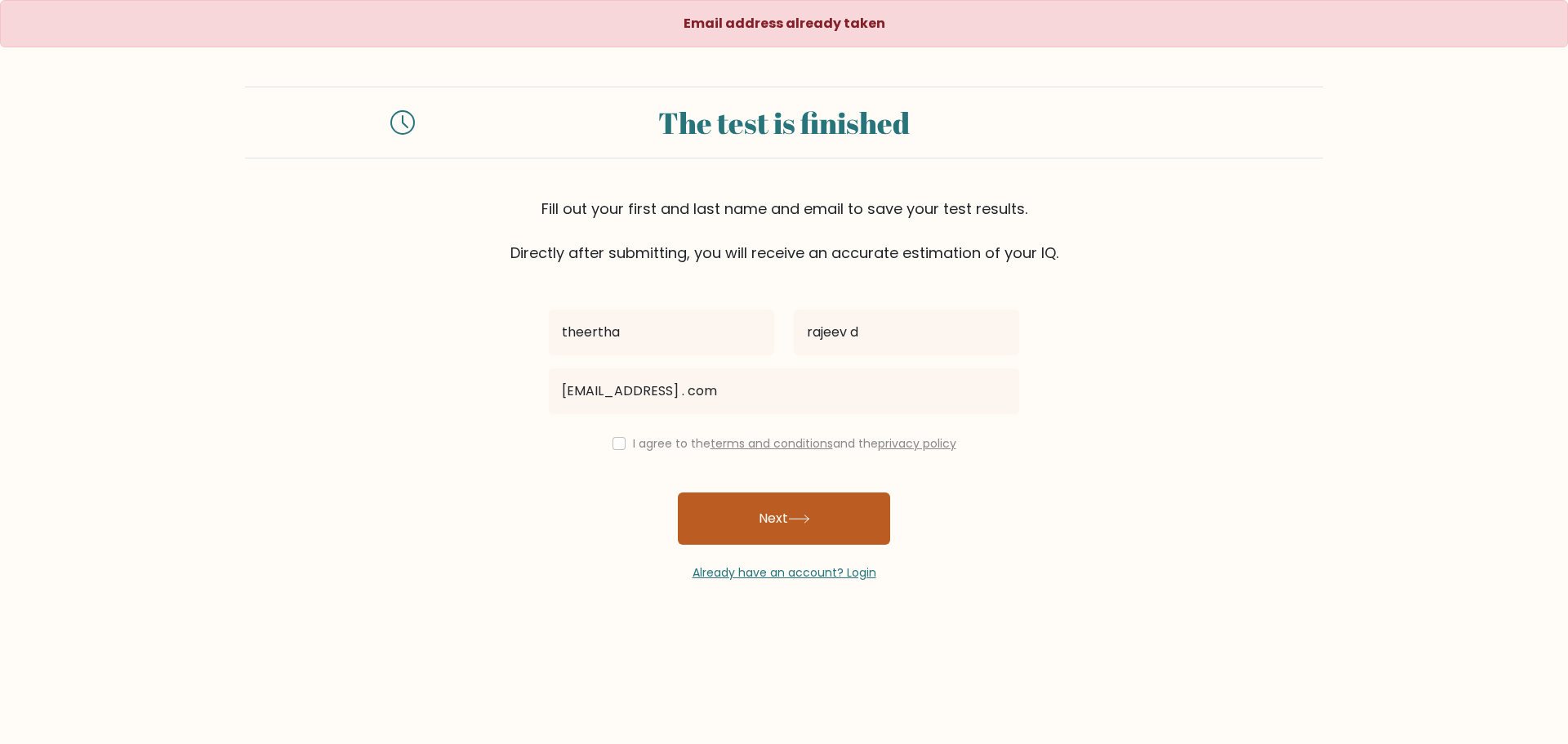
click at [806, 511] on button "Next" at bounding box center [784, 518] width 212 height 52
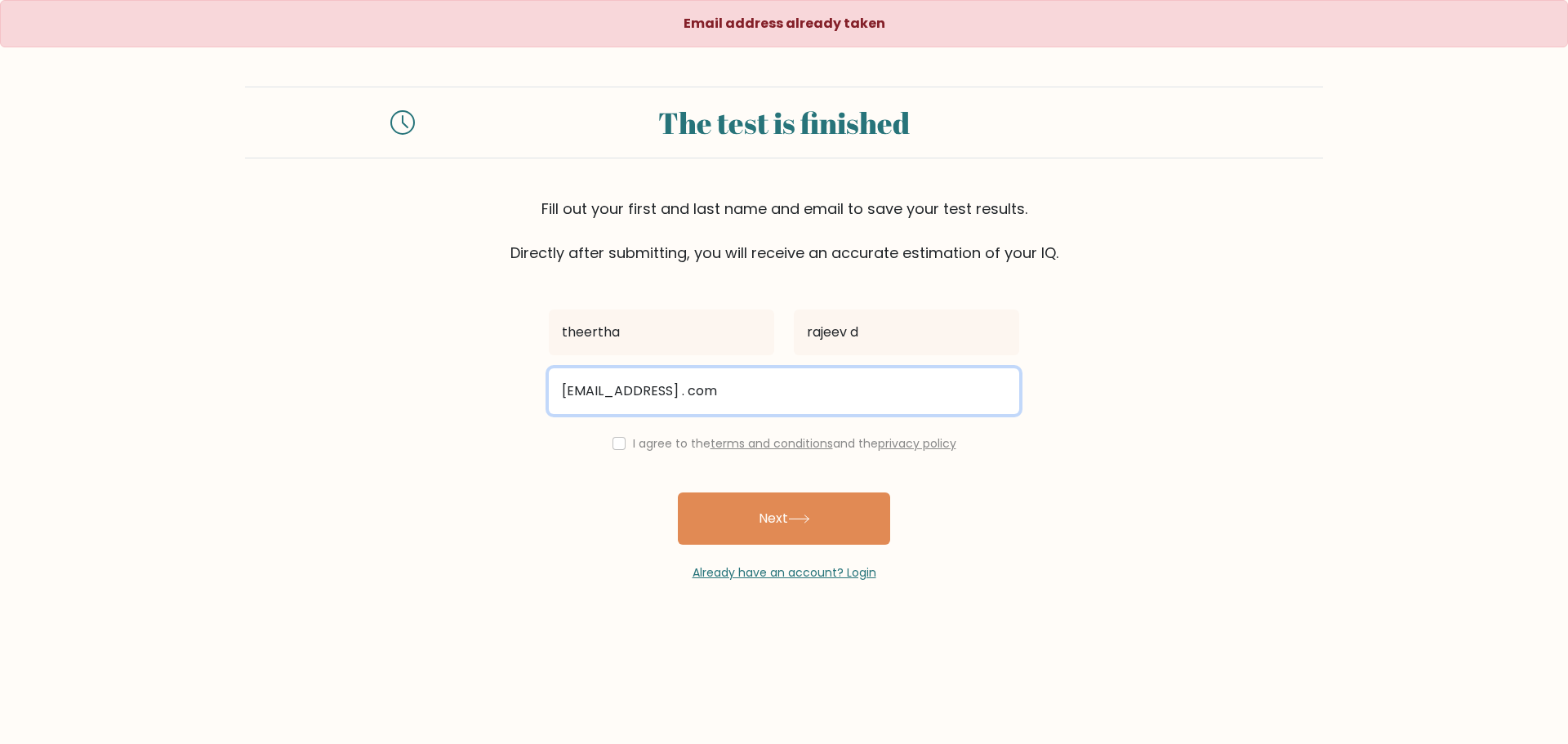
click at [753, 398] on input "divyaunni@gmail . com" at bounding box center [784, 390] width 471 height 46
type input "d"
click at [618, 387] on input "email" at bounding box center [784, 390] width 471 height 46
click at [608, 389] on input "email" at bounding box center [784, 390] width 471 height 46
type input "rajeevdivyagopinath@gmail. com"
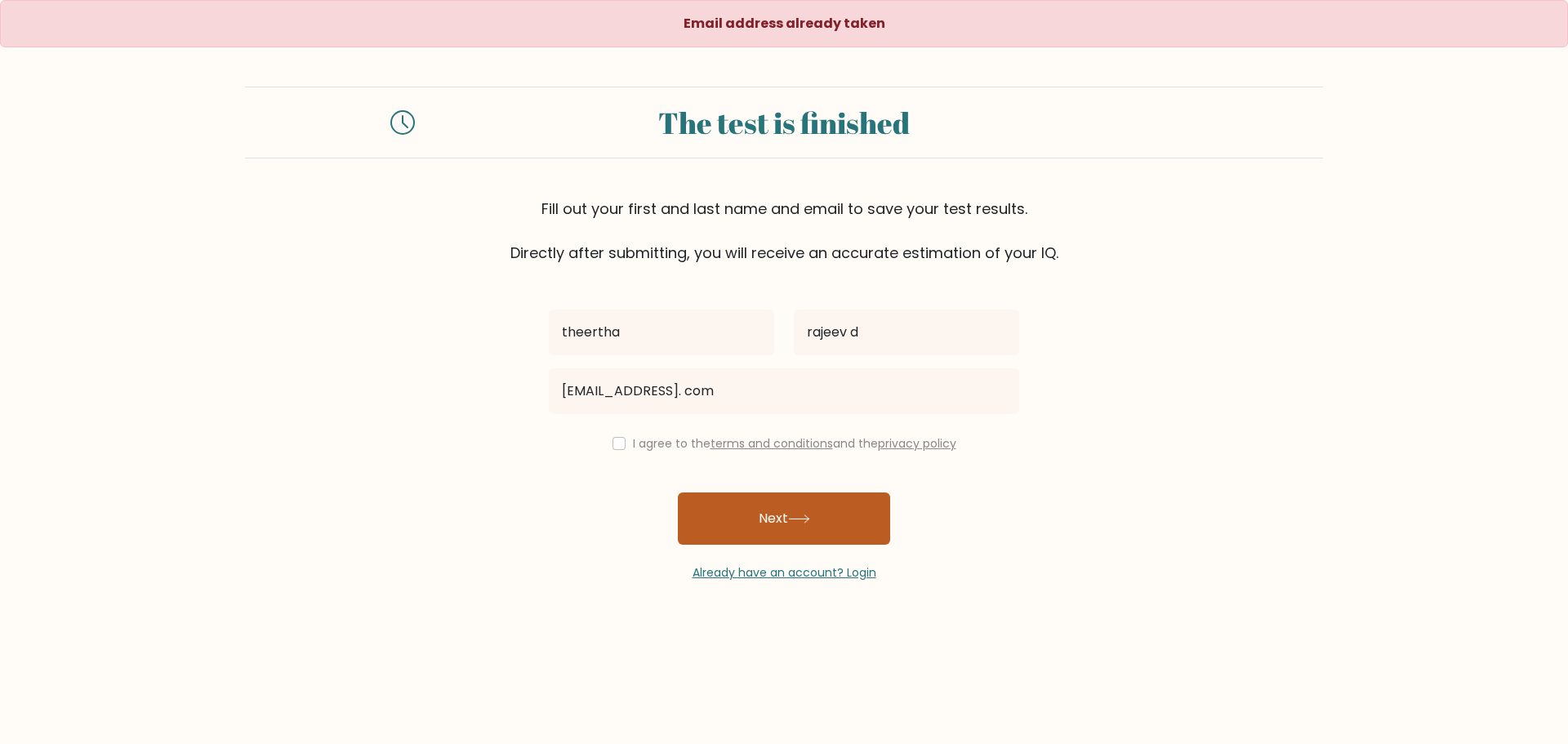
click at [782, 513] on button "Next" at bounding box center [784, 518] width 212 height 52
click at [803, 435] on link "terms and conditions" at bounding box center [772, 443] width 122 height 16
